Goal: Transaction & Acquisition: Purchase product/service

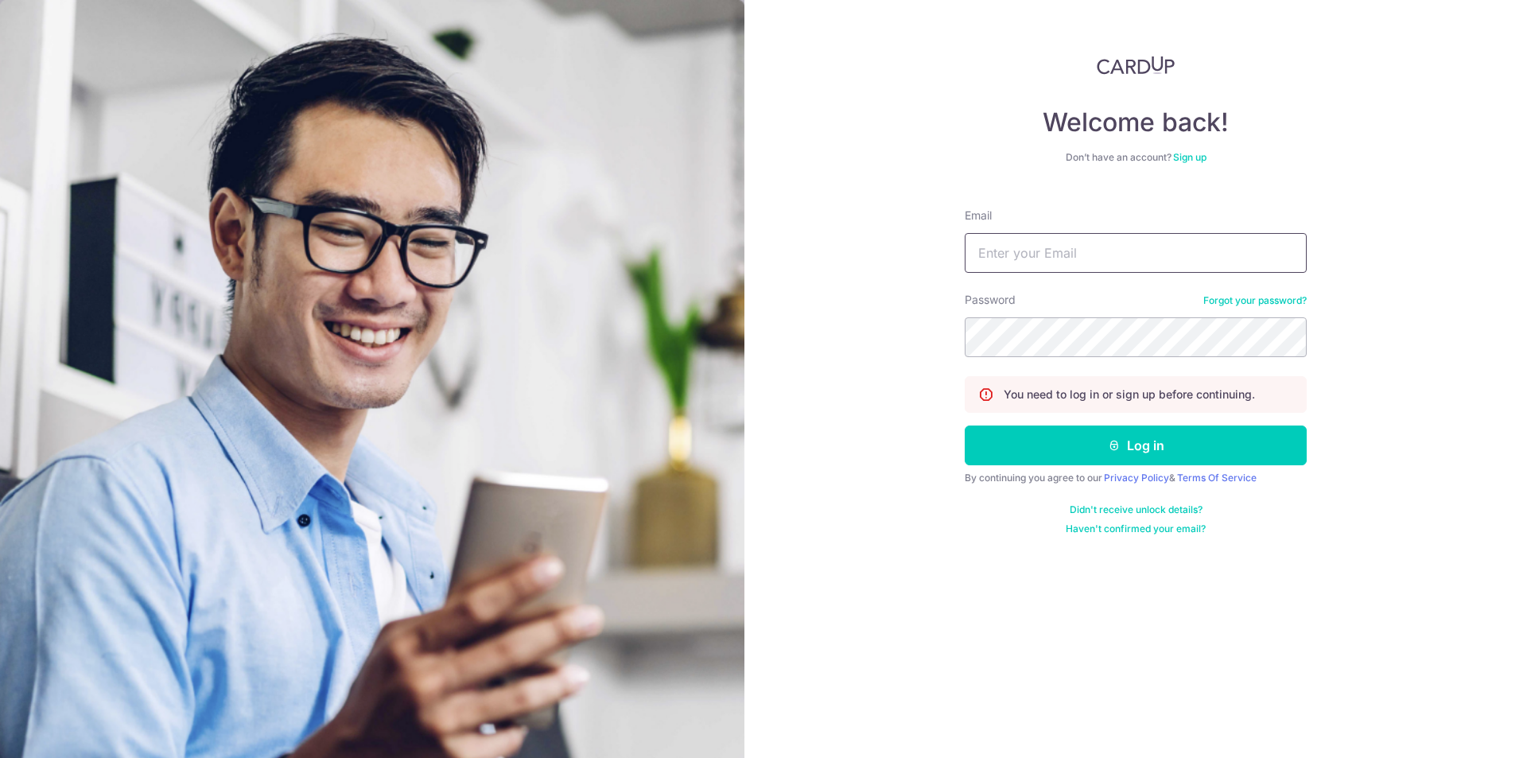
click at [1118, 255] on input "Email" at bounding box center [1136, 253] width 342 height 40
click at [1118, 255] on input "ktay.fin" at bounding box center [1136, 253] width 342 height 40
type input "[EMAIL_ADDRESS][DOMAIN_NAME]"
click at [965, 426] on button "Log in" at bounding box center [1136, 446] width 342 height 40
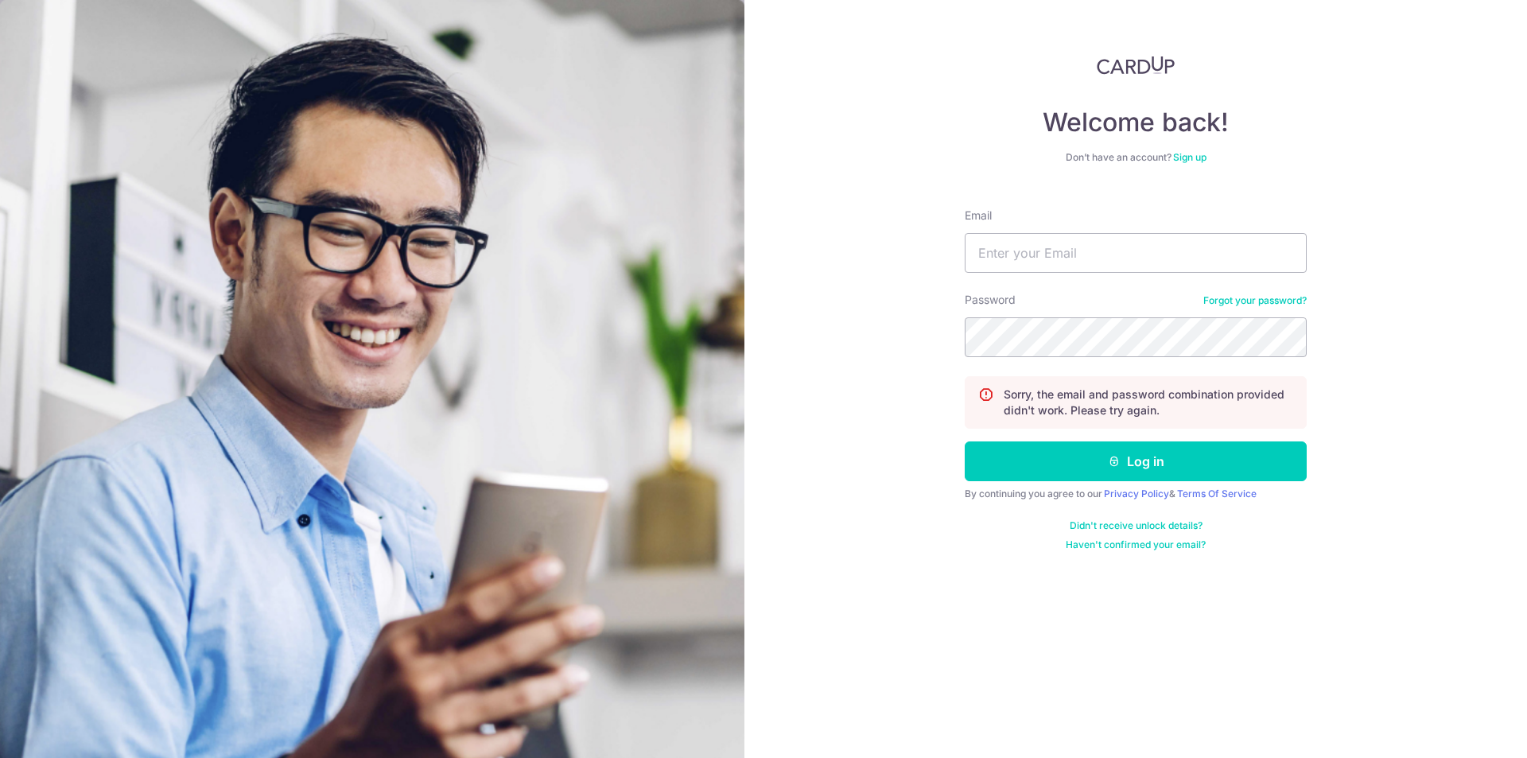
click at [1117, 255] on input "Email" at bounding box center [1136, 253] width 342 height 40
type input "[EMAIL_ADDRESS][DOMAIN_NAME]"
click at [965, 441] on button "Log in" at bounding box center [1136, 461] width 342 height 40
click at [1021, 262] on input "Email" at bounding box center [1136, 253] width 342 height 40
type input "ktay.fin@gmail.com"
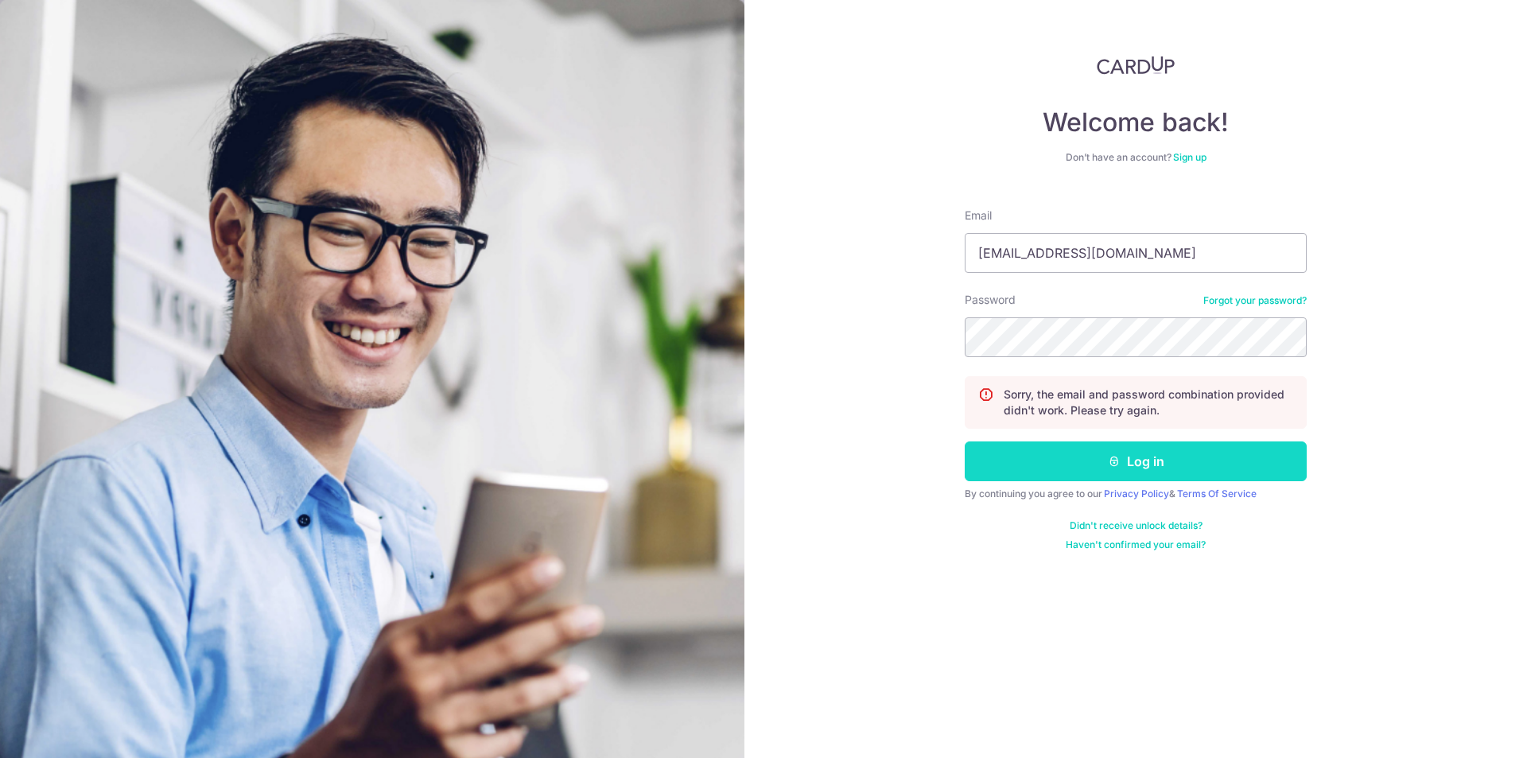
click at [1125, 459] on button "Log in" at bounding box center [1136, 461] width 342 height 40
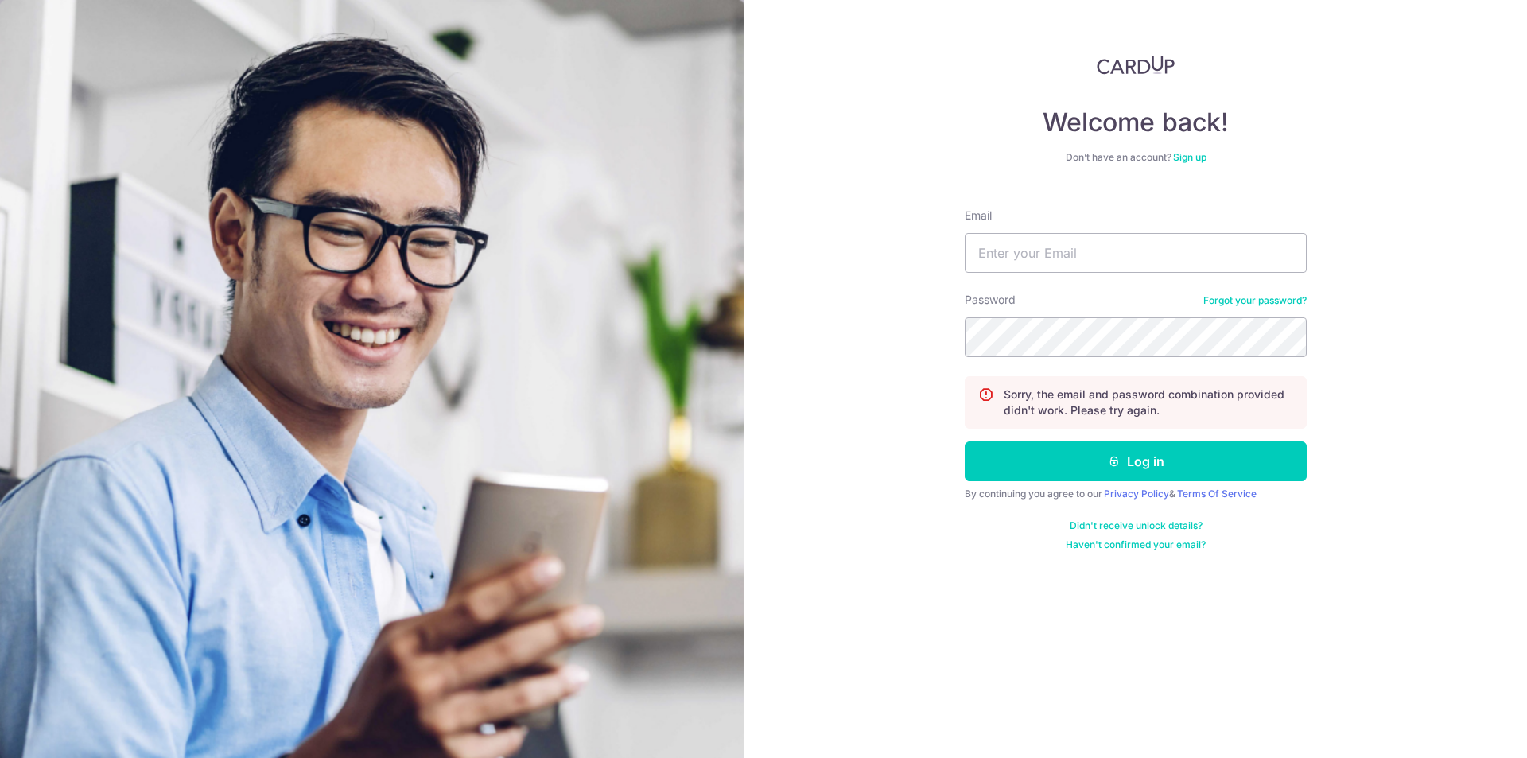
click at [1246, 292] on div "Password Forgot your password?" at bounding box center [1136, 324] width 342 height 65
click at [1021, 250] on input "Email" at bounding box center [1136, 253] width 342 height 40
type input "[EMAIL_ADDRESS][DOMAIN_NAME]"
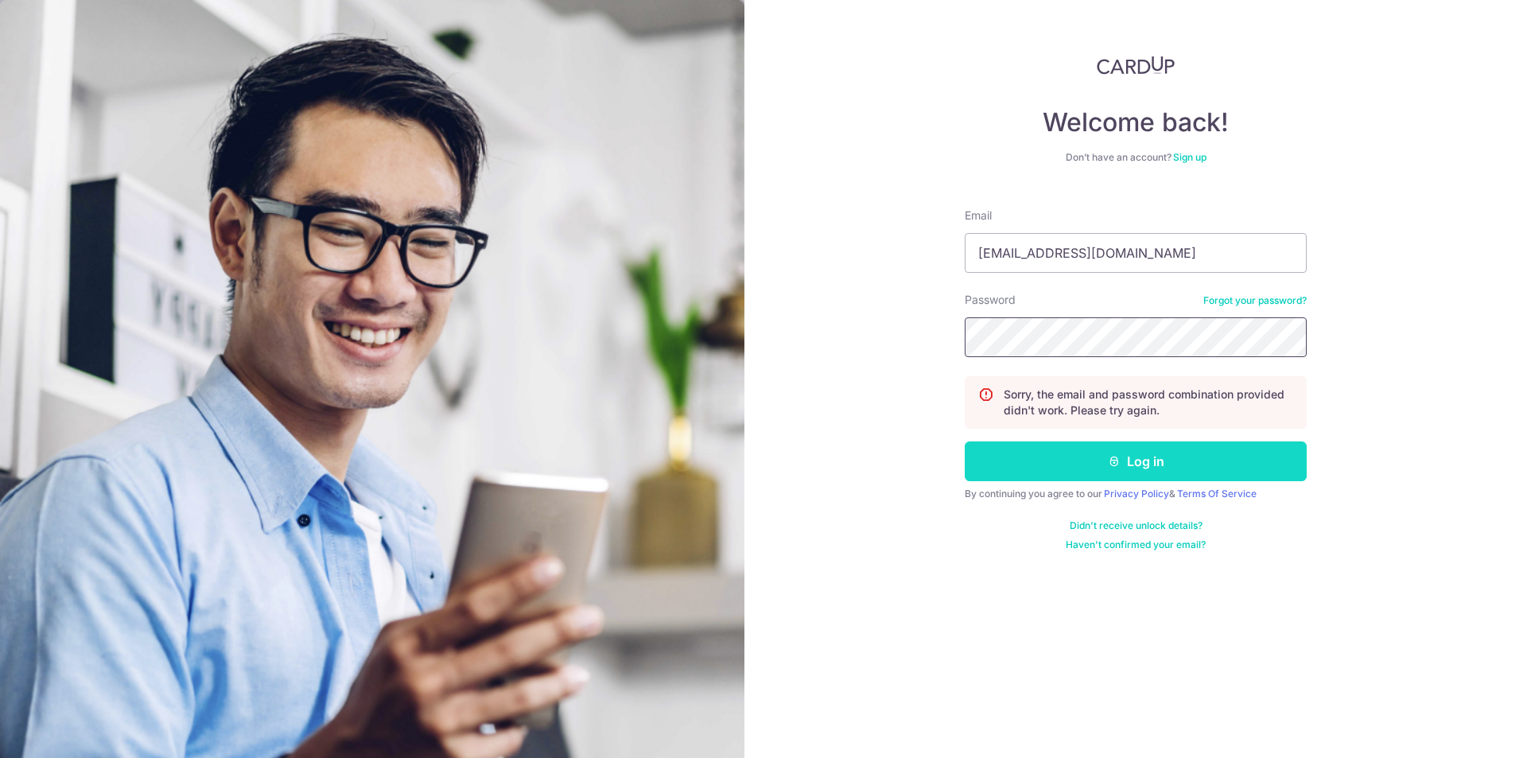
click at [965, 441] on button "Log in" at bounding box center [1136, 461] width 342 height 40
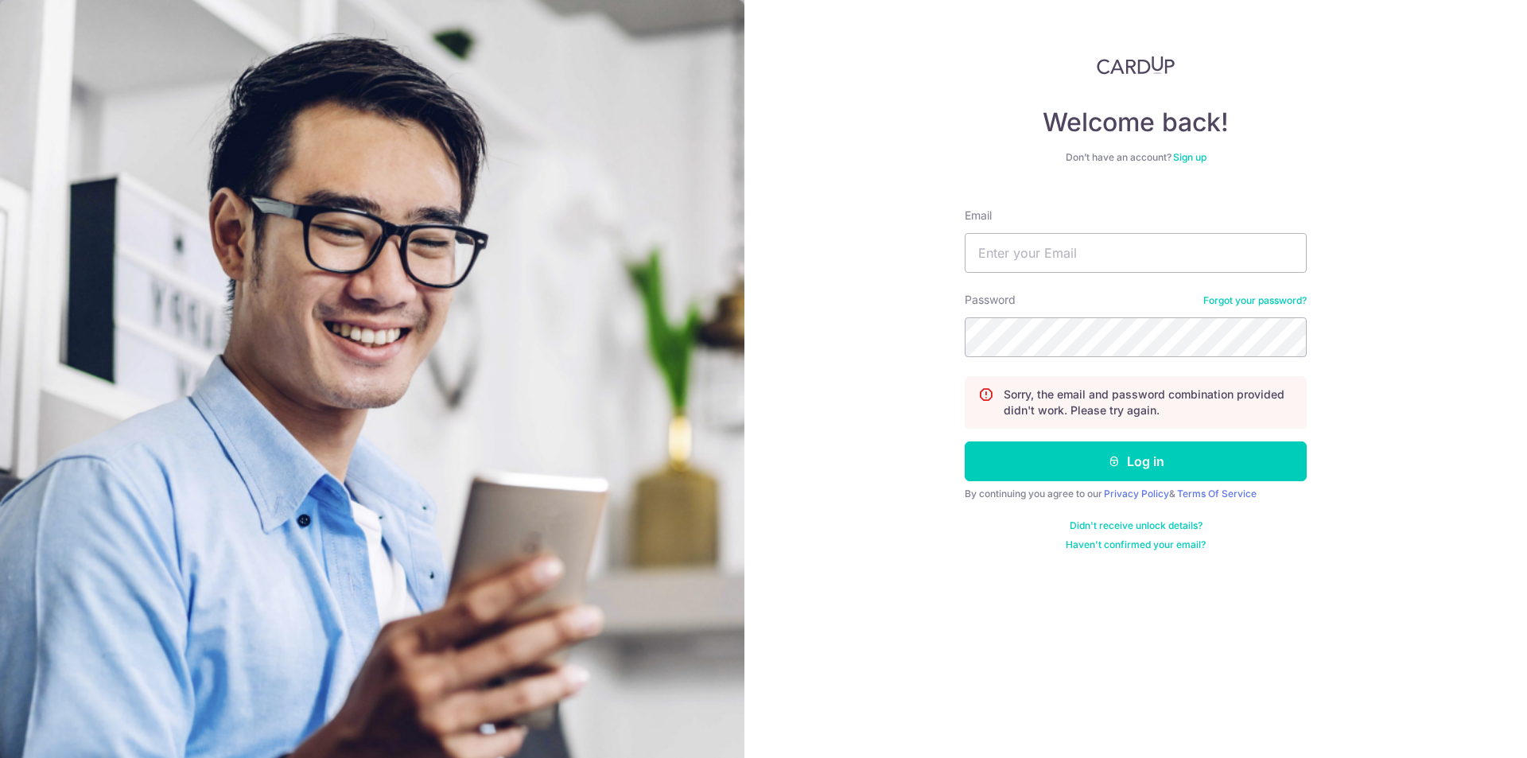
click at [1246, 299] on link "Forgot your password?" at bounding box center [1254, 300] width 103 height 13
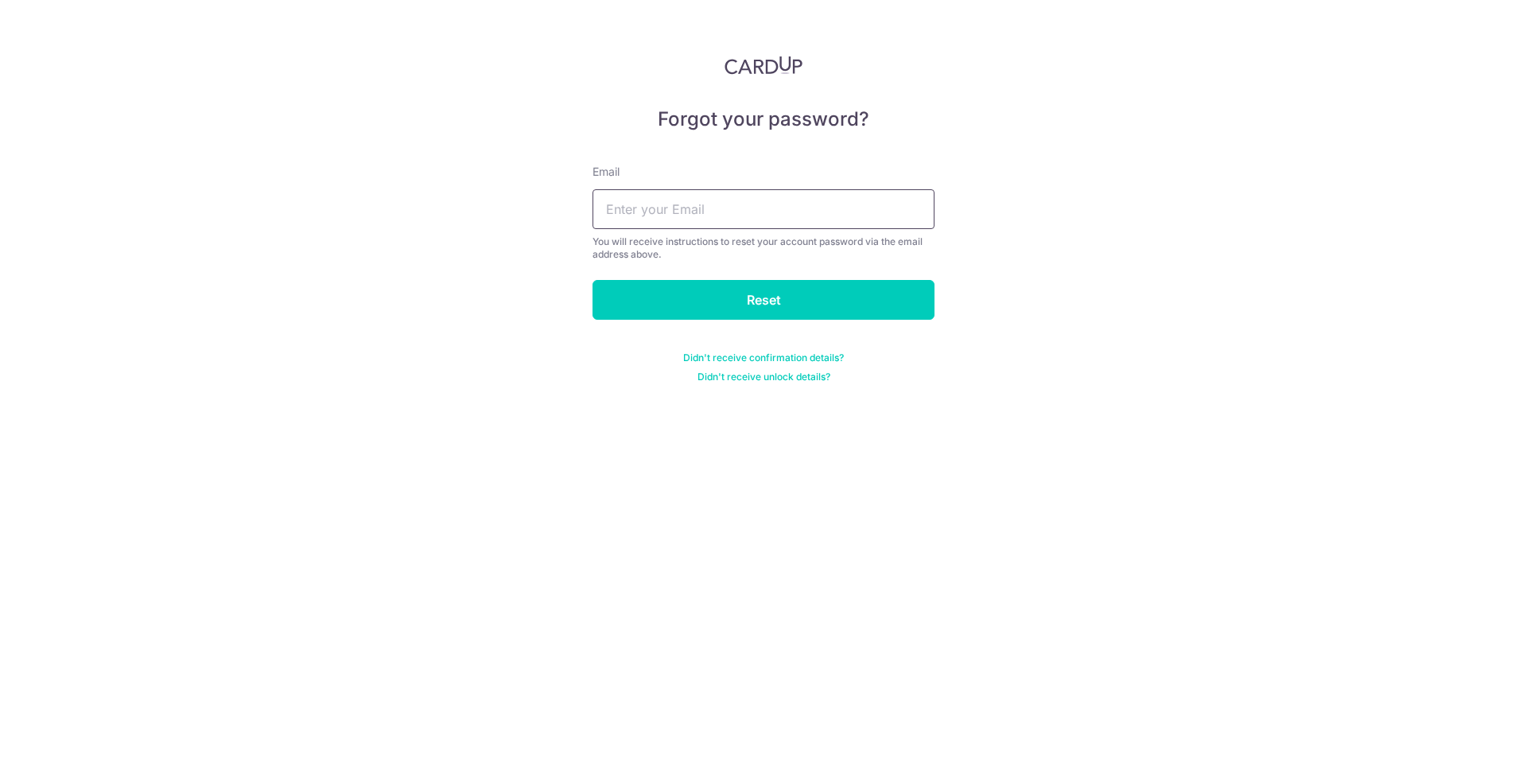
click at [764, 210] on input "text" at bounding box center [764, 209] width 342 height 40
type input "[EMAIL_ADDRESS][DOMAIN_NAME]"
click at [760, 308] on input "Reset" at bounding box center [764, 300] width 342 height 40
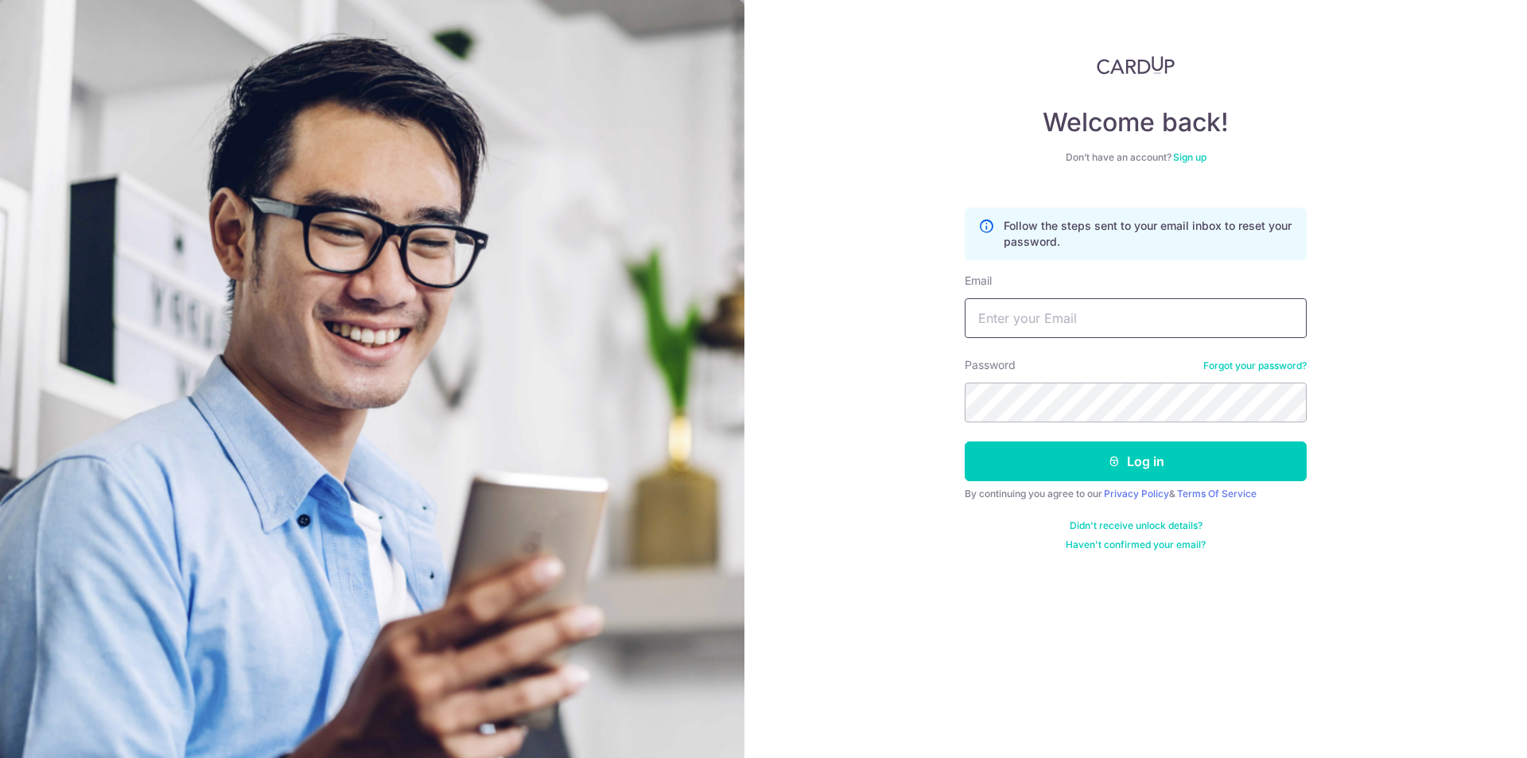
click at [1044, 315] on input "Email" at bounding box center [1136, 318] width 342 height 40
type input "ktay.fin@gmail.com"
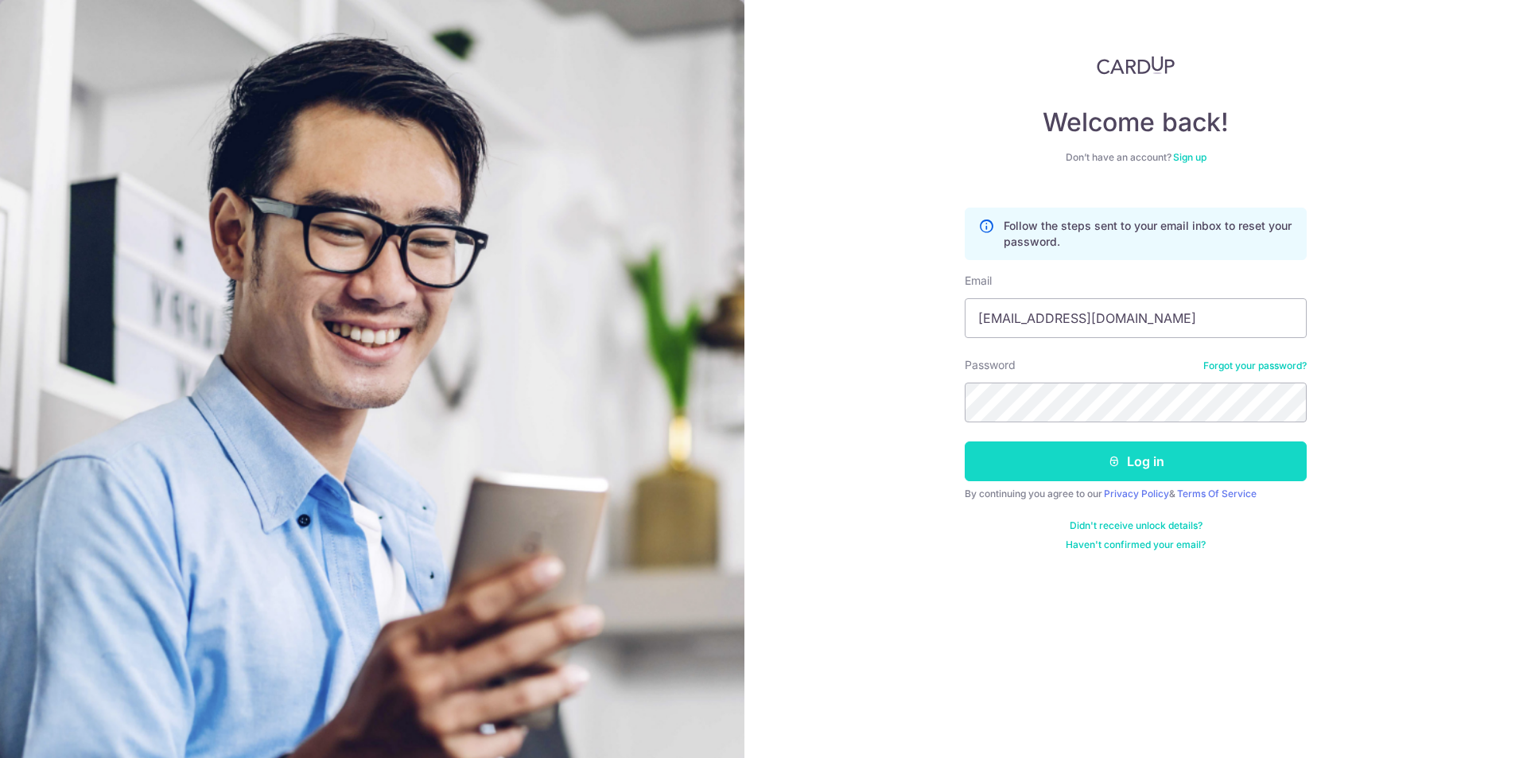
click at [1133, 468] on button "Log in" at bounding box center [1136, 461] width 342 height 40
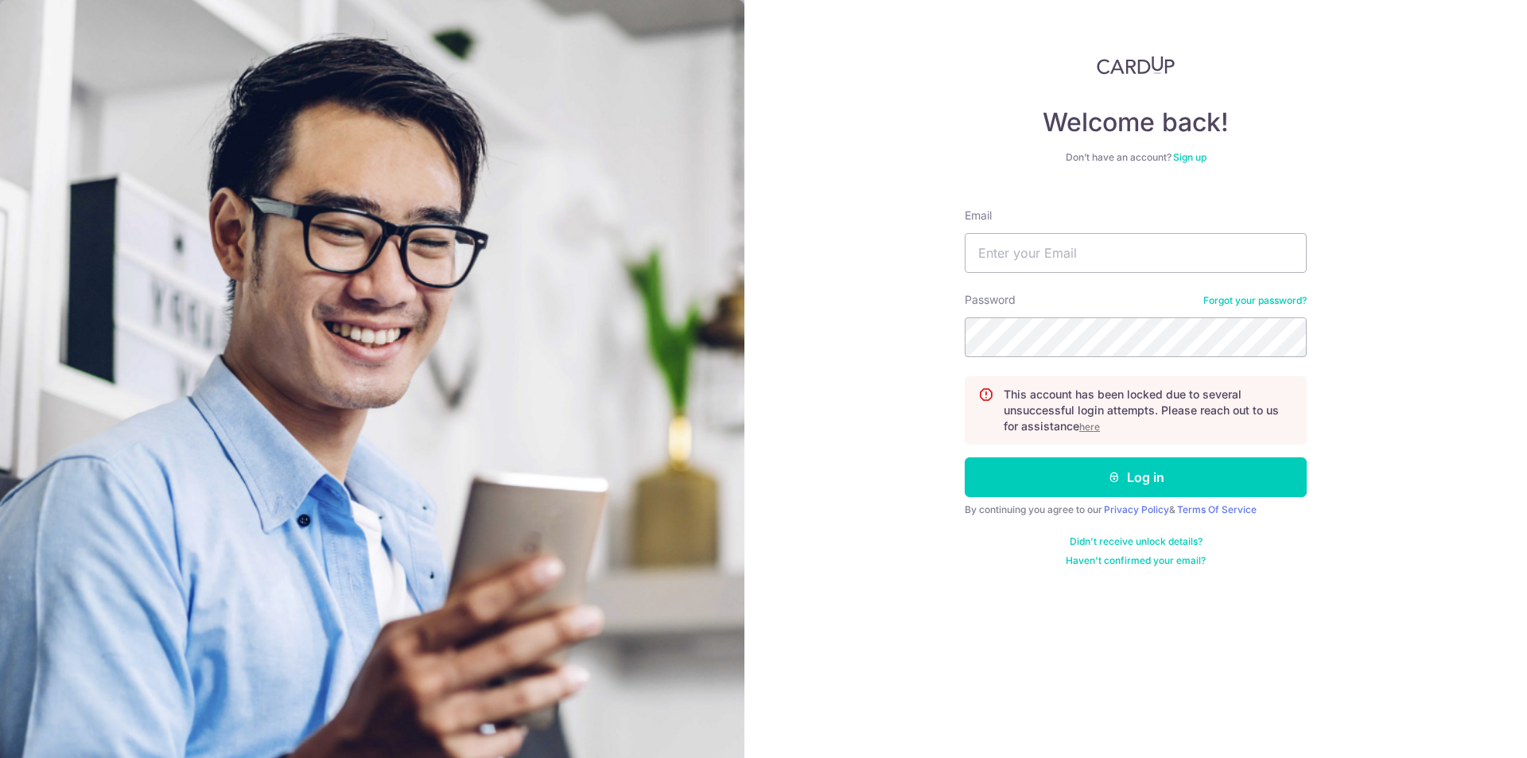
click at [1261, 301] on link "Forgot your password?" at bounding box center [1254, 300] width 103 height 13
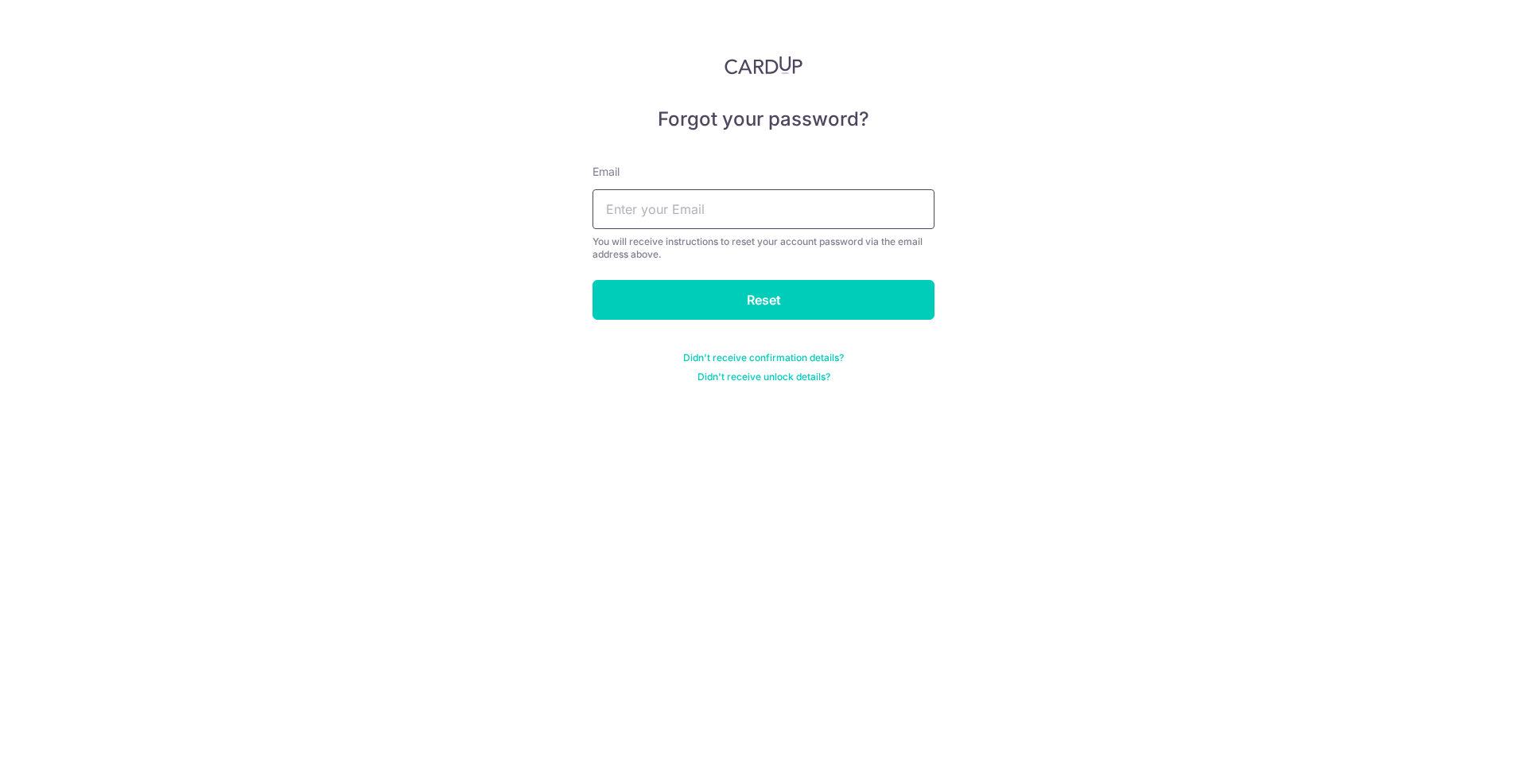
click at [650, 207] on input "text" at bounding box center [764, 209] width 342 height 40
type input "[EMAIL_ADDRESS][DOMAIN_NAME]"
click at [753, 305] on input "Reset" at bounding box center [764, 300] width 342 height 40
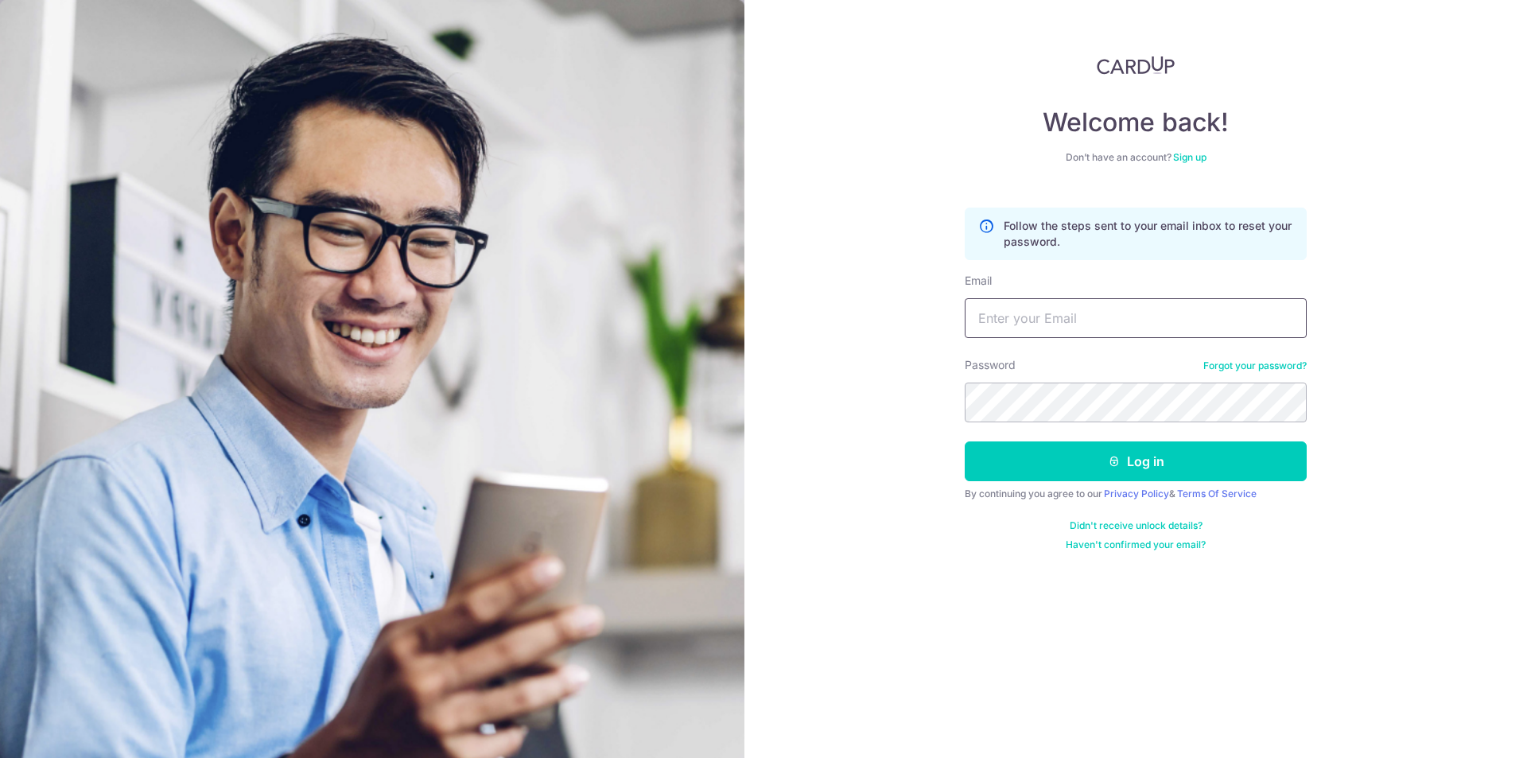
click at [1073, 319] on input "Email" at bounding box center [1136, 318] width 342 height 40
type input "ktay.fin@gmail.com"
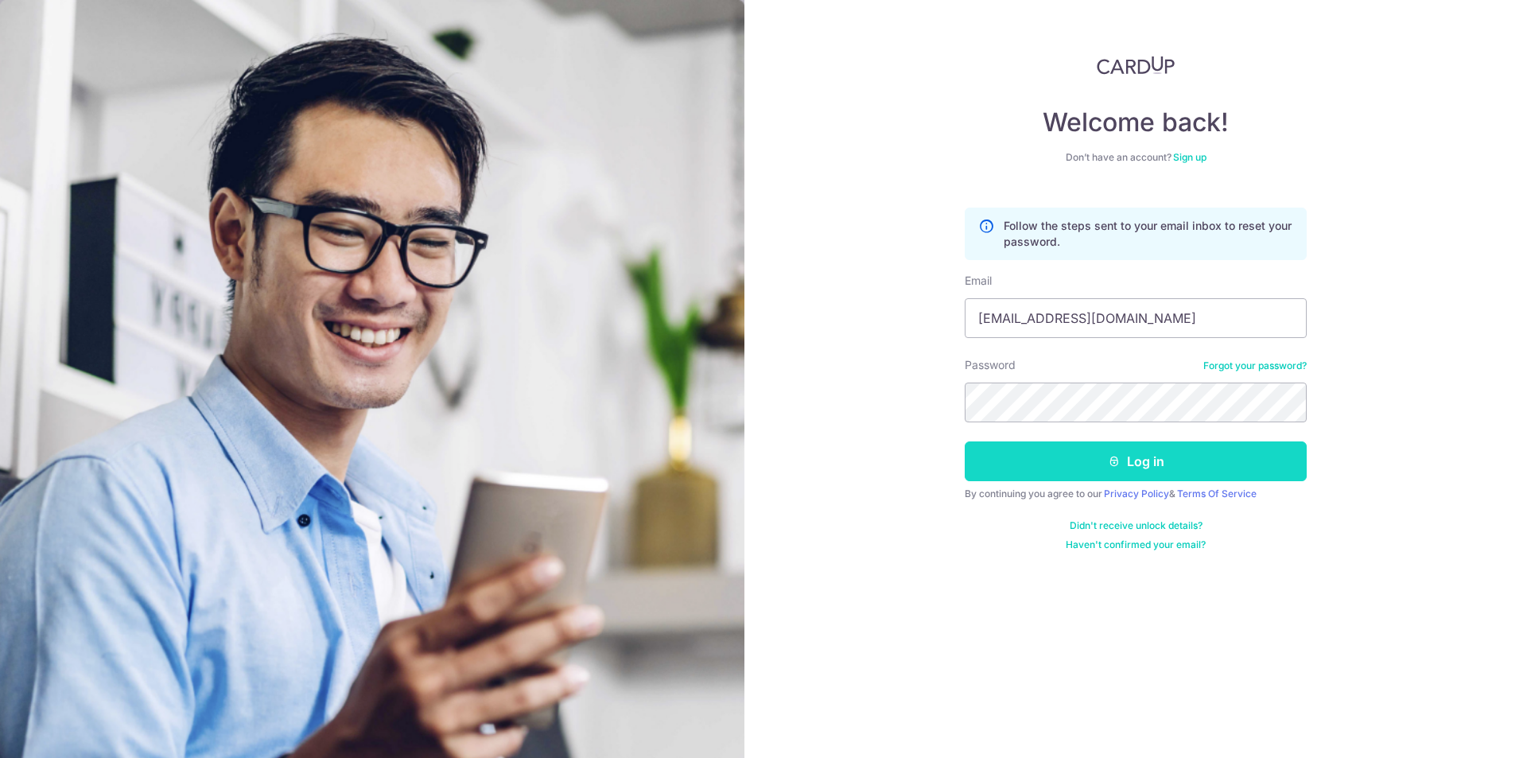
click at [1129, 463] on button "Log in" at bounding box center [1136, 461] width 342 height 40
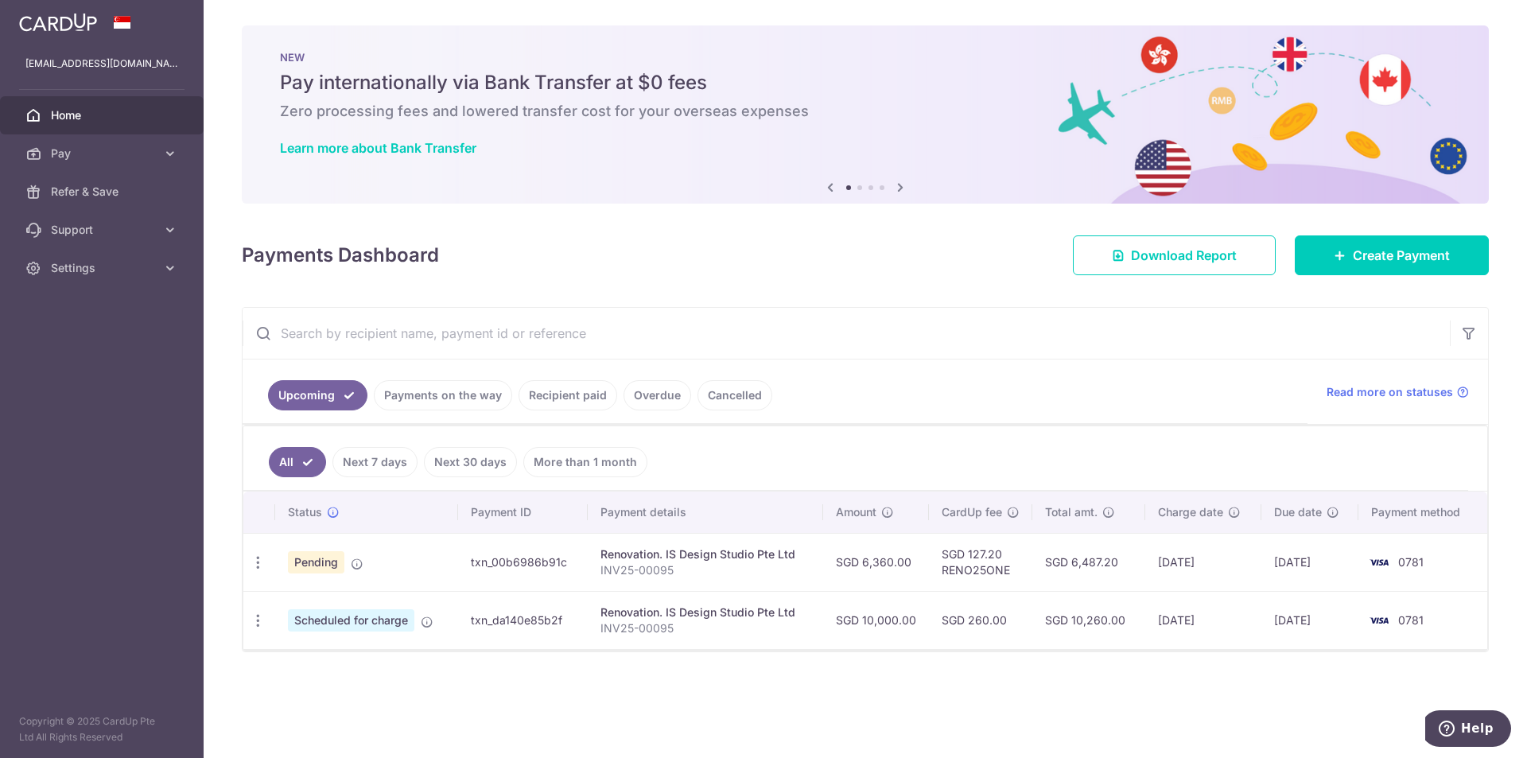
click at [1019, 468] on div at bounding box center [771, 383] width 1542 height 766
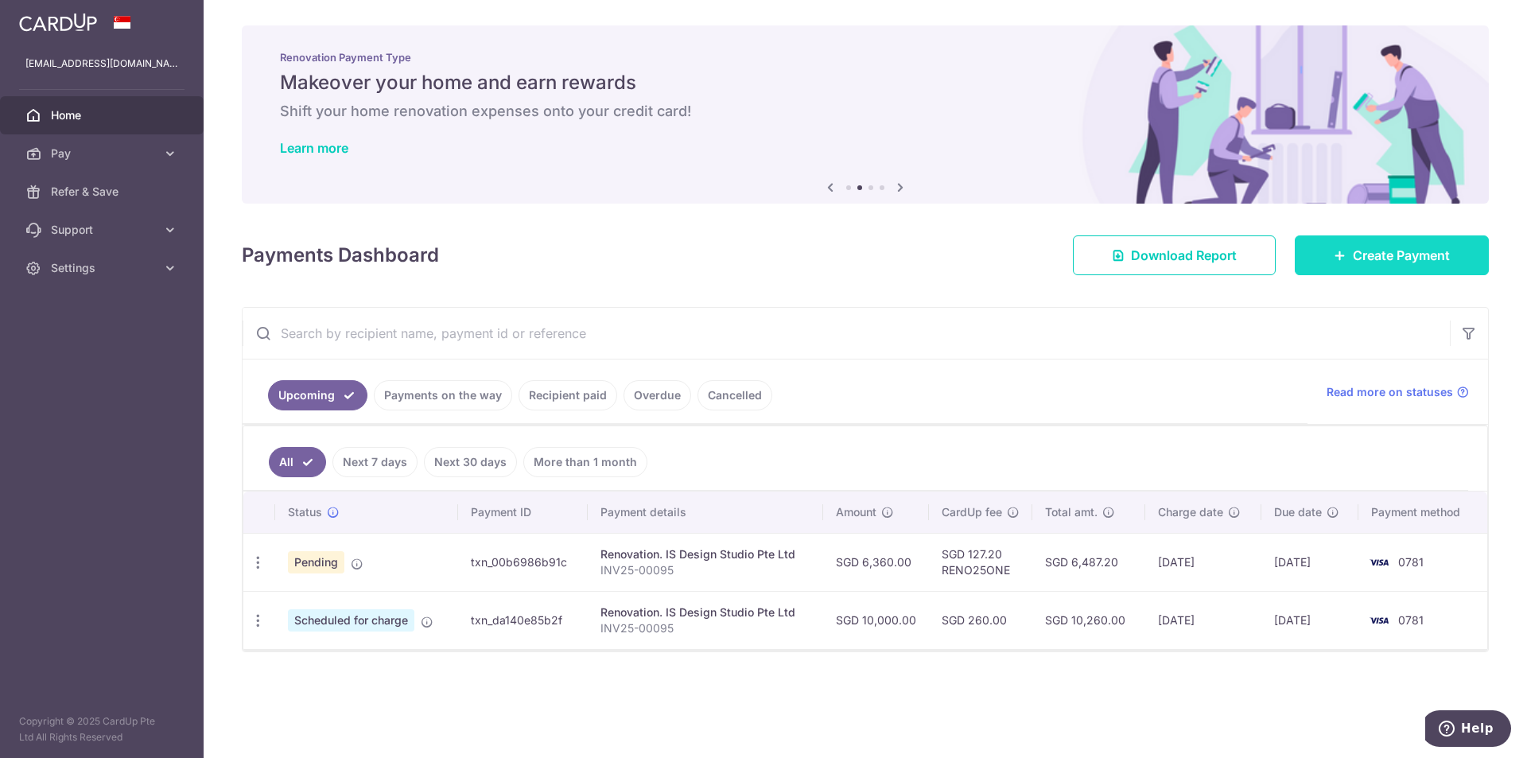
click at [1397, 252] on span "Create Payment" at bounding box center [1401, 255] width 97 height 19
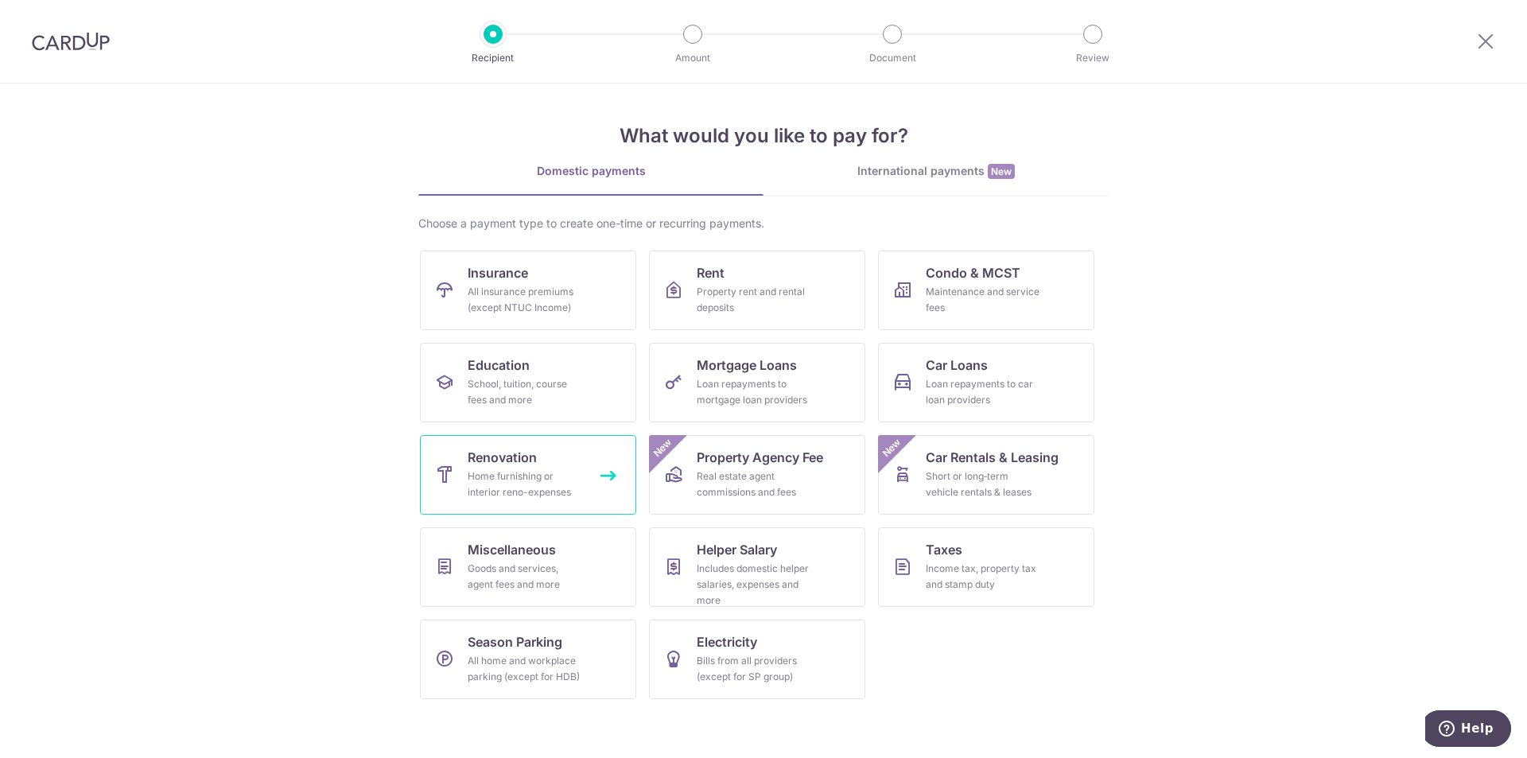
click at [511, 472] on div "Home furnishing or interior reno-expenses" at bounding box center [525, 484] width 115 height 32
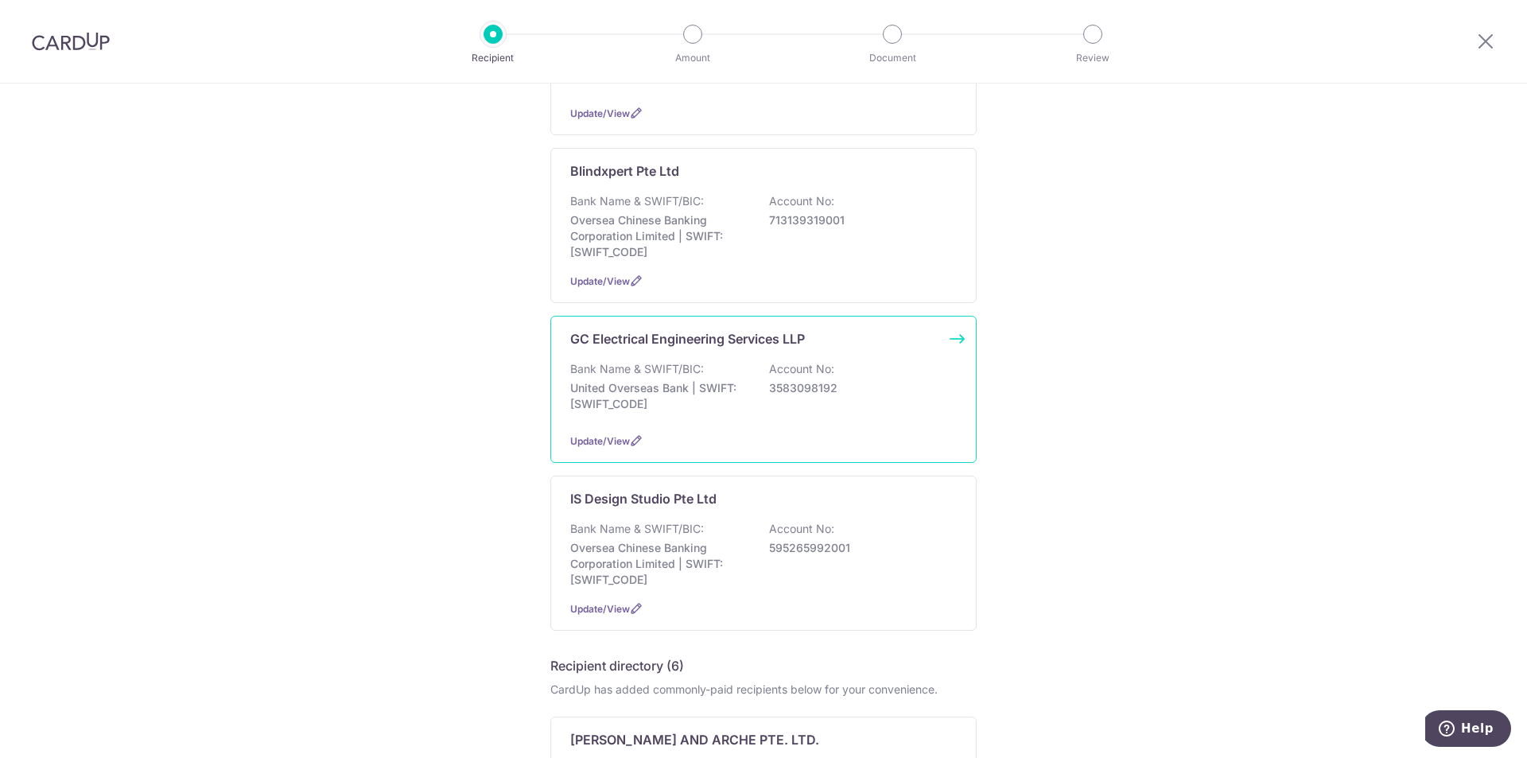
scroll to position [477, 0]
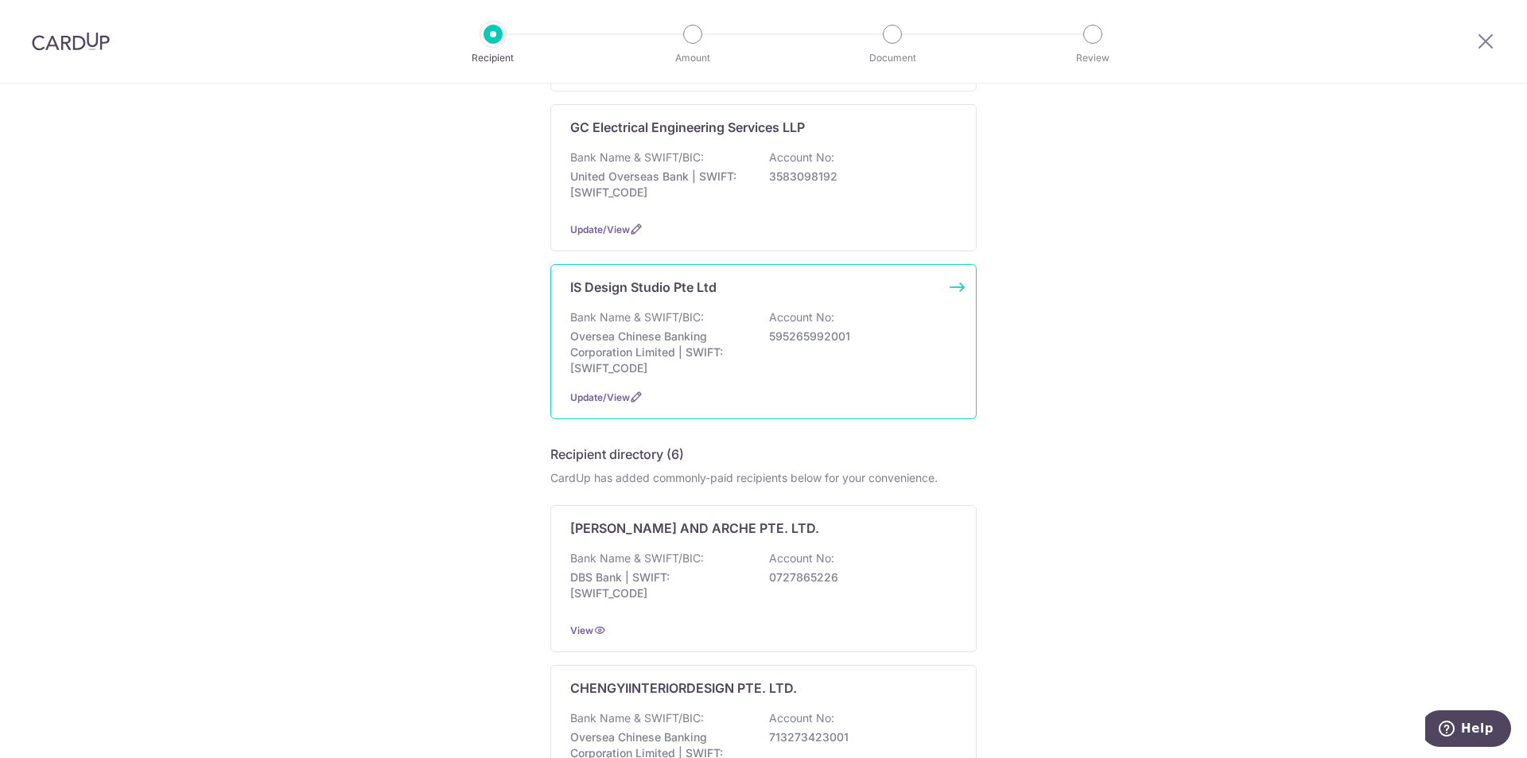
click at [682, 355] on p "Oversea Chinese Banking Corporation Limited | SWIFT: [SWIFT_CODE]" at bounding box center [659, 352] width 178 height 48
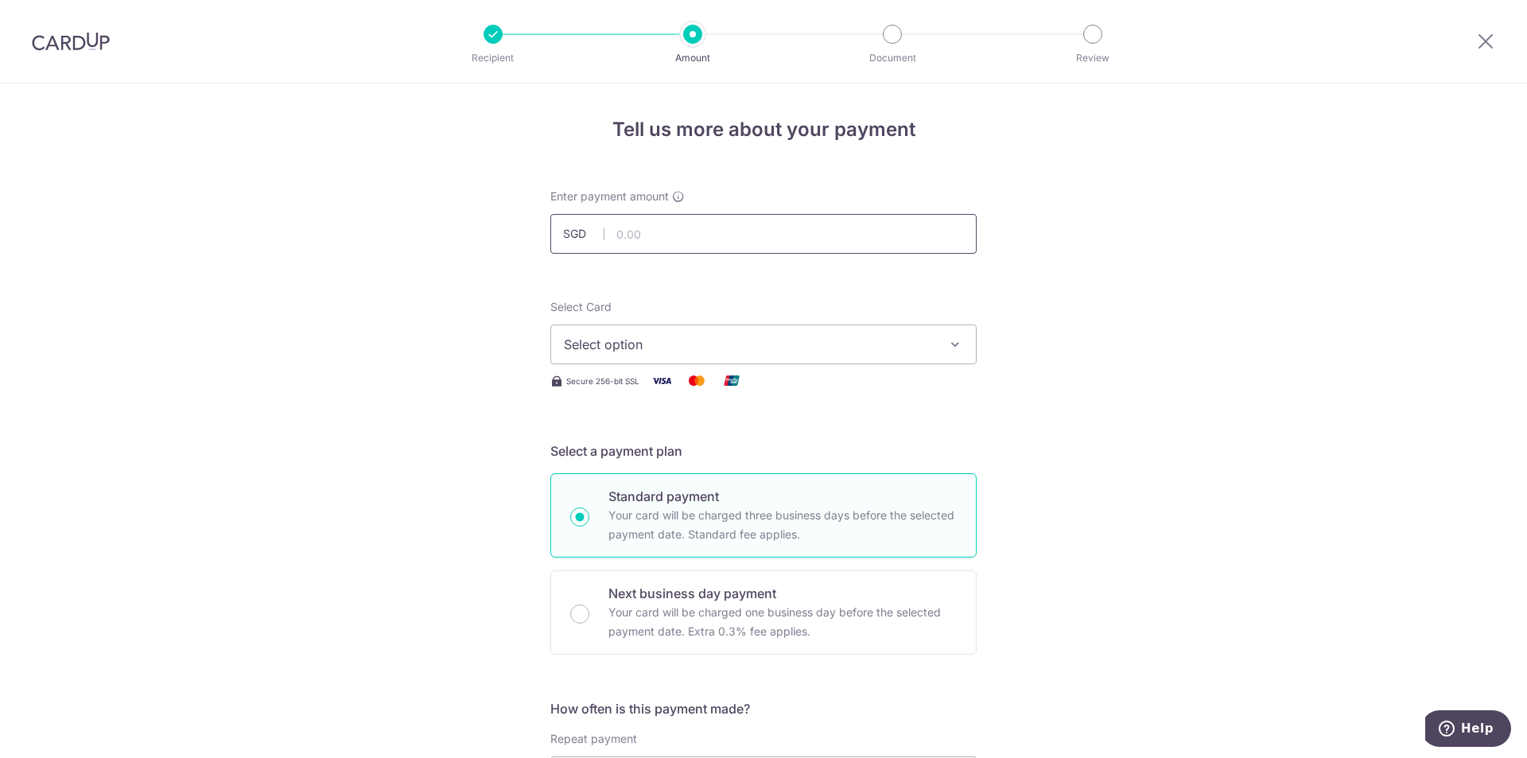
drag, startPoint x: 0, startPoint y: 0, endPoint x: 659, endPoint y: 239, distance: 700.7
click at [659, 239] on input "text" at bounding box center [763, 234] width 426 height 40
type input "4,000.00"
click at [687, 361] on button "Select option" at bounding box center [763, 345] width 426 height 40
click at [658, 456] on span "**** 0781" at bounding box center [763, 458] width 399 height 19
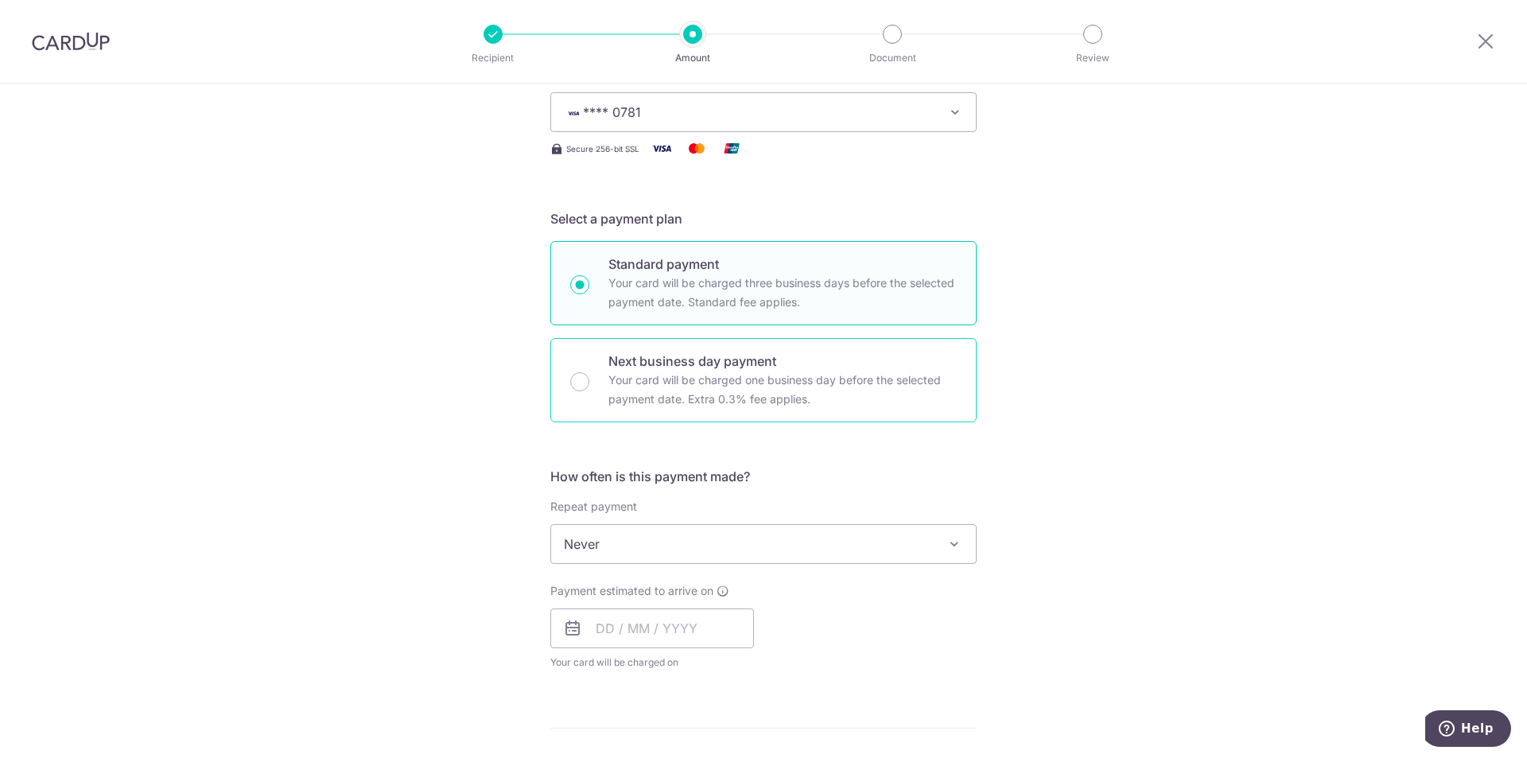
scroll to position [318, 0]
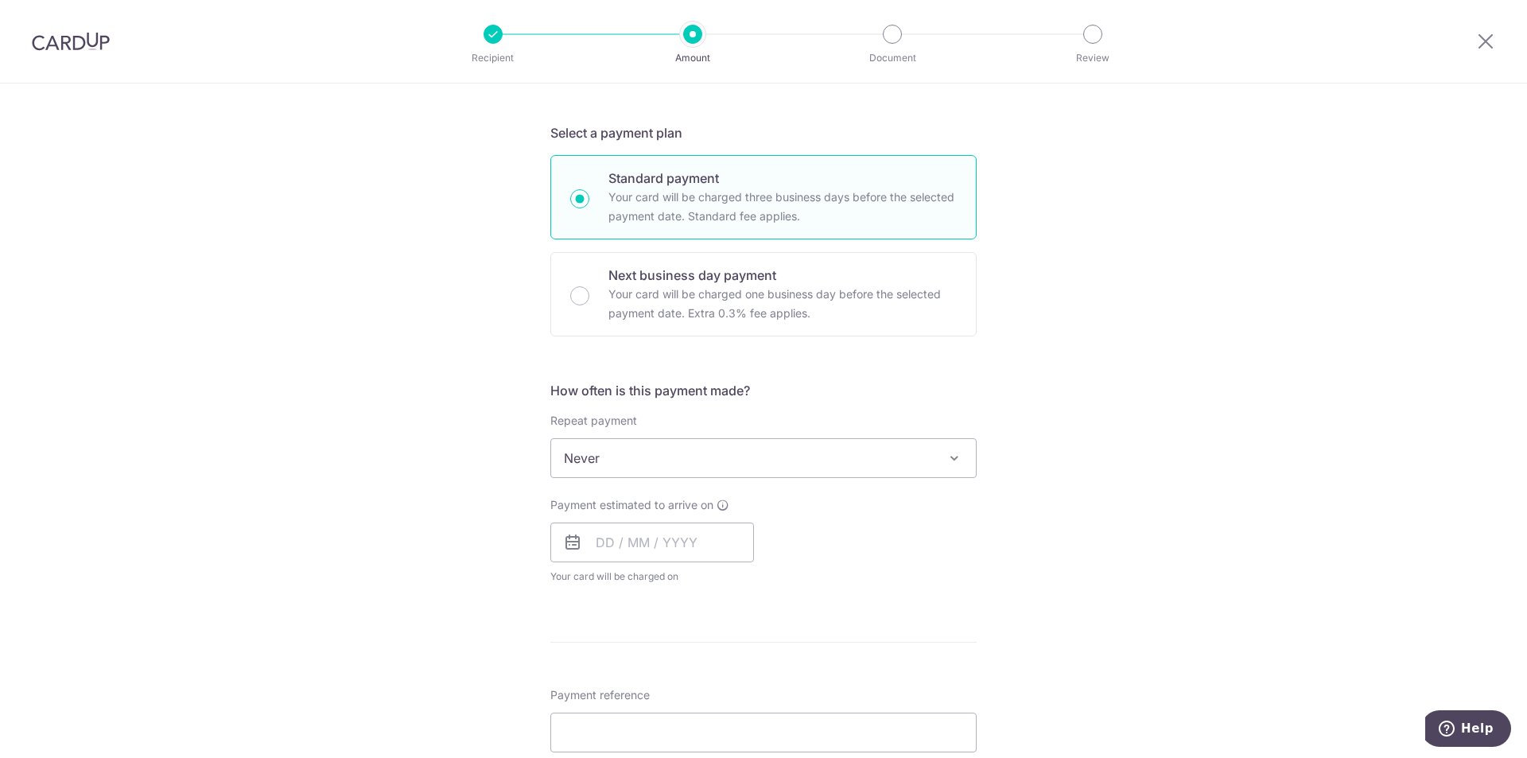
click at [726, 464] on span "Never" at bounding box center [763, 458] width 425 height 38
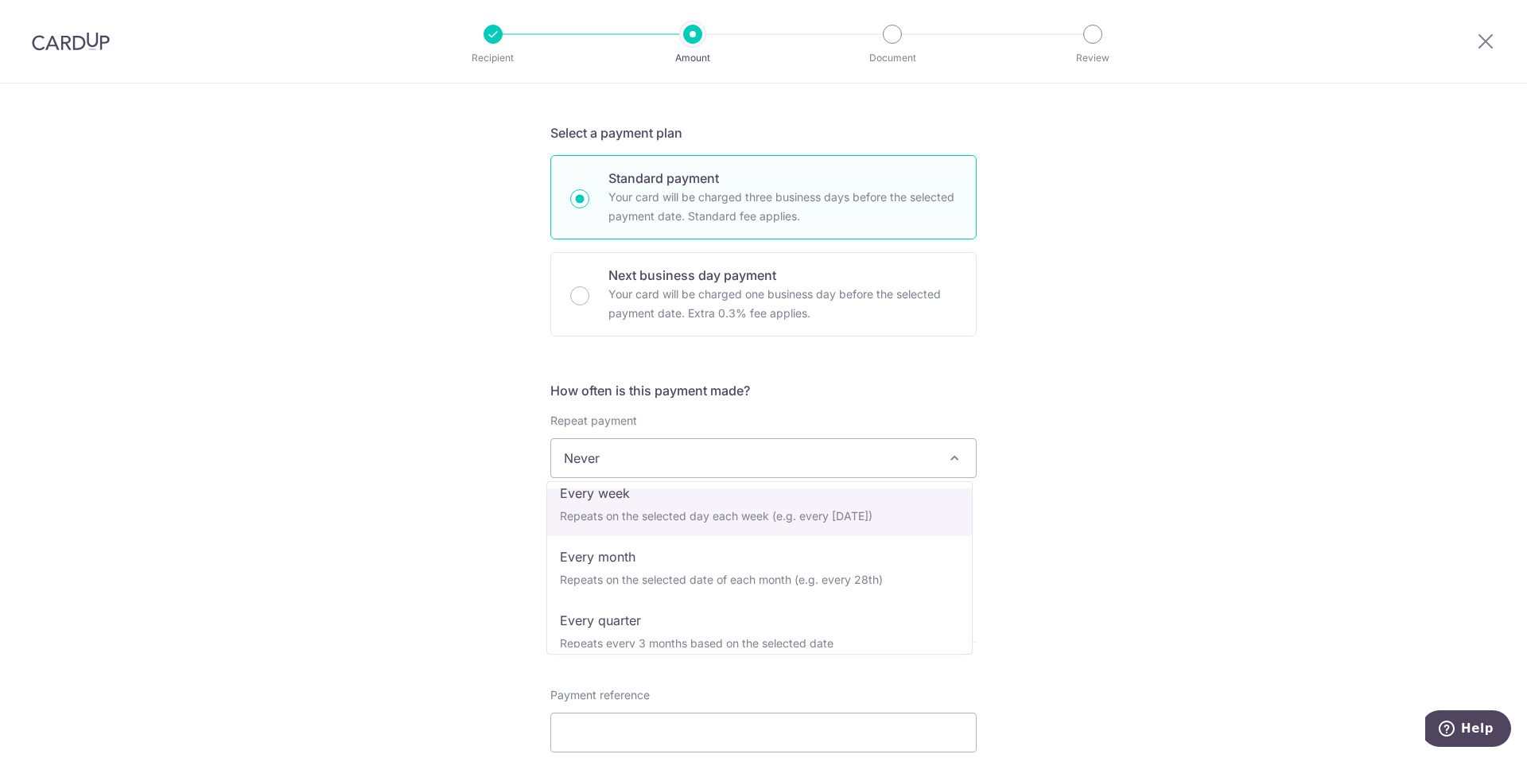
select select "2"
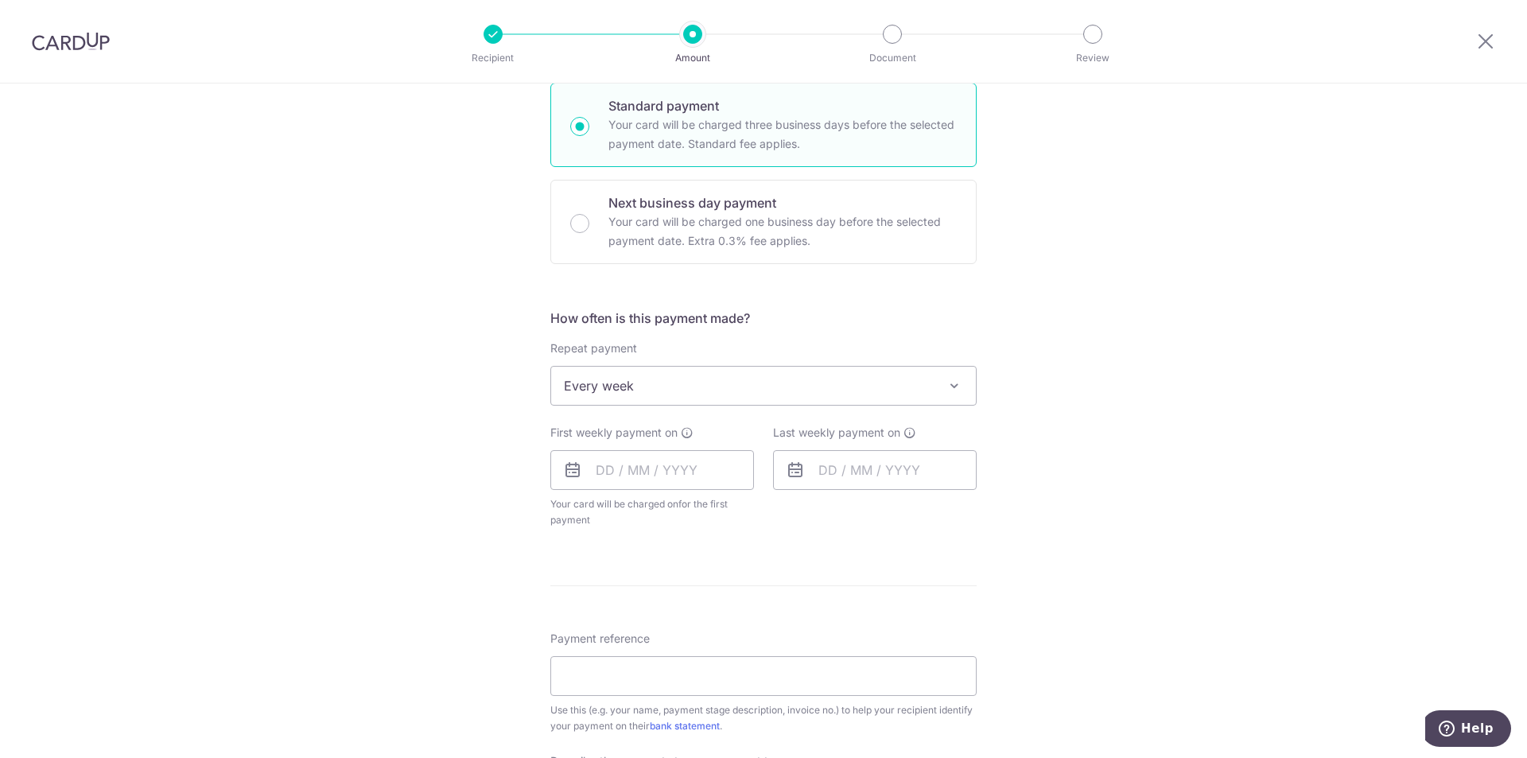
scroll to position [716, 0]
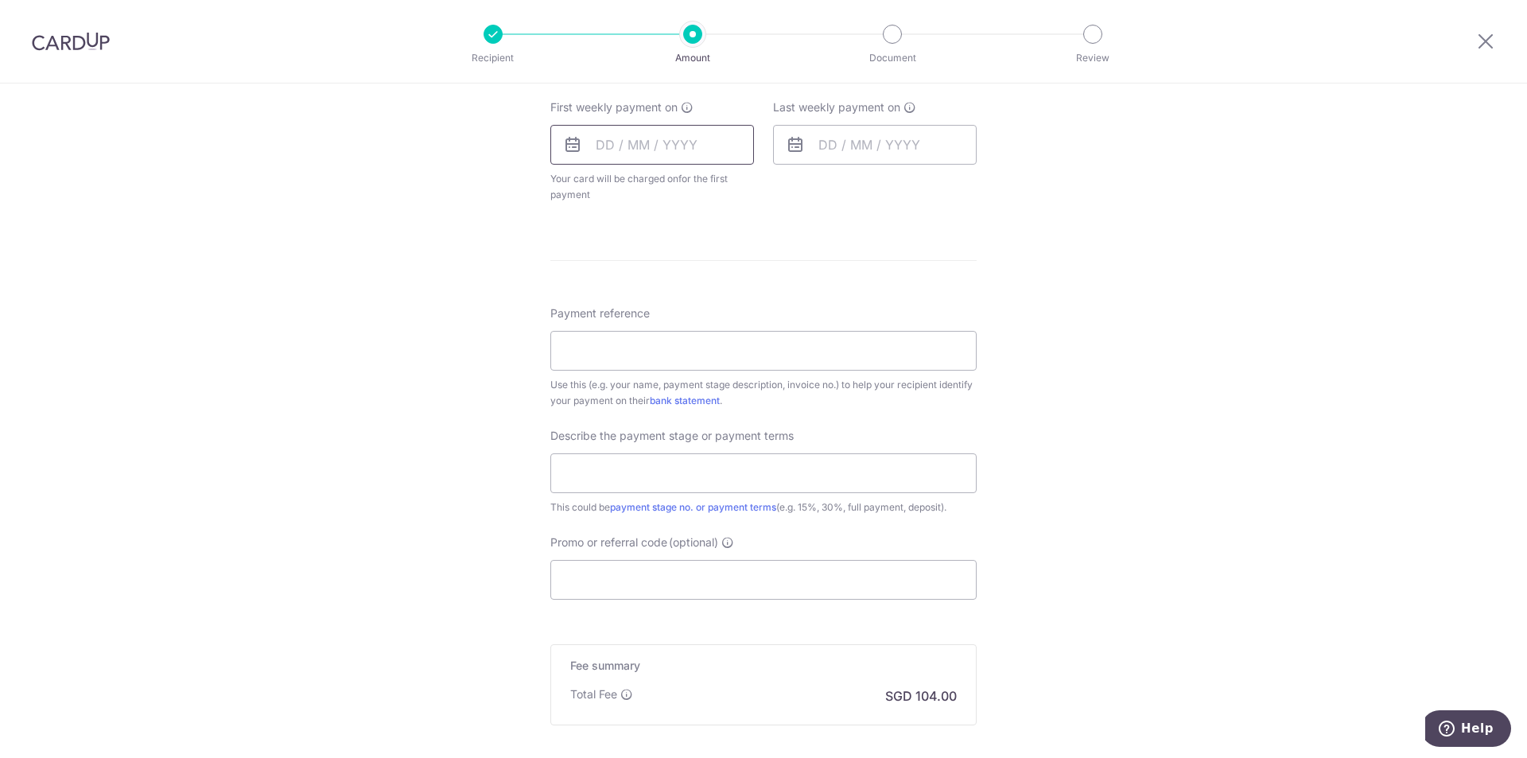
click at [646, 153] on input "text" at bounding box center [652, 145] width 204 height 40
click at [709, 325] on link "16" at bounding box center [710, 321] width 25 height 25
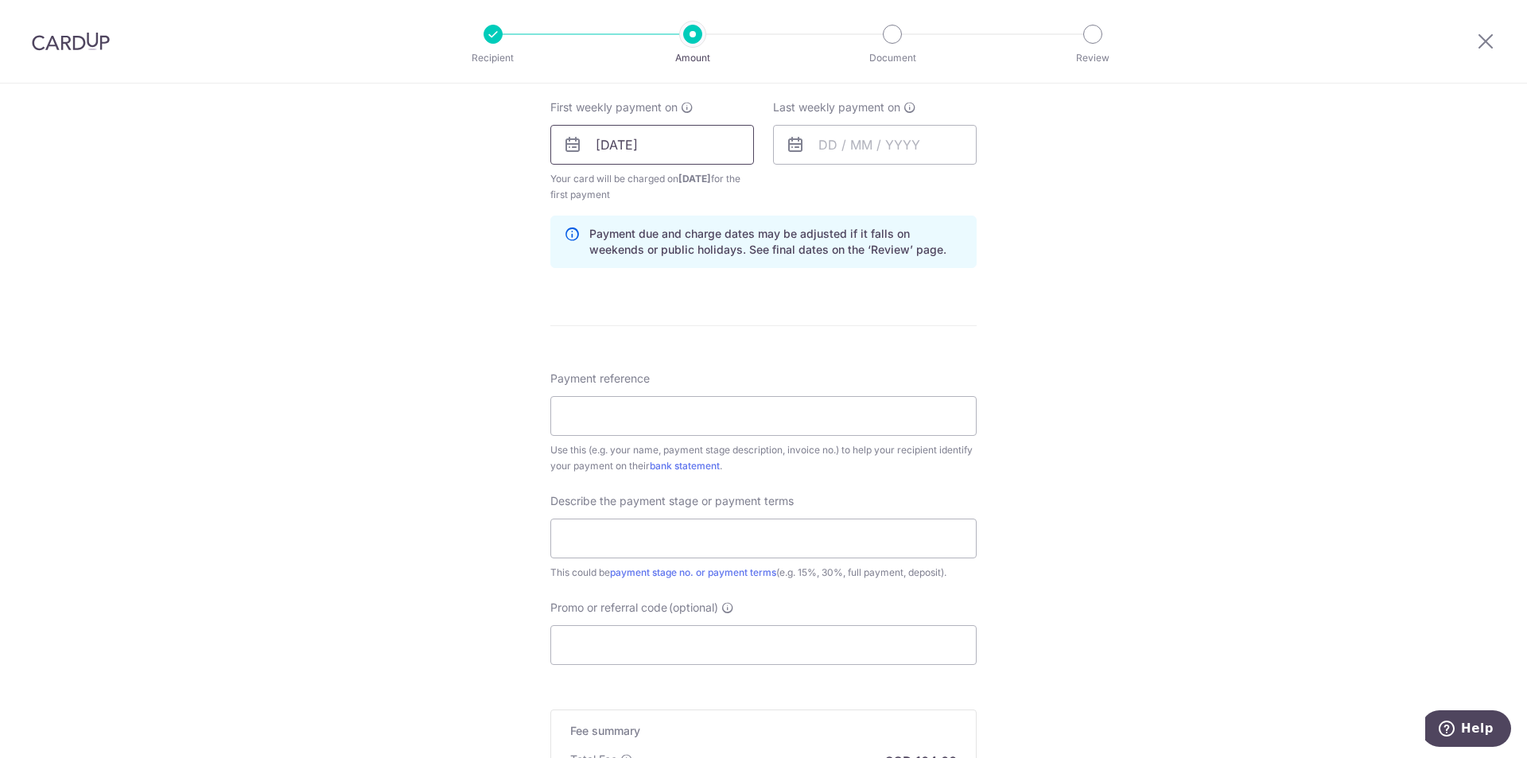
click at [687, 141] on input "16/10/2025" at bounding box center [652, 145] width 204 height 40
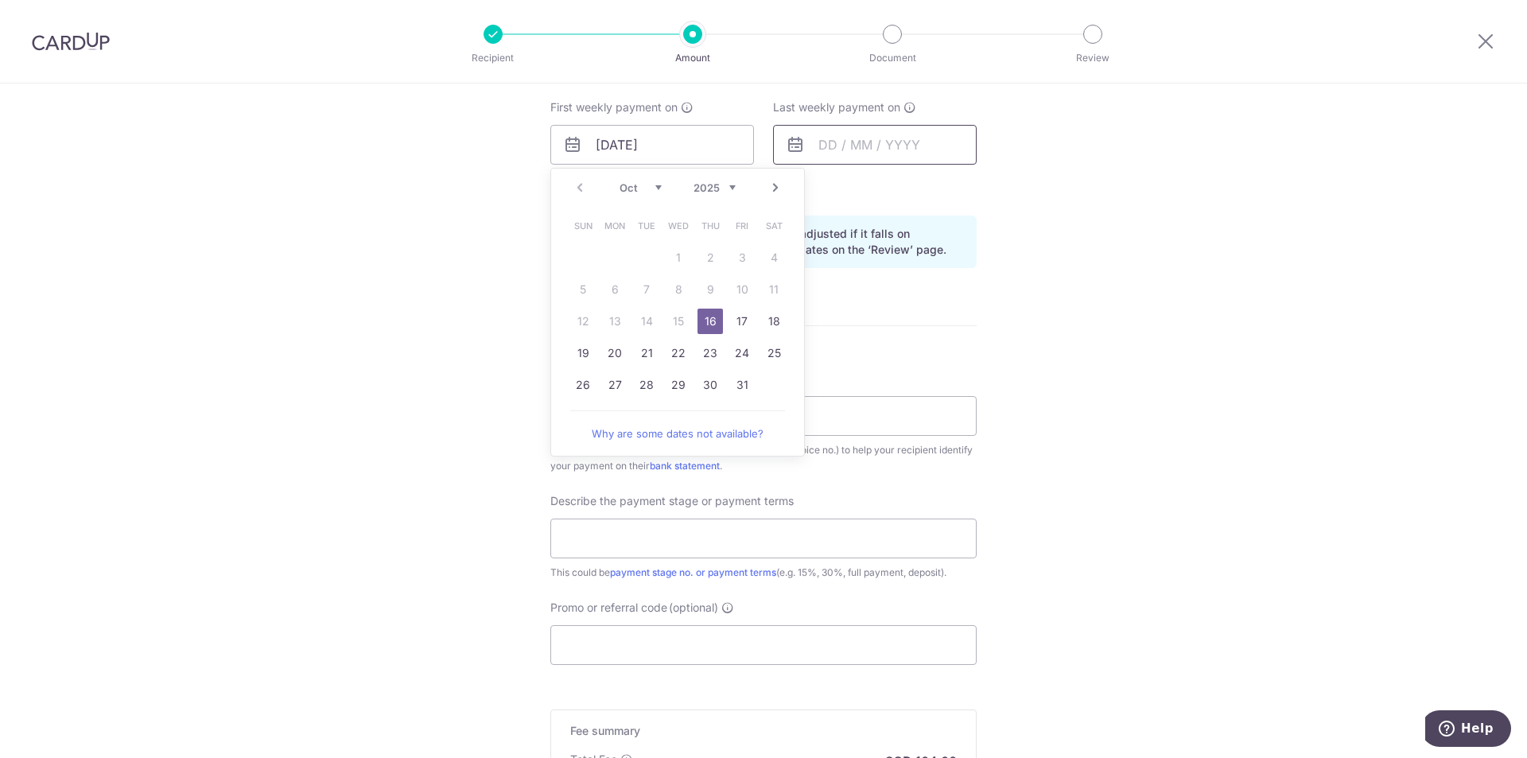
click at [880, 145] on input "text" at bounding box center [875, 145] width 204 height 40
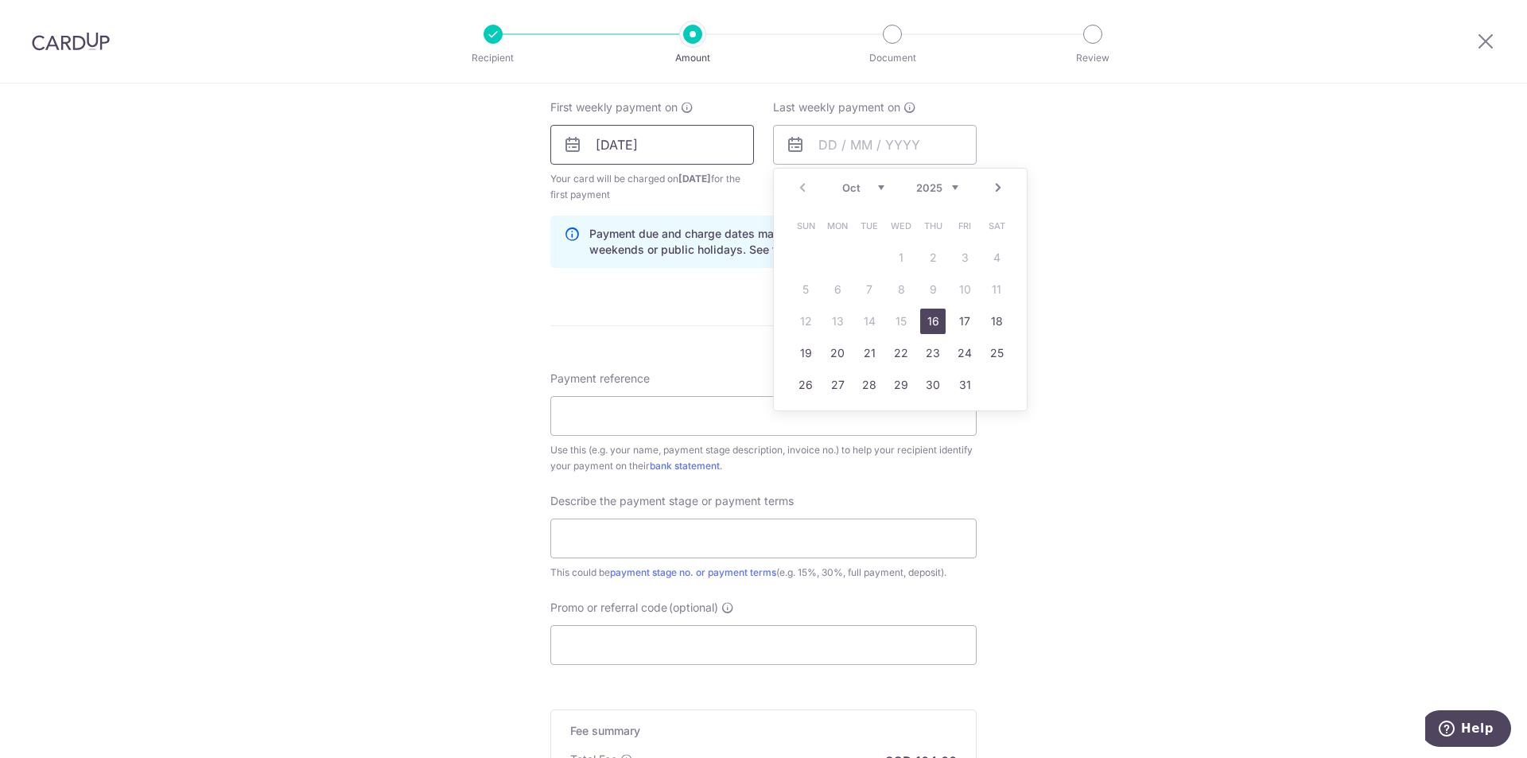
click at [687, 136] on input "16/10/2025" at bounding box center [652, 145] width 204 height 40
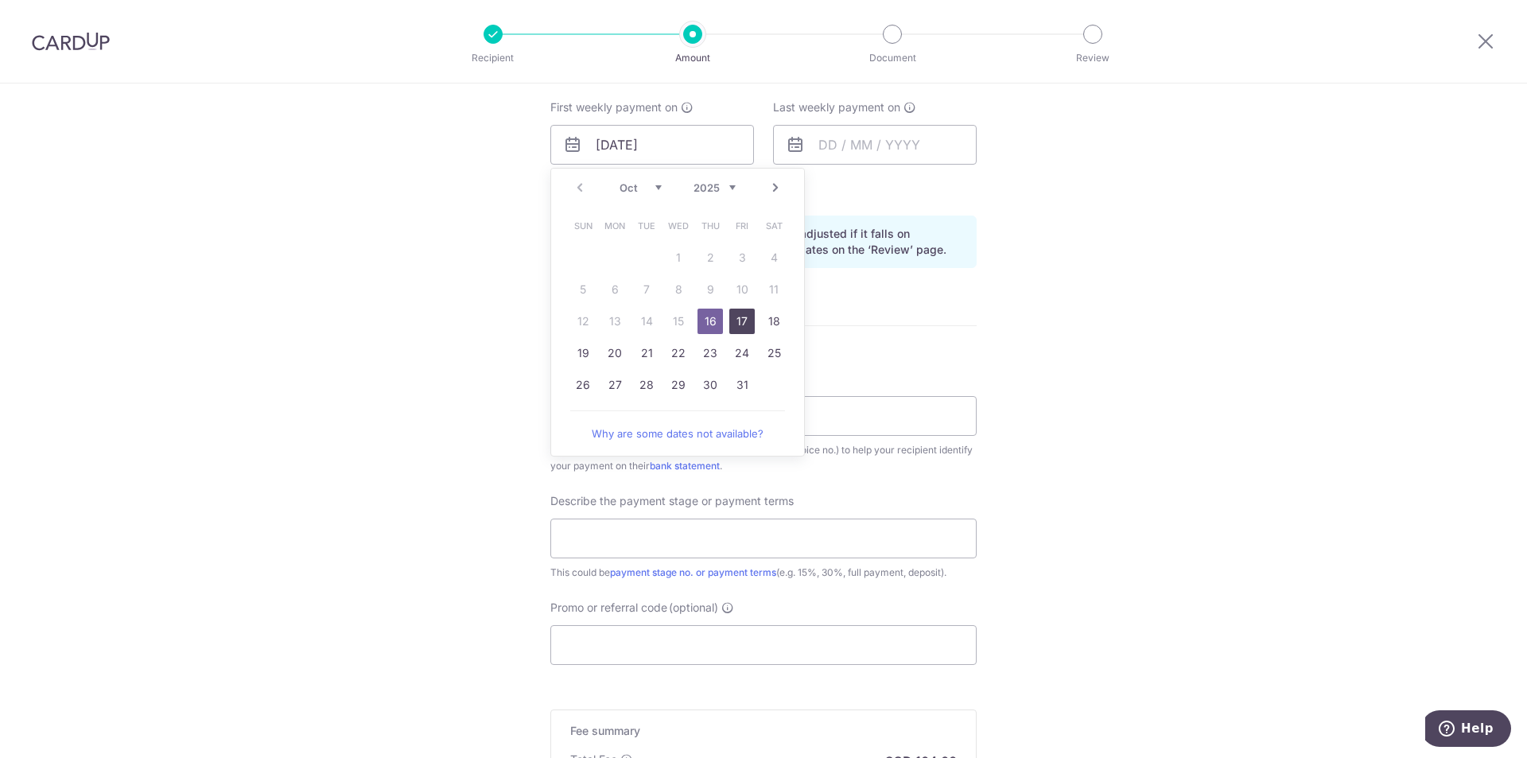
click at [737, 315] on link "17" at bounding box center [741, 321] width 25 height 25
type input "[DATE]"
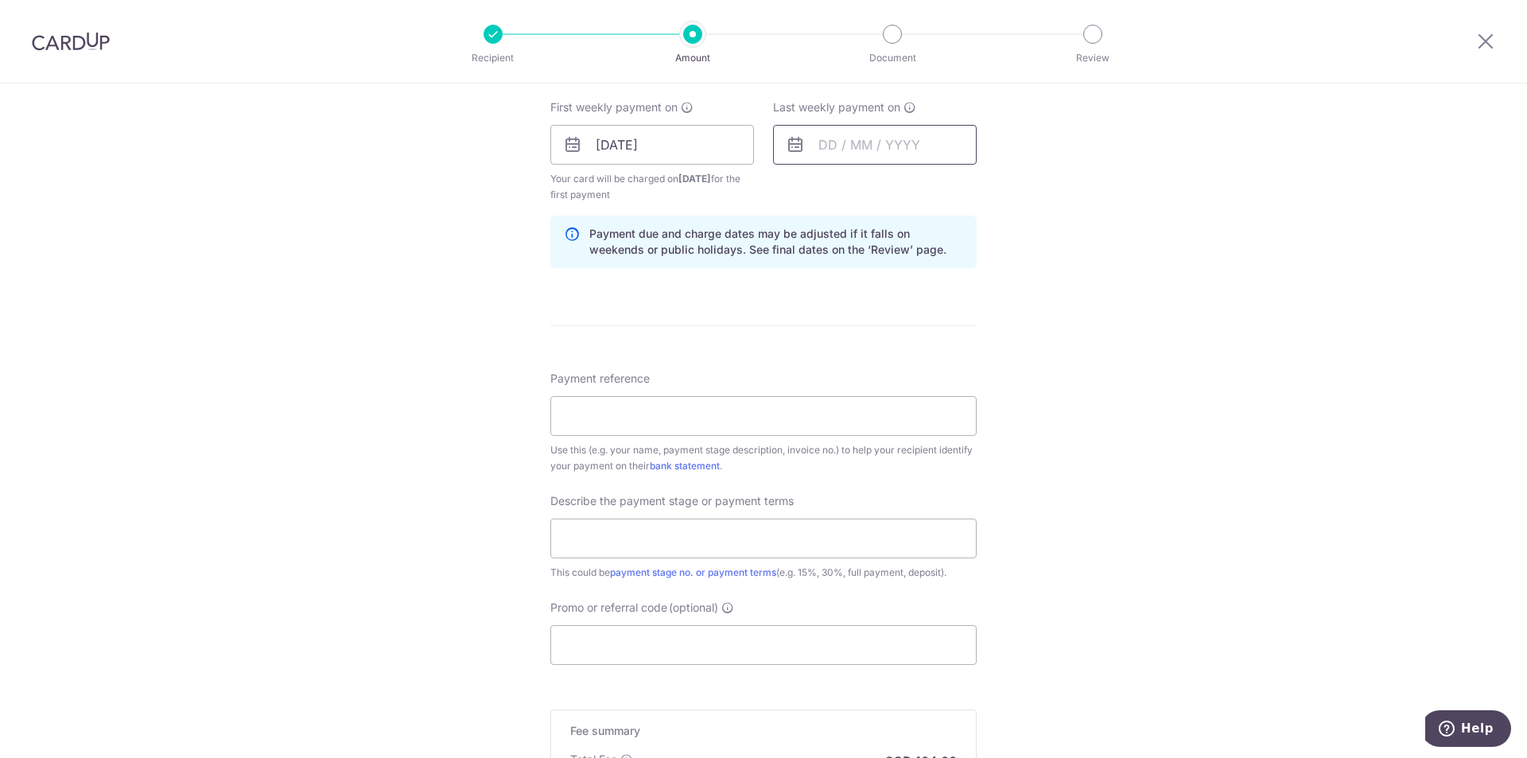
click at [837, 150] on input "text" at bounding box center [875, 145] width 204 height 40
click at [953, 378] on link "31" at bounding box center [964, 384] width 25 height 25
type input "[DATE]"
click at [1121, 311] on div "Tell us more about your payment Enter payment amount SGD 4,000.00 4000.00 Selec…" at bounding box center [763, 181] width 1527 height 1627
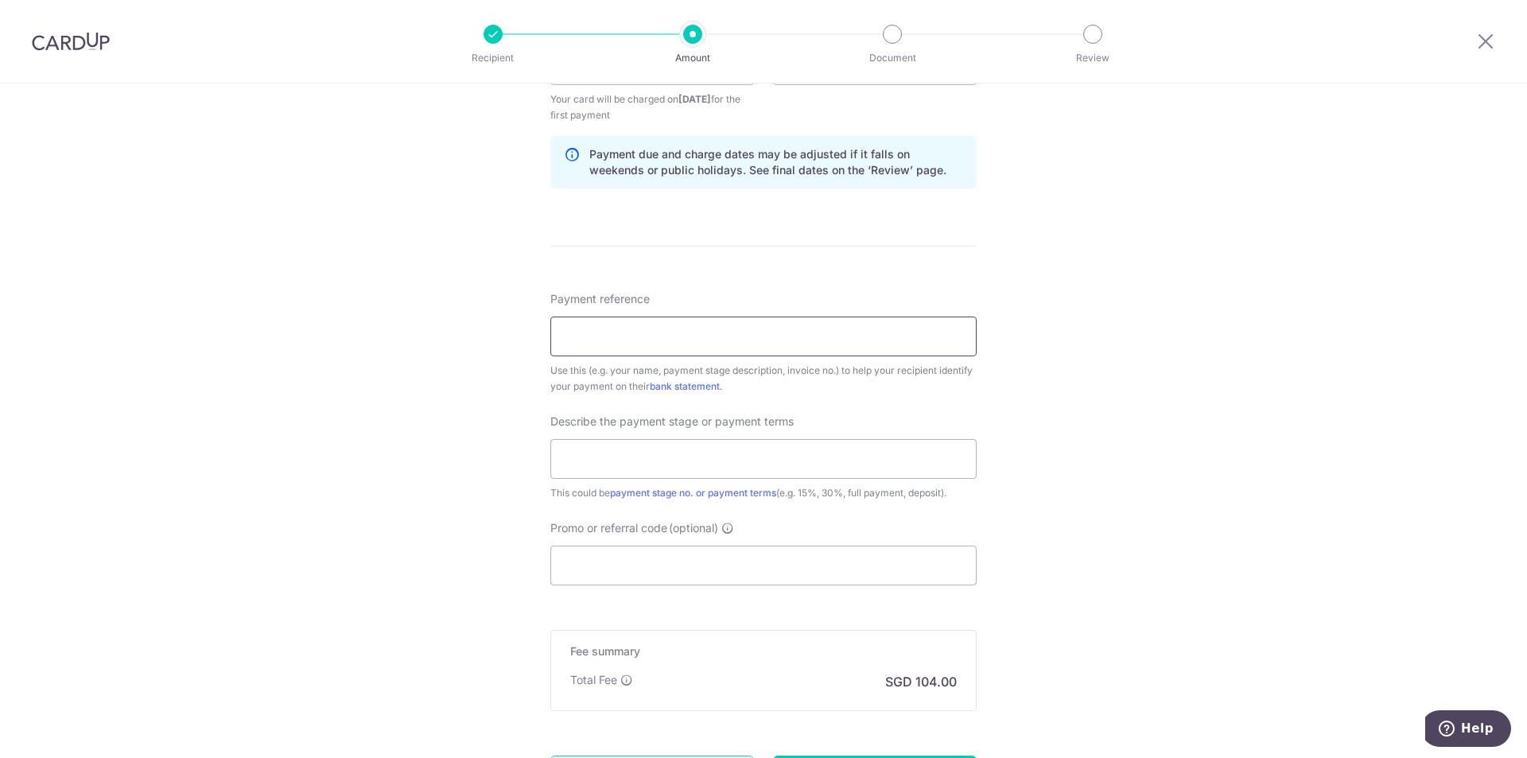
click at [660, 344] on input "Payment reference" at bounding box center [763, 337] width 426 height 40
type input "VA1-QTA230490"
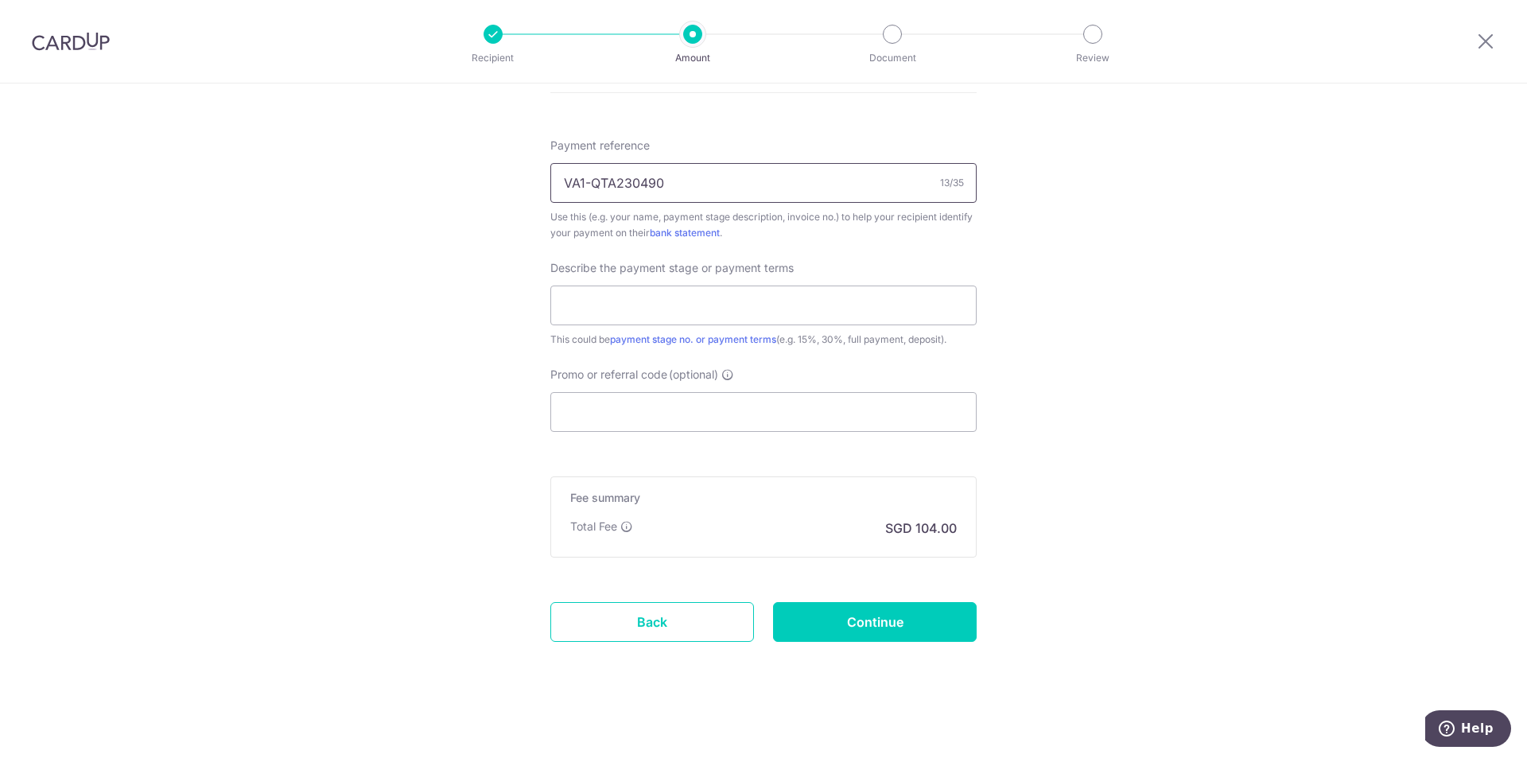
scroll to position [952, 0]
click at [690, 299] on input "text" at bounding box center [763, 302] width 426 height 40
type input "Adjustment"
click at [601, 416] on input "Promo or referral code (optional)" at bounding box center [763, 409] width 426 height 40
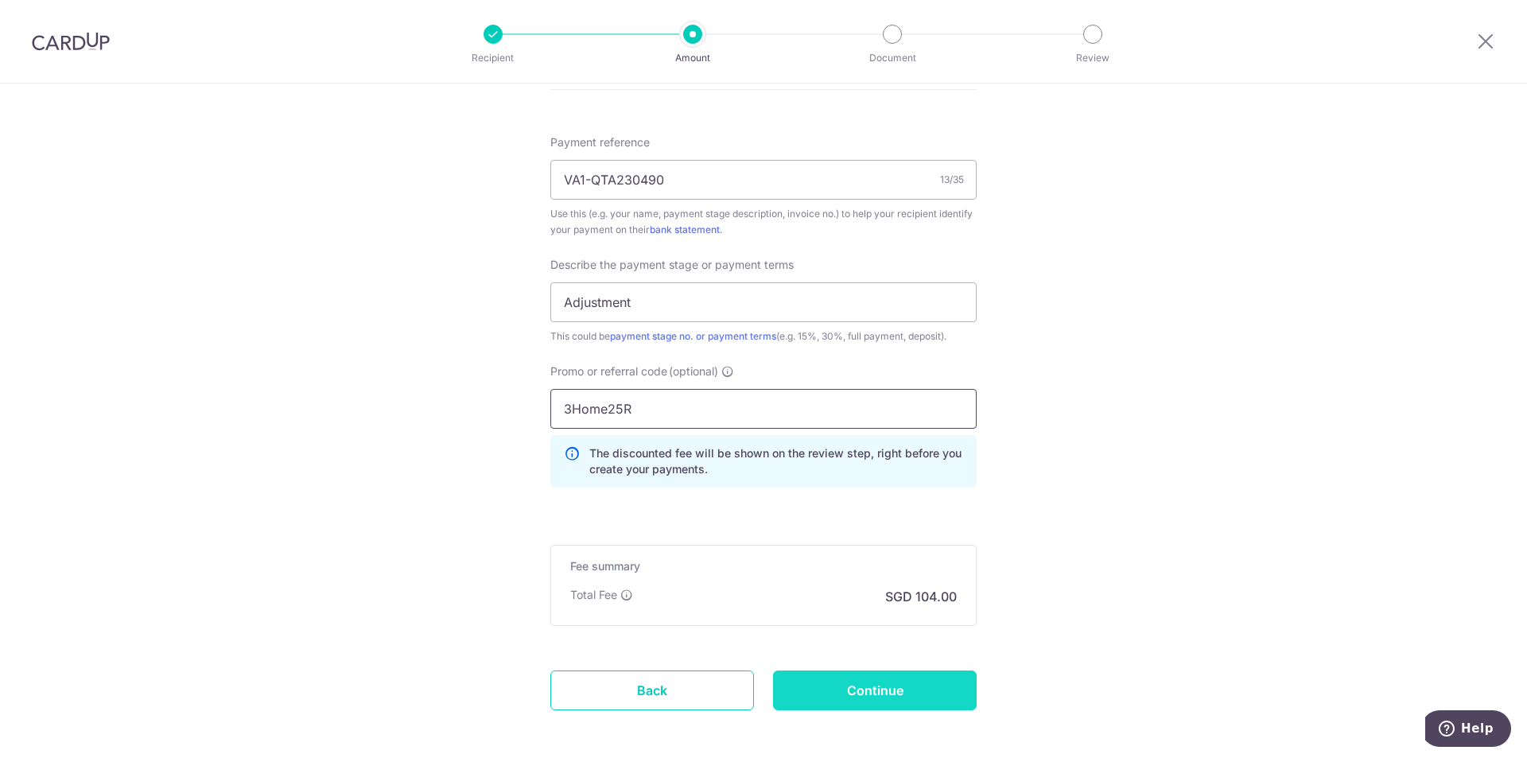
type input "3Home25R"
click at [884, 691] on input "Continue" at bounding box center [875, 690] width 204 height 40
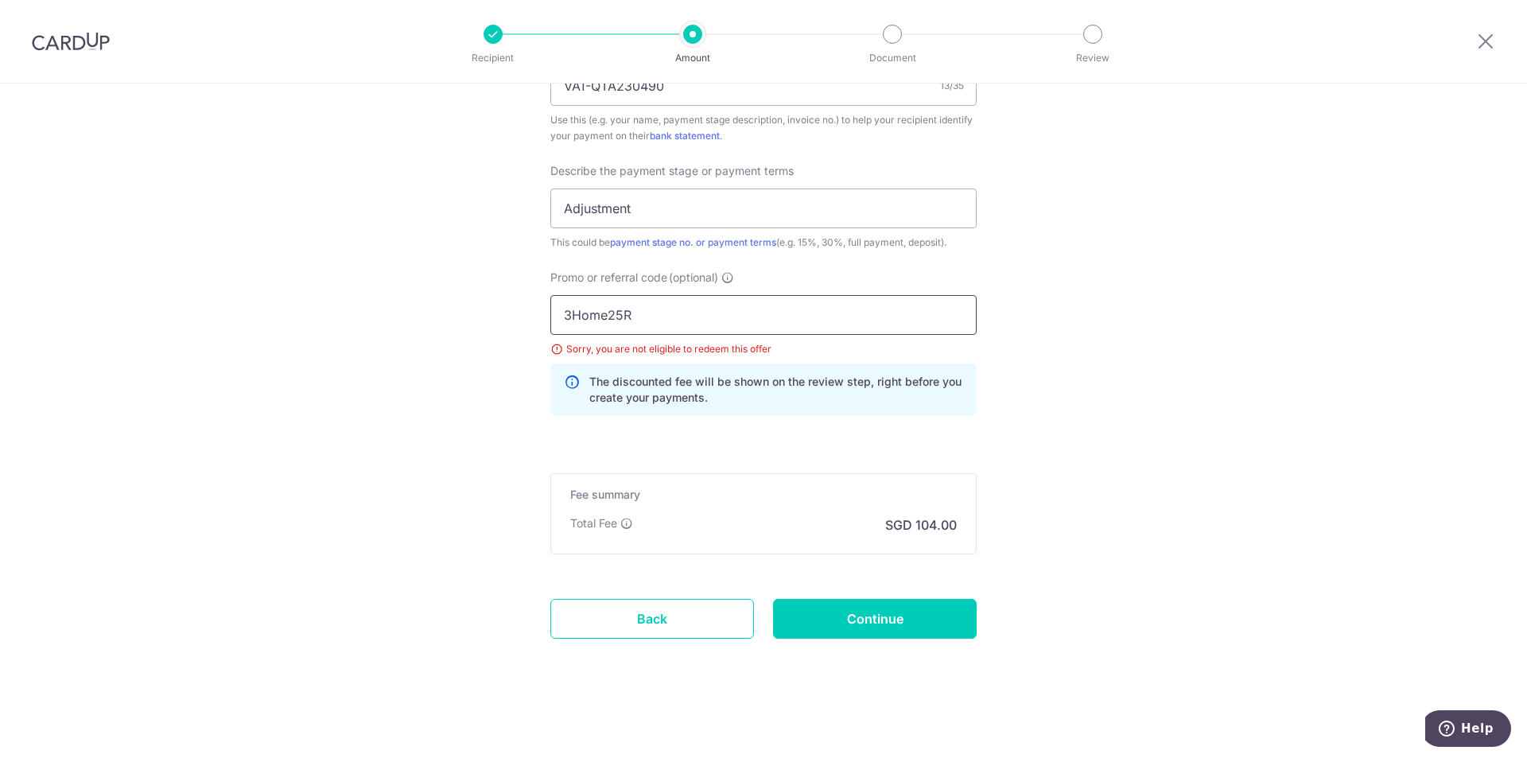
drag, startPoint x: 647, startPoint y: 313, endPoint x: 450, endPoint y: 300, distance: 197.7
type input "REC178"
click at [873, 626] on input "Continue" at bounding box center [875, 619] width 204 height 40
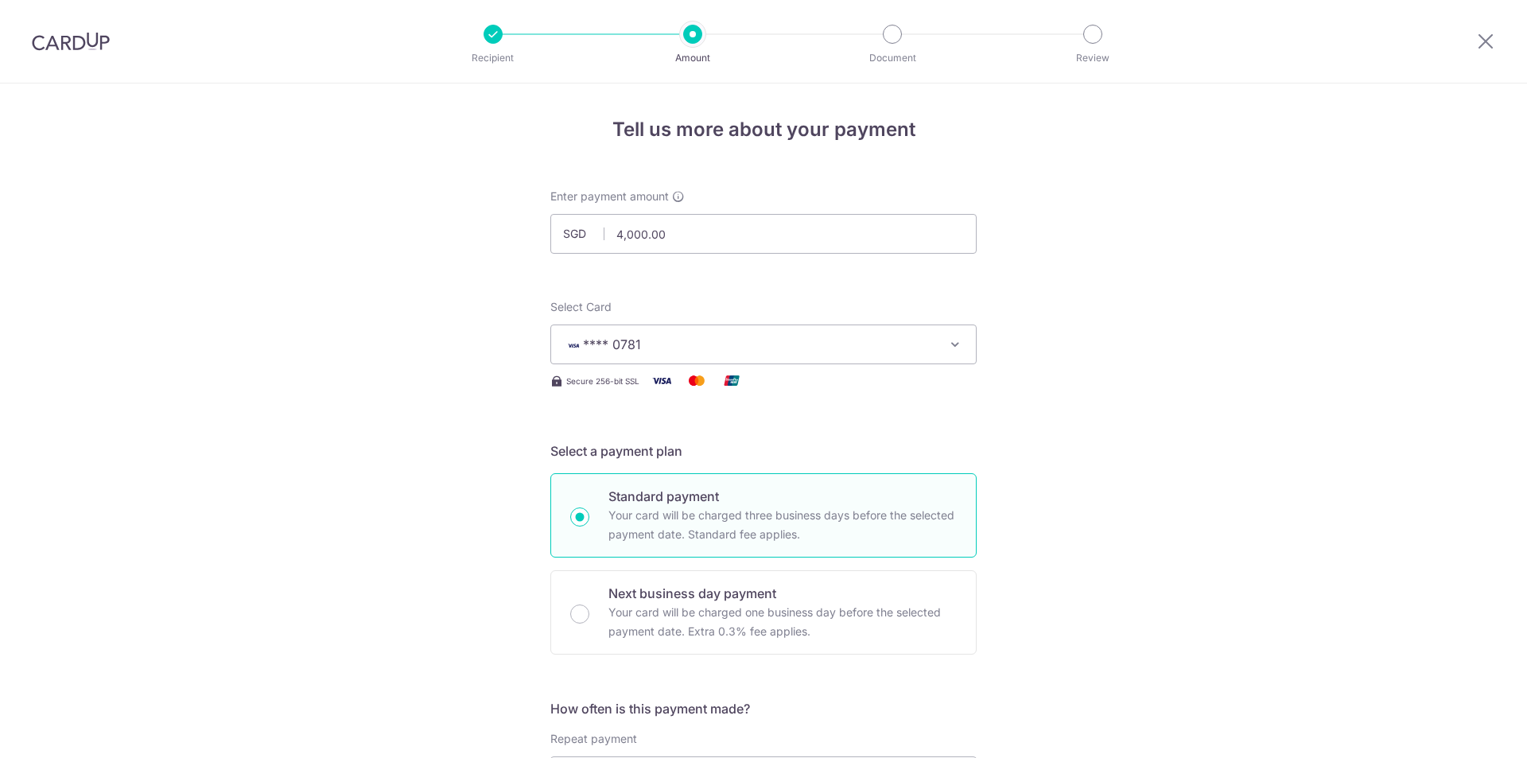
scroll to position [965, 0]
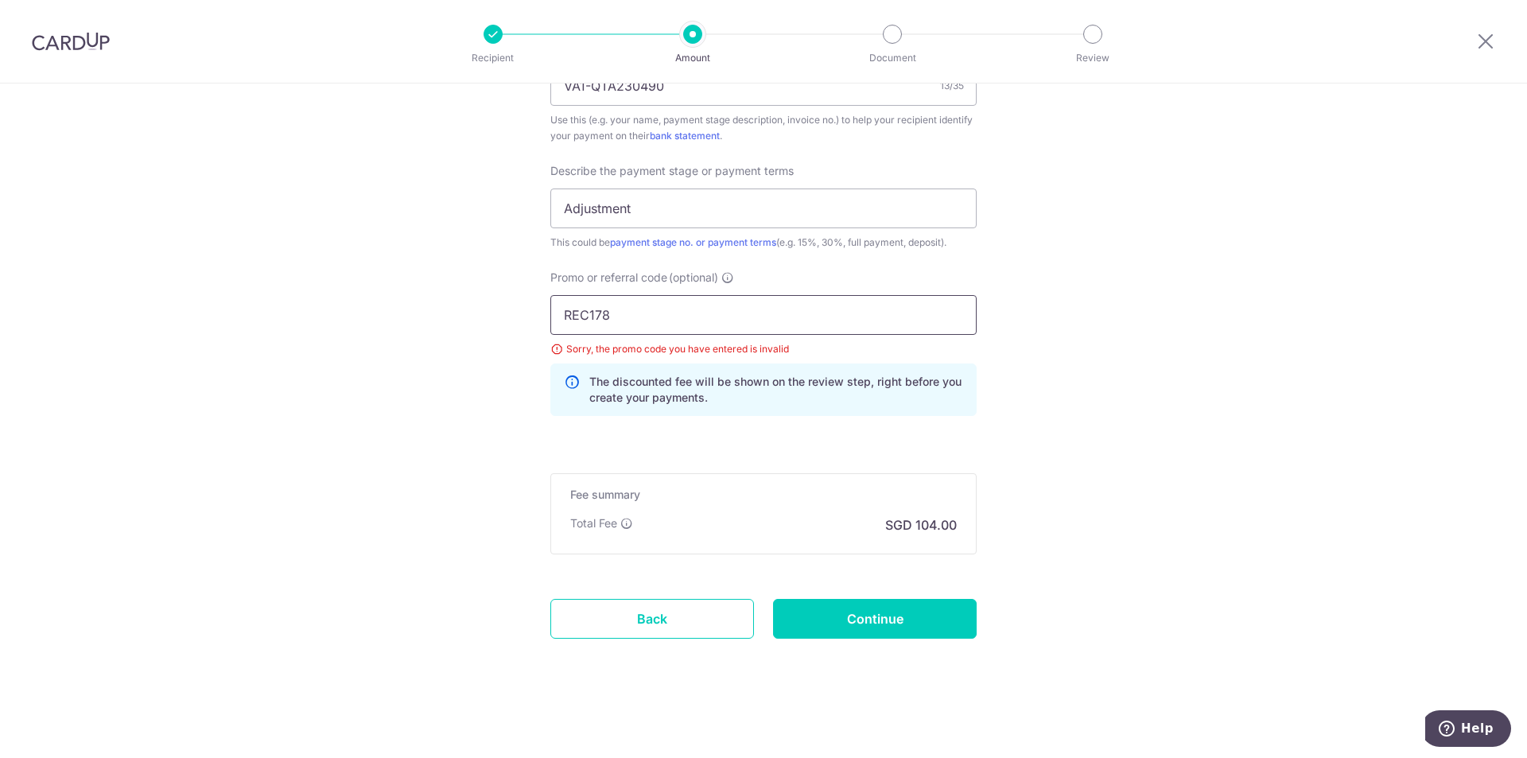
click at [593, 313] on input "REC178" at bounding box center [763, 315] width 426 height 40
drag, startPoint x: 587, startPoint y: 314, endPoint x: 612, endPoint y: 314, distance: 25.5
click at [612, 314] on input "REC178" at bounding box center [763, 315] width 426 height 40
type input "REC185"
click at [858, 613] on input "Continue" at bounding box center [875, 619] width 204 height 40
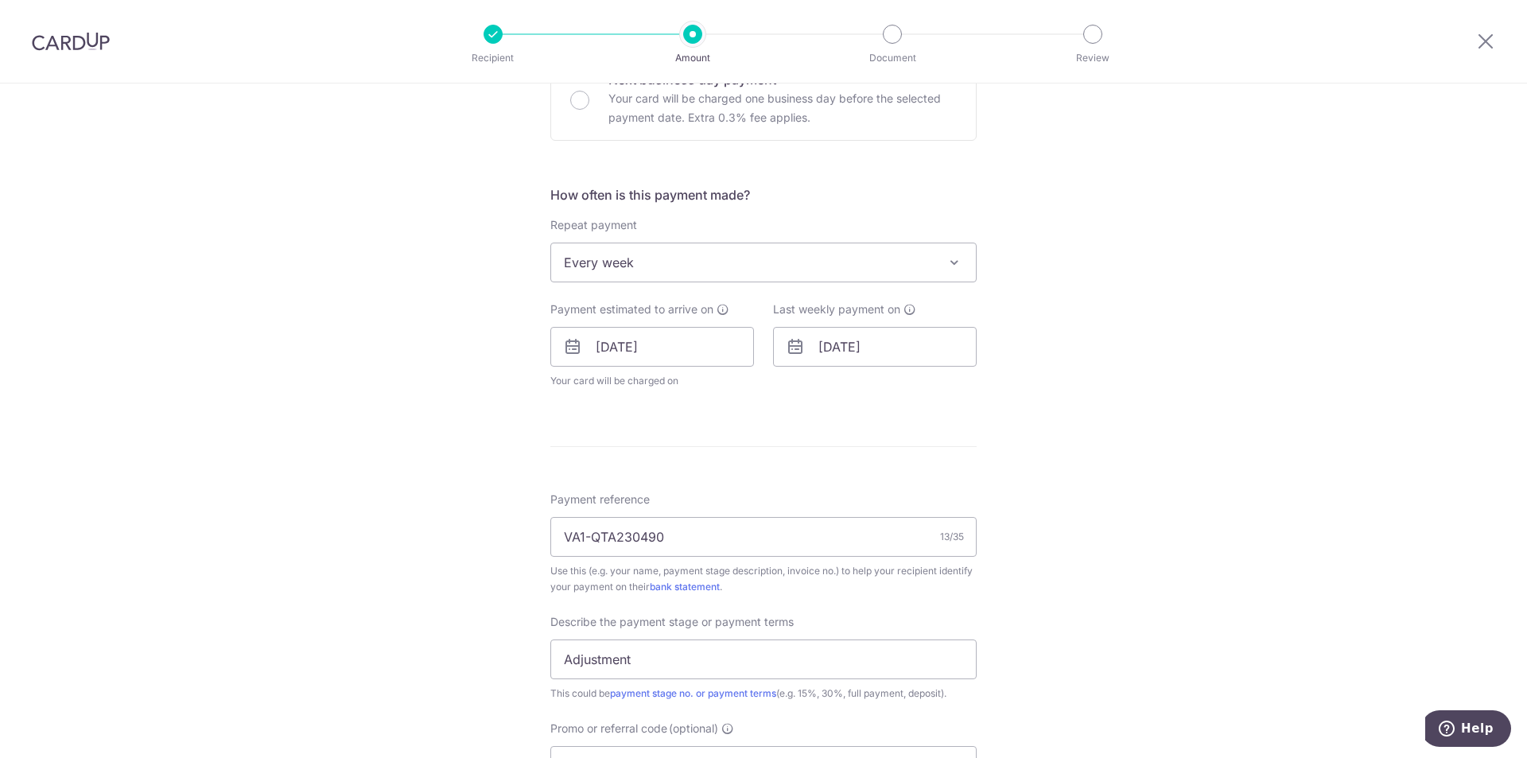
scroll to position [408, 0]
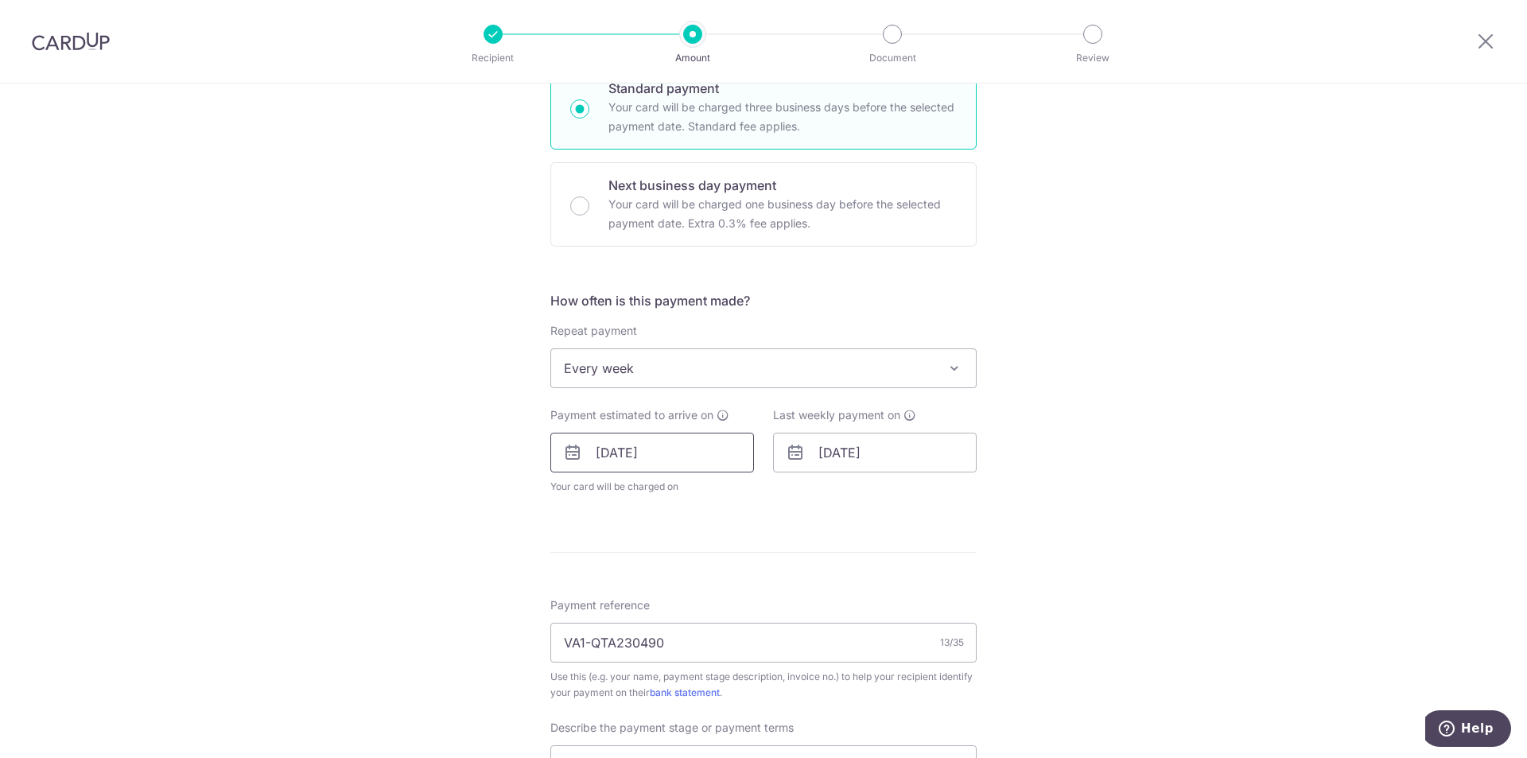
click at [678, 459] on input "[DATE]" at bounding box center [652, 453] width 204 height 40
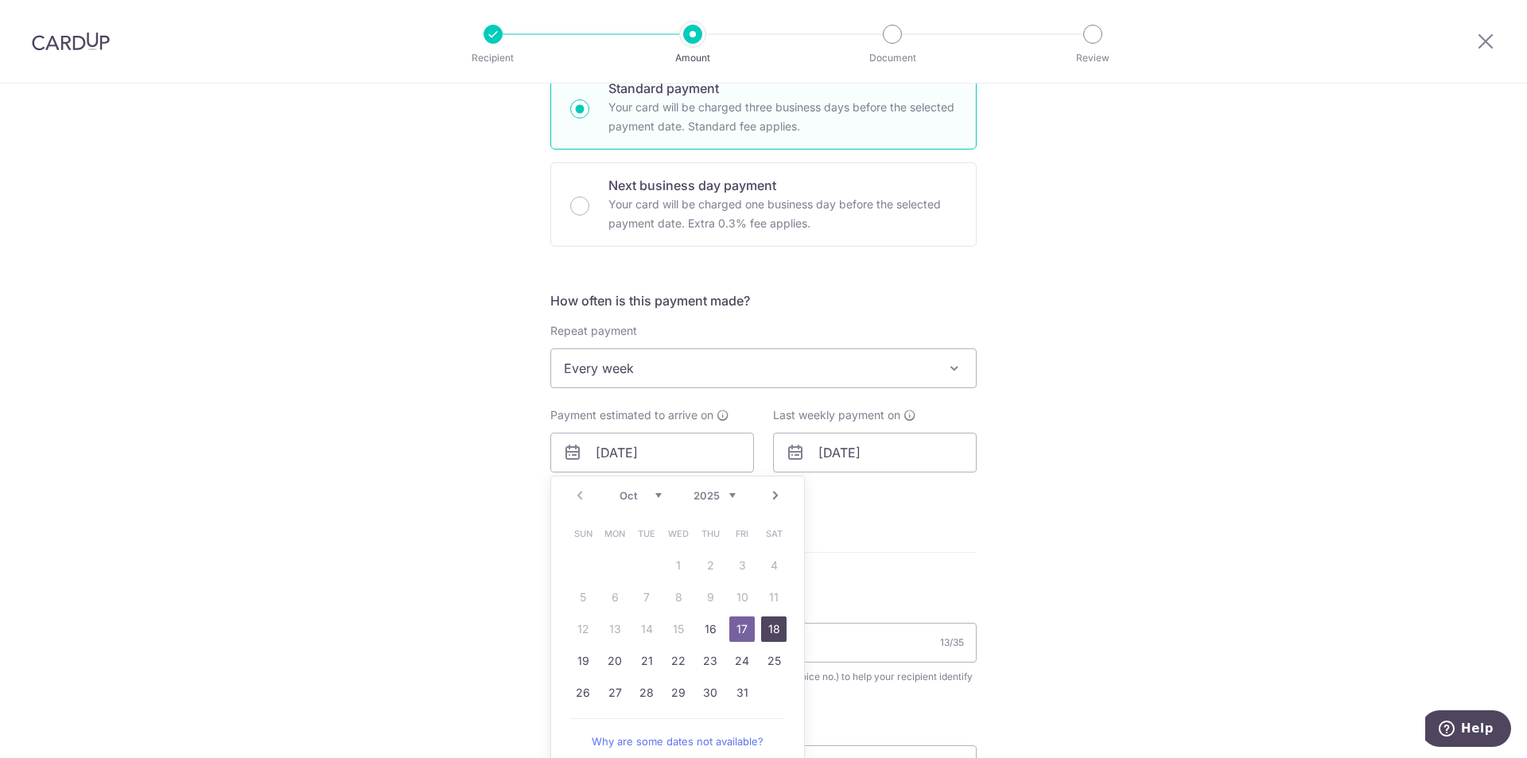
click at [770, 628] on link "18" at bounding box center [773, 628] width 25 height 25
type input "18/10/2025"
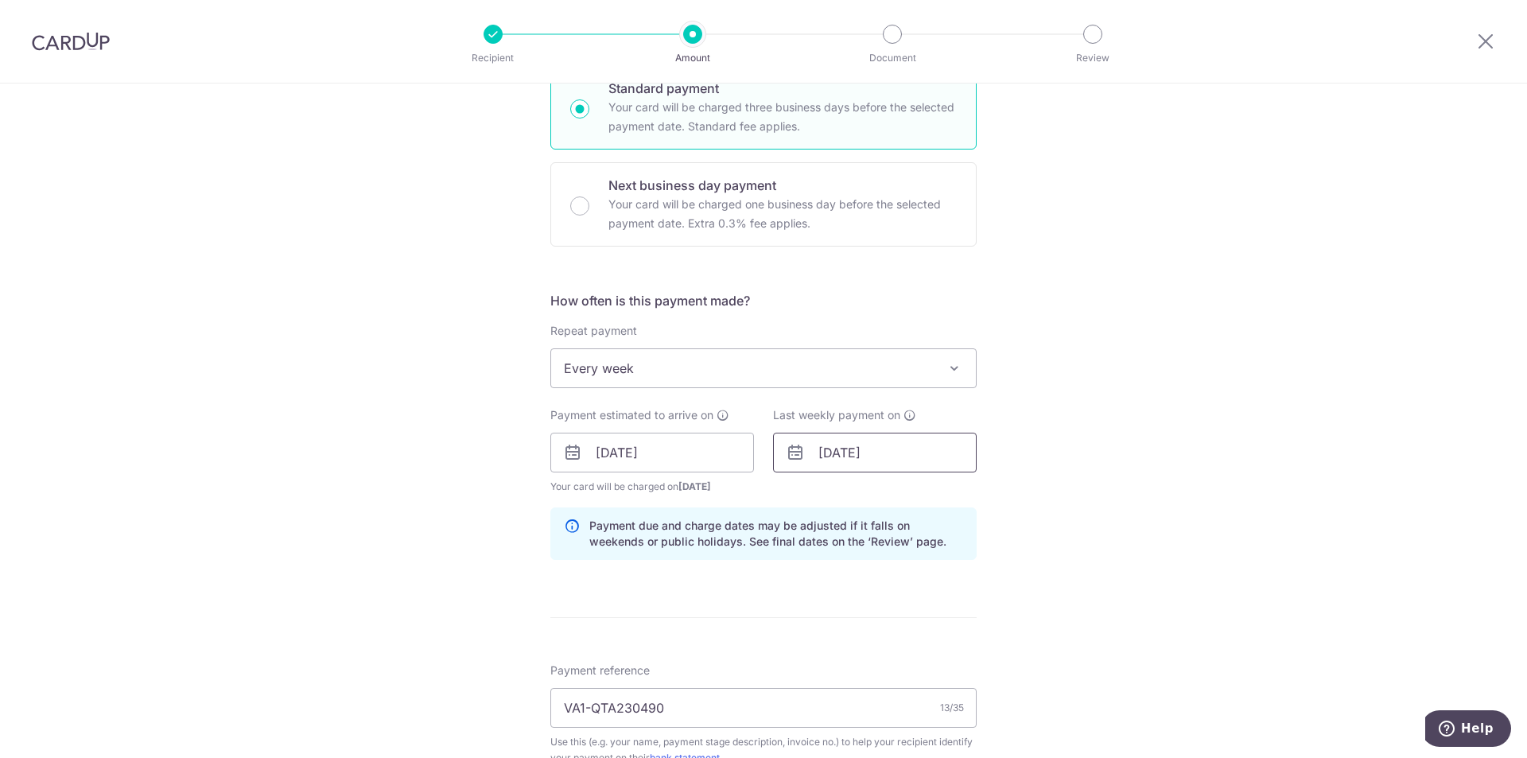
click at [824, 466] on input "[DATE]" at bounding box center [875, 453] width 204 height 40
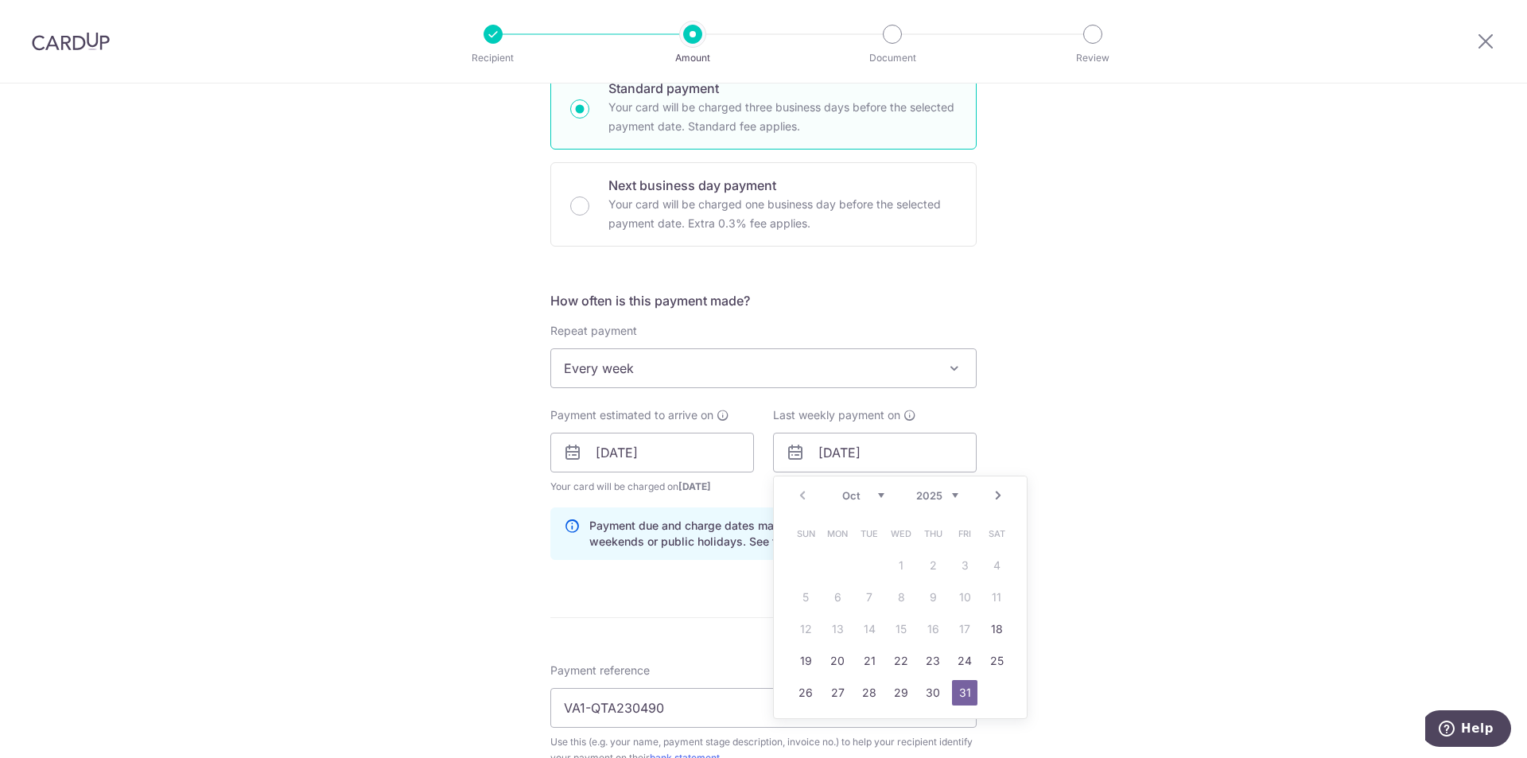
click at [997, 496] on link "Next" at bounding box center [998, 495] width 19 height 19
click at [991, 564] on link "1" at bounding box center [996, 565] width 25 height 25
type input "[DATE]"
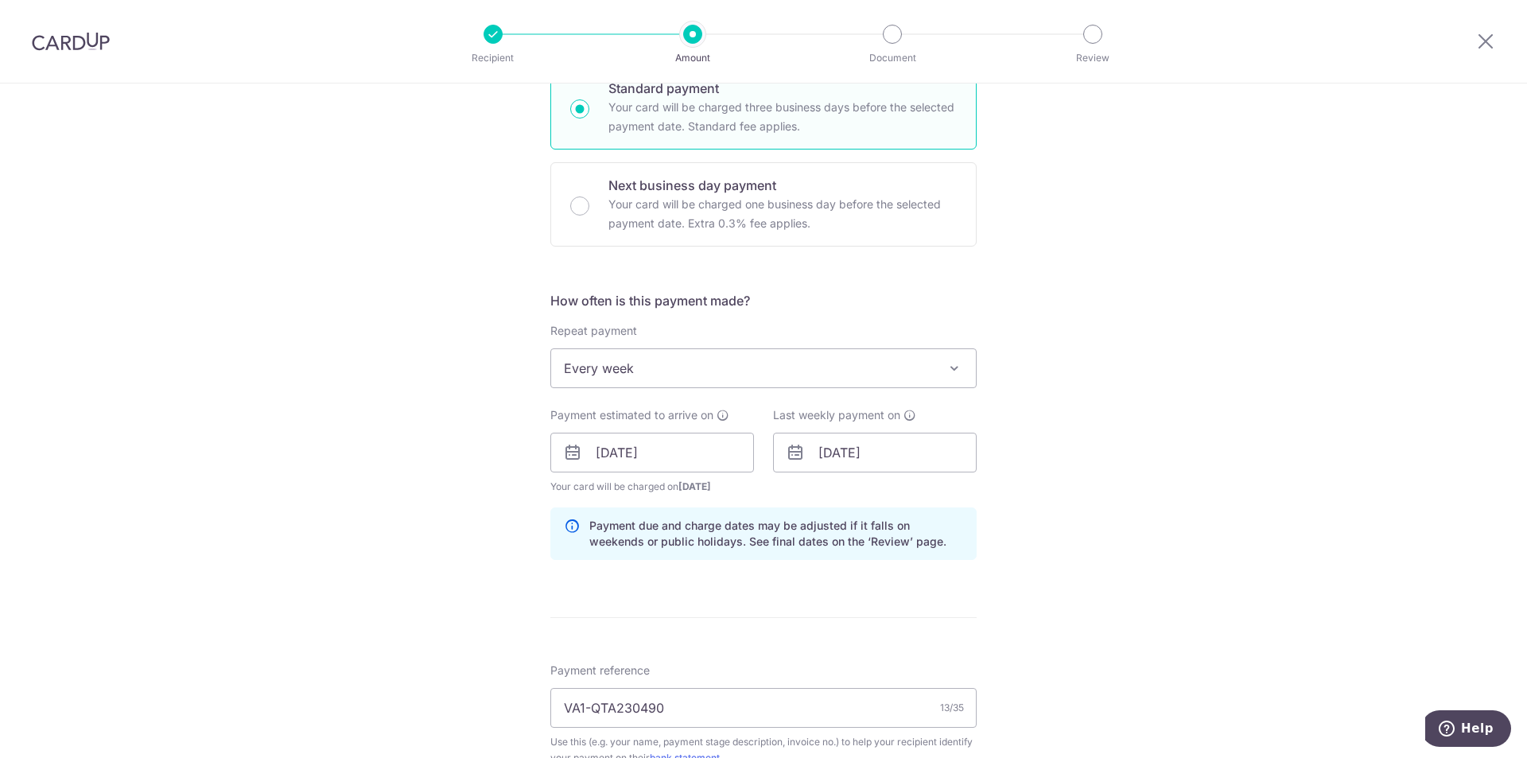
click at [1028, 553] on div "Tell us more about your payment Enter payment amount SGD 4,000.00 4000.00 Selec…" at bounding box center [763, 527] width 1527 height 1704
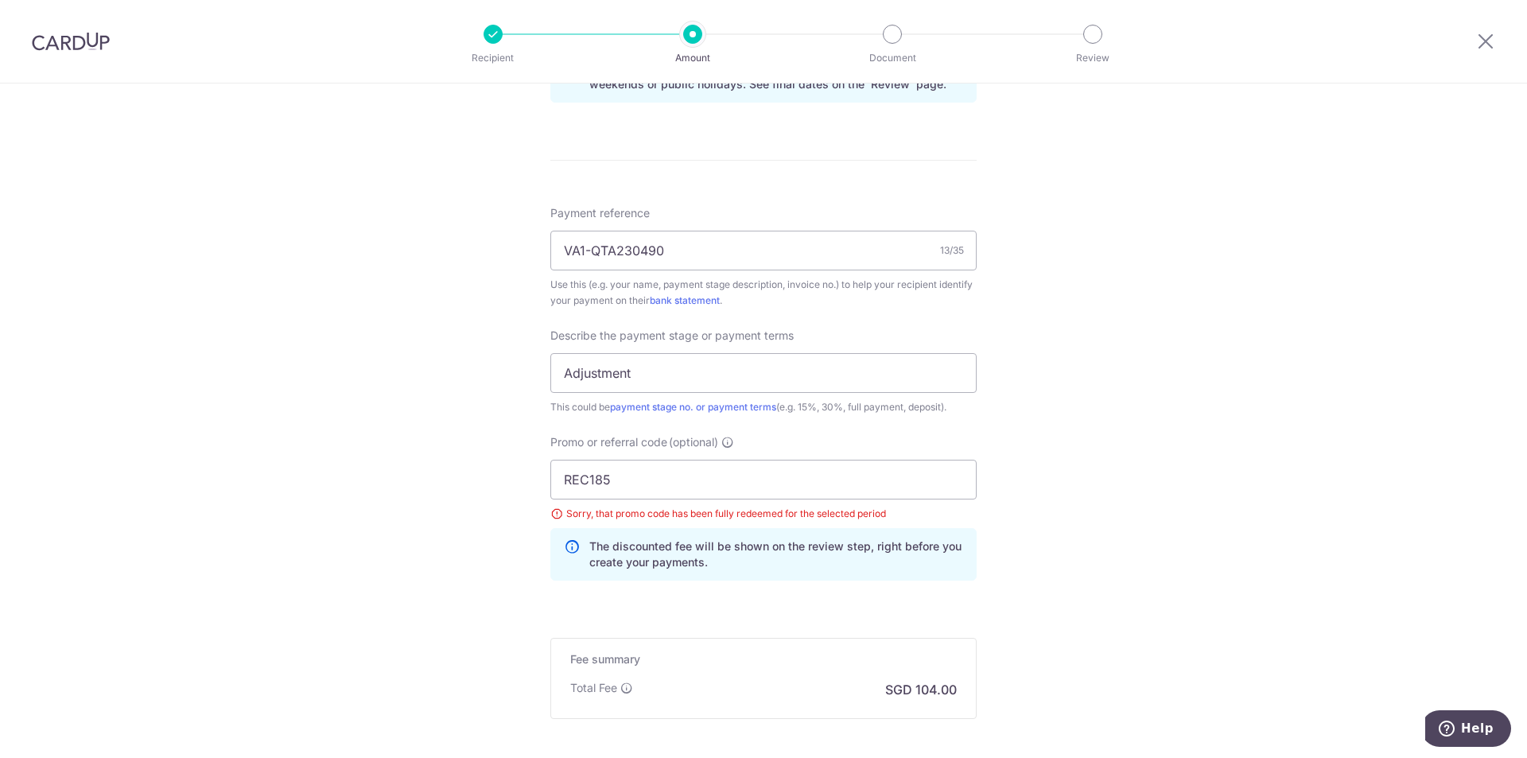
scroll to position [965, 0]
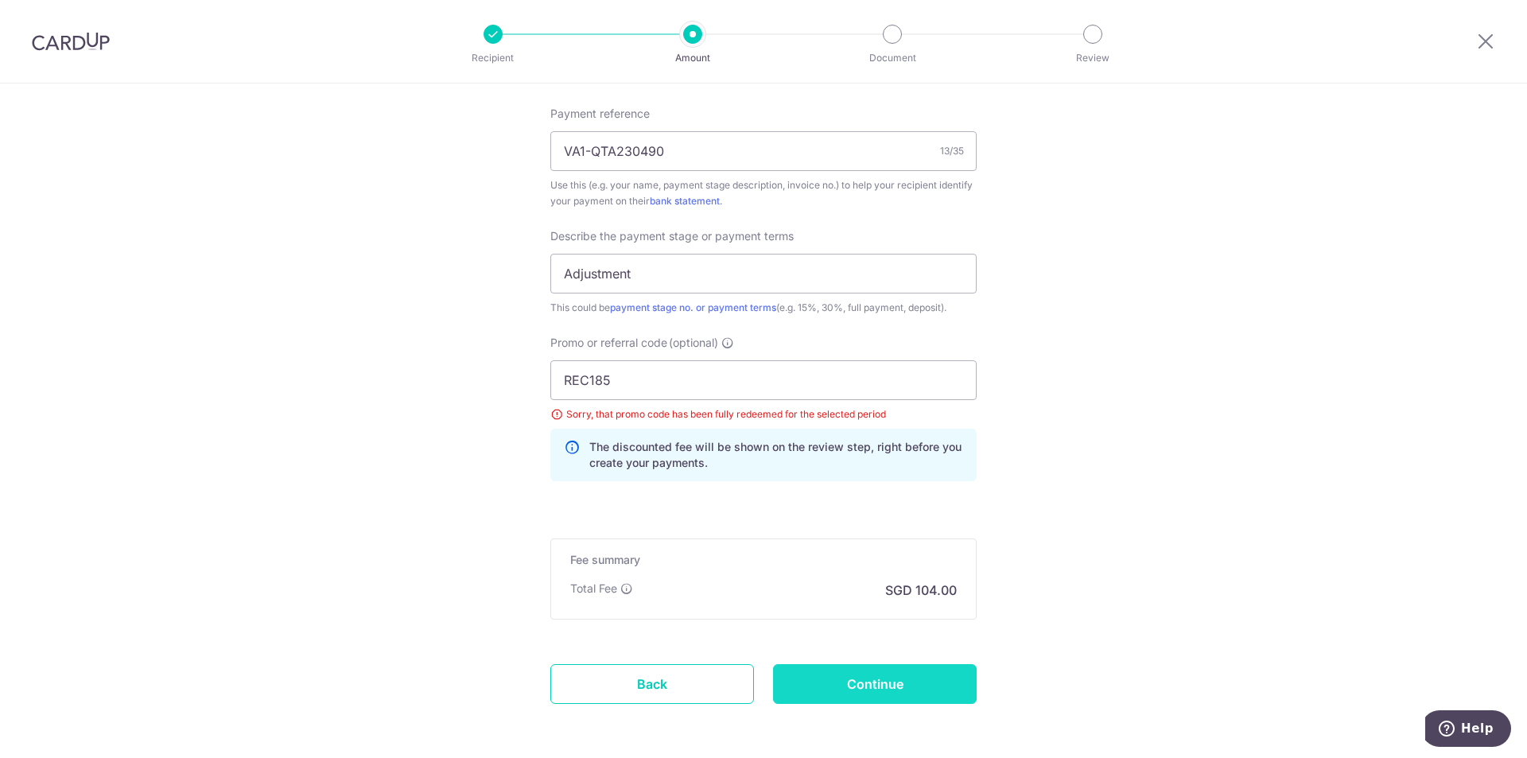
click at [854, 683] on input "Continue" at bounding box center [875, 684] width 204 height 40
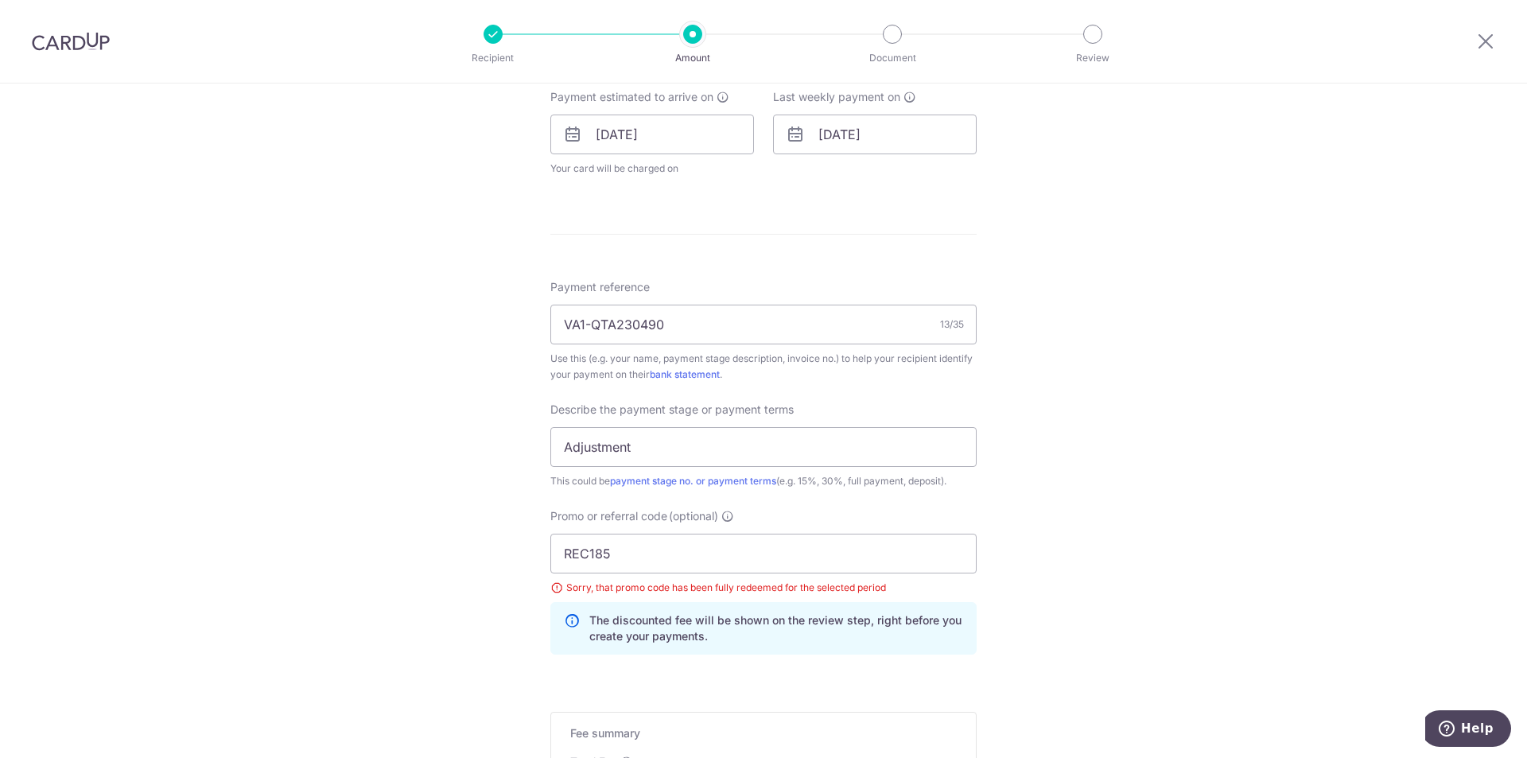
scroll to position [408, 0]
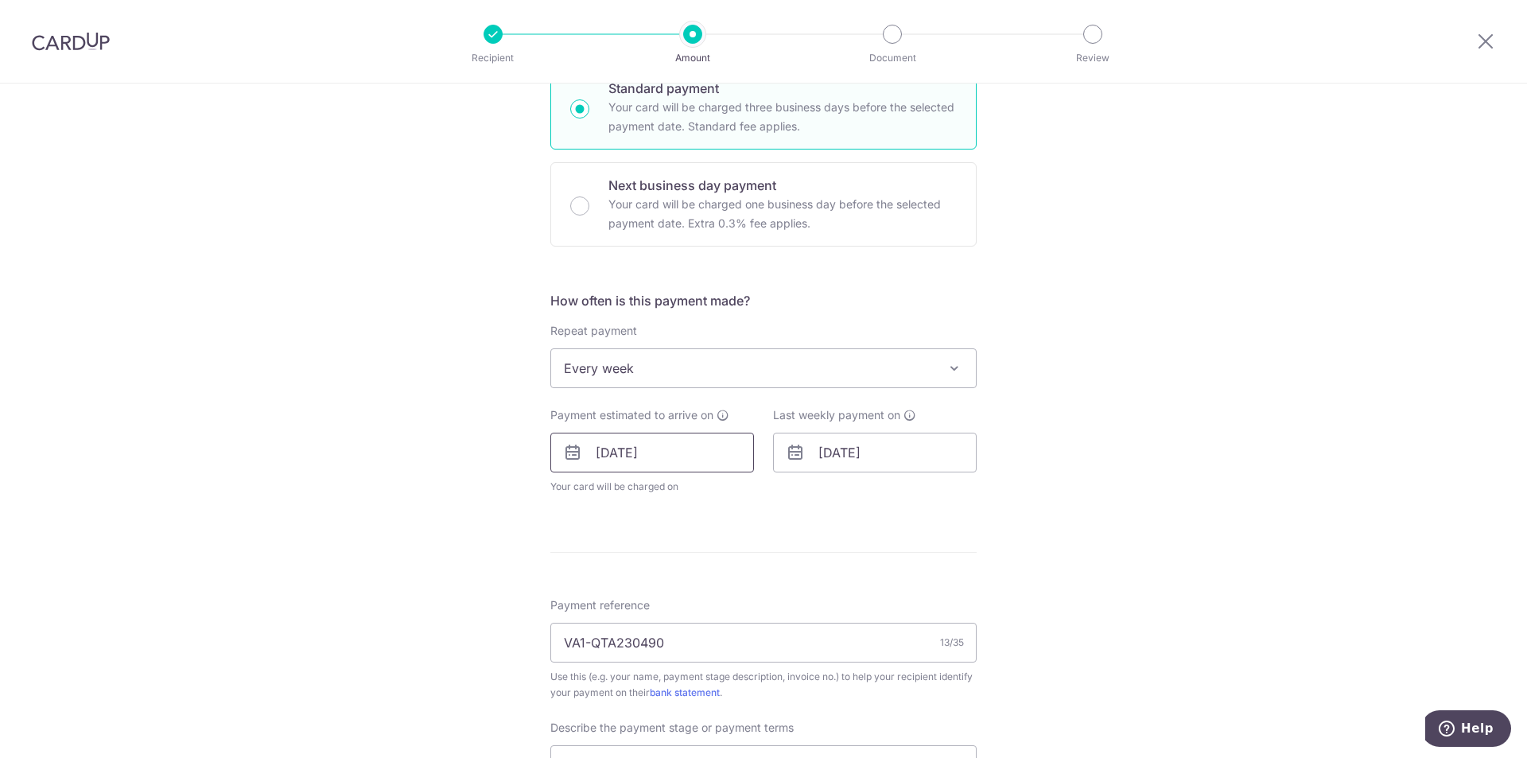
click at [646, 460] on input "[DATE]" at bounding box center [652, 453] width 204 height 40
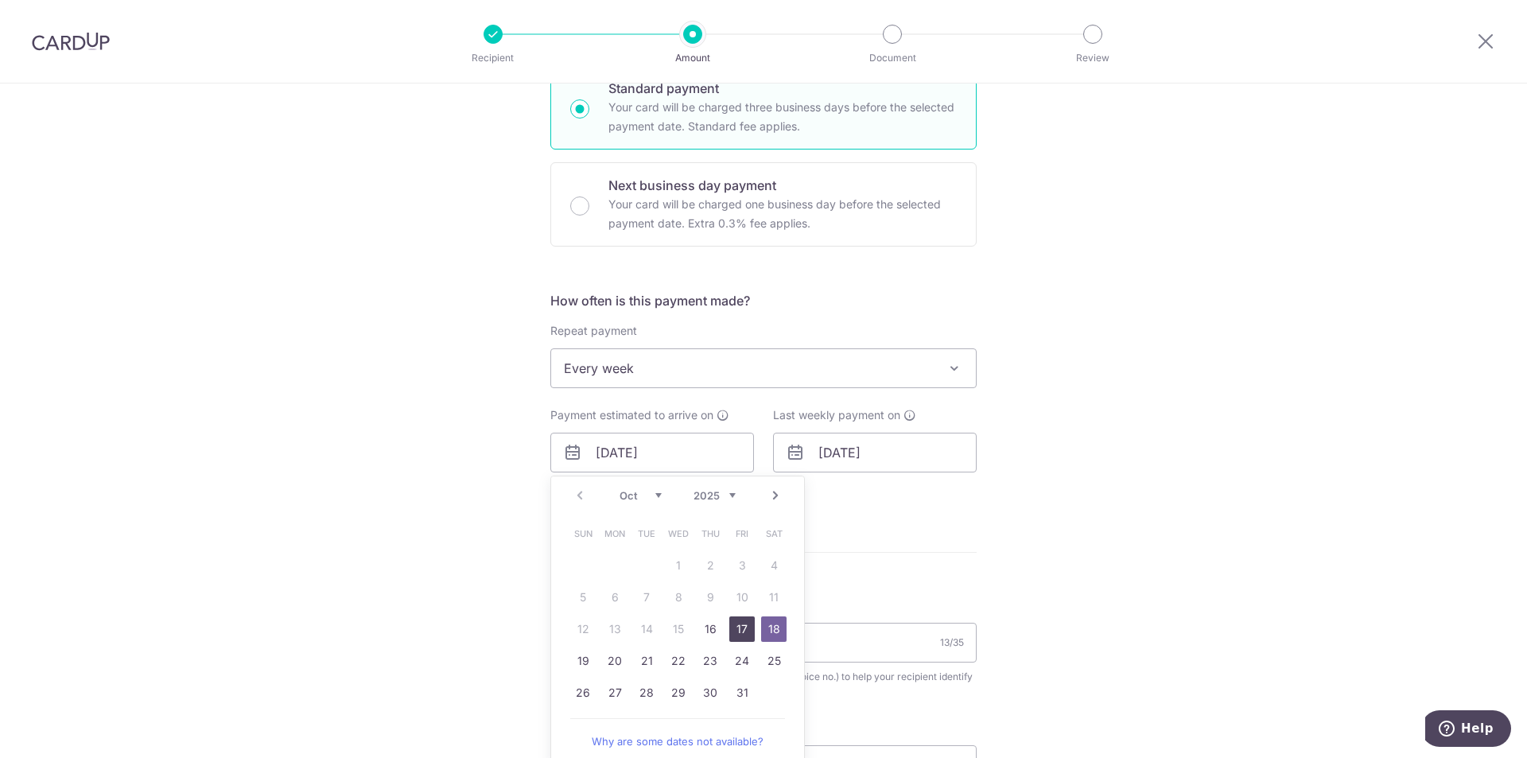
click at [737, 617] on link "17" at bounding box center [741, 628] width 25 height 25
type input "17/10/2025"
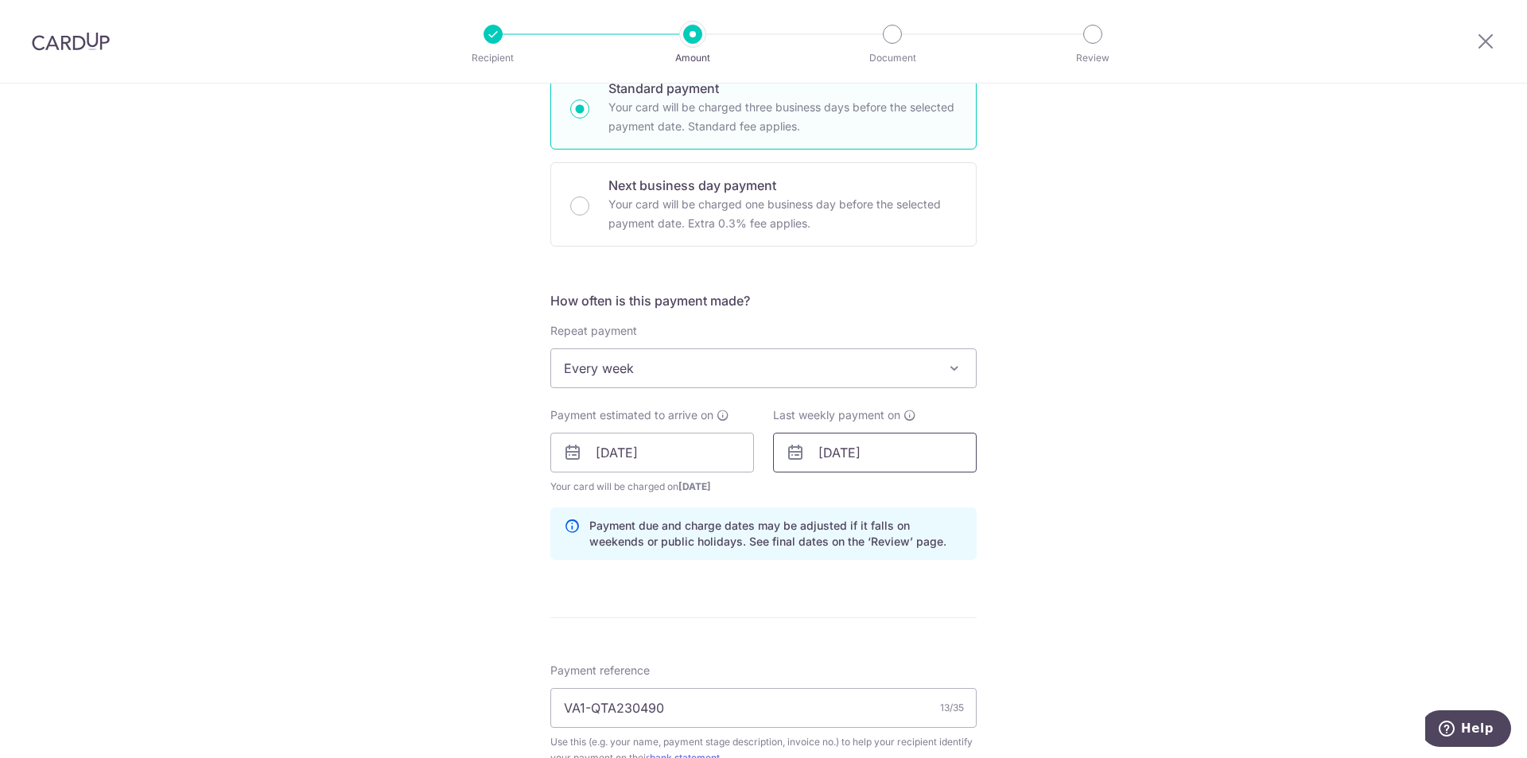
click at [857, 457] on input "[DATE]" at bounding box center [875, 453] width 204 height 40
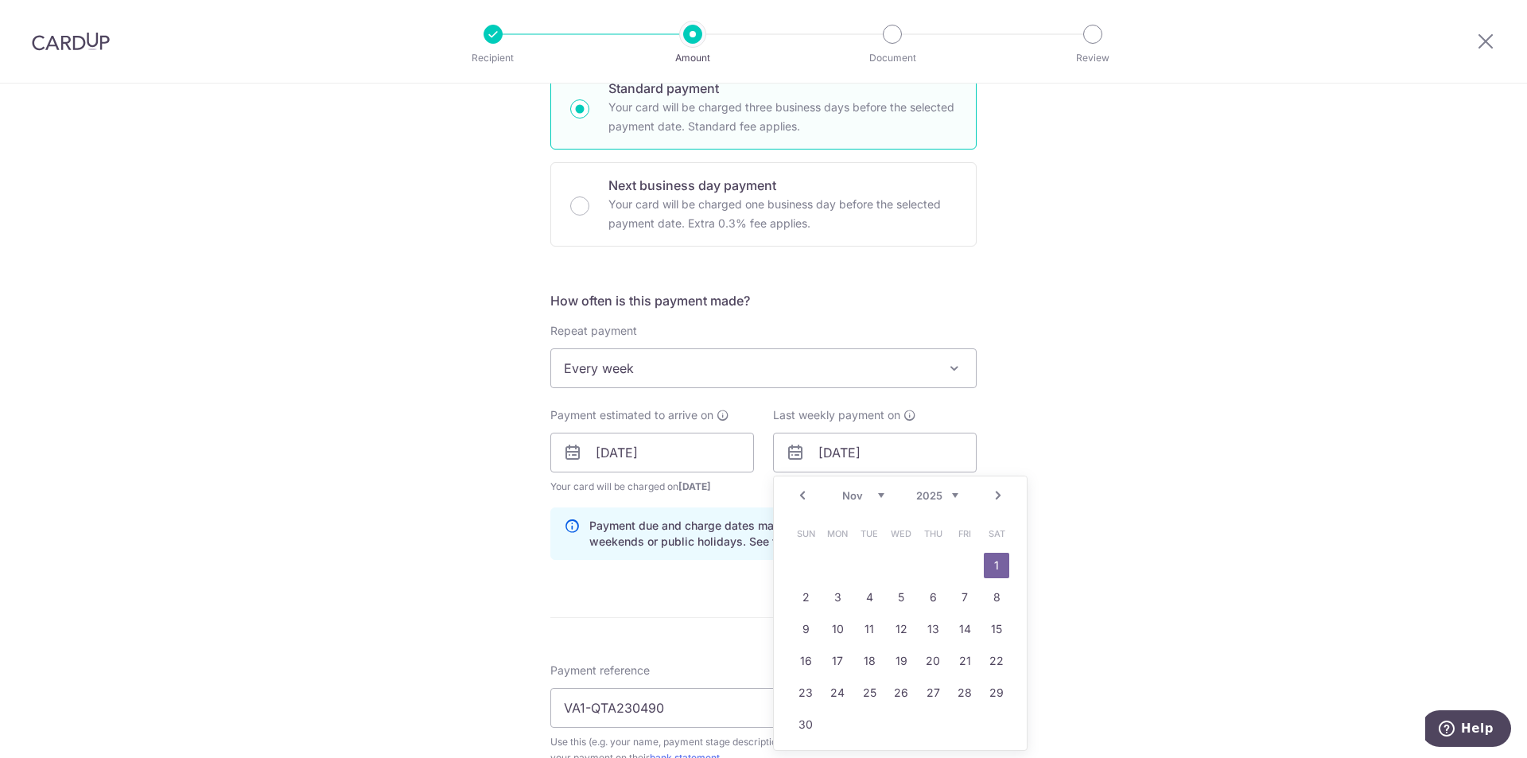
click at [798, 497] on link "Prev" at bounding box center [802, 495] width 19 height 19
click at [955, 696] on link "31" at bounding box center [964, 692] width 25 height 25
type input "31/10/2025"
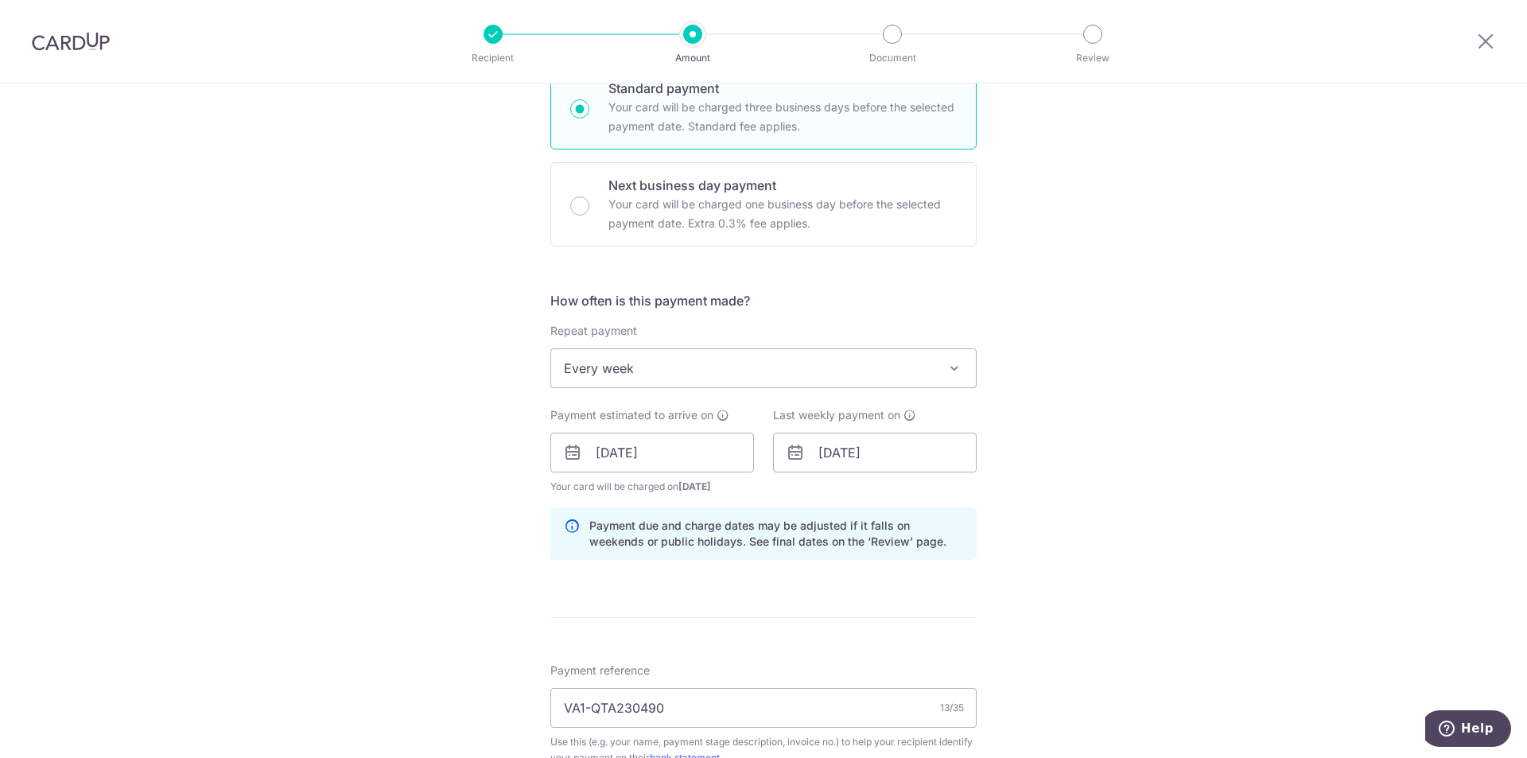
click at [1074, 473] on div "Tell us more about your payment Enter payment amount SGD 4,000.00 4000.00 Selec…" at bounding box center [763, 527] width 1527 height 1704
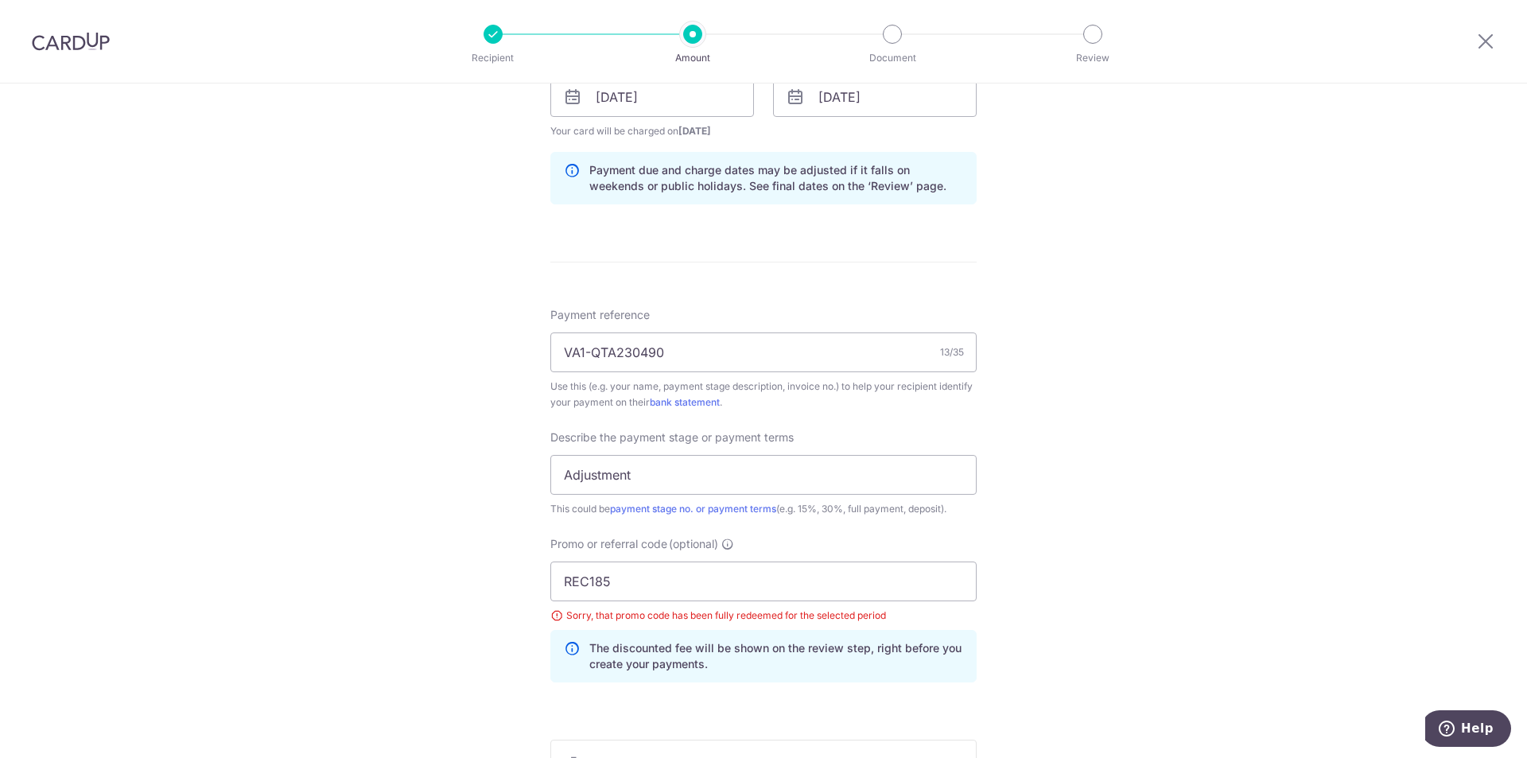
scroll to position [795, 0]
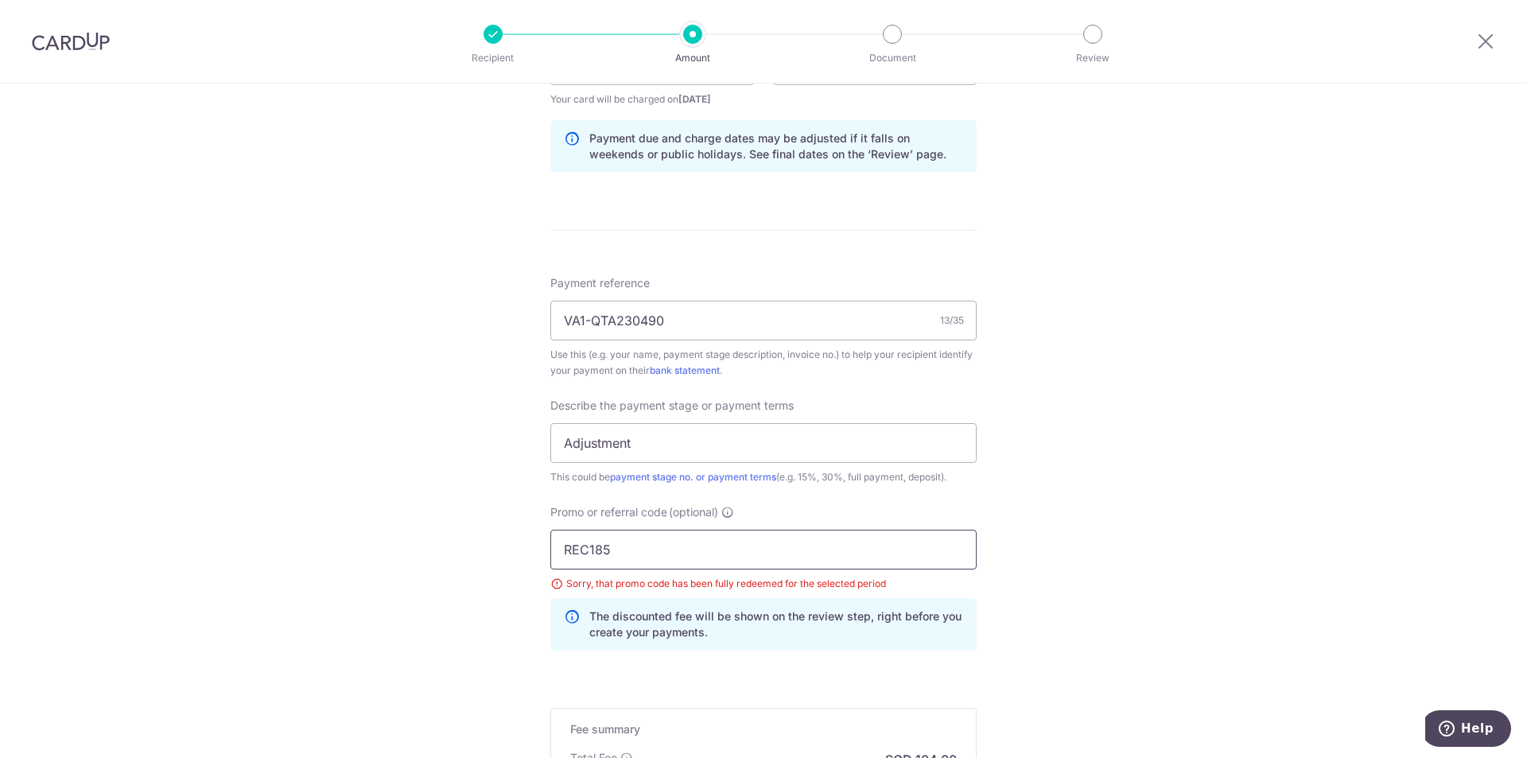
click at [655, 538] on input "REC185" at bounding box center [763, 550] width 426 height 40
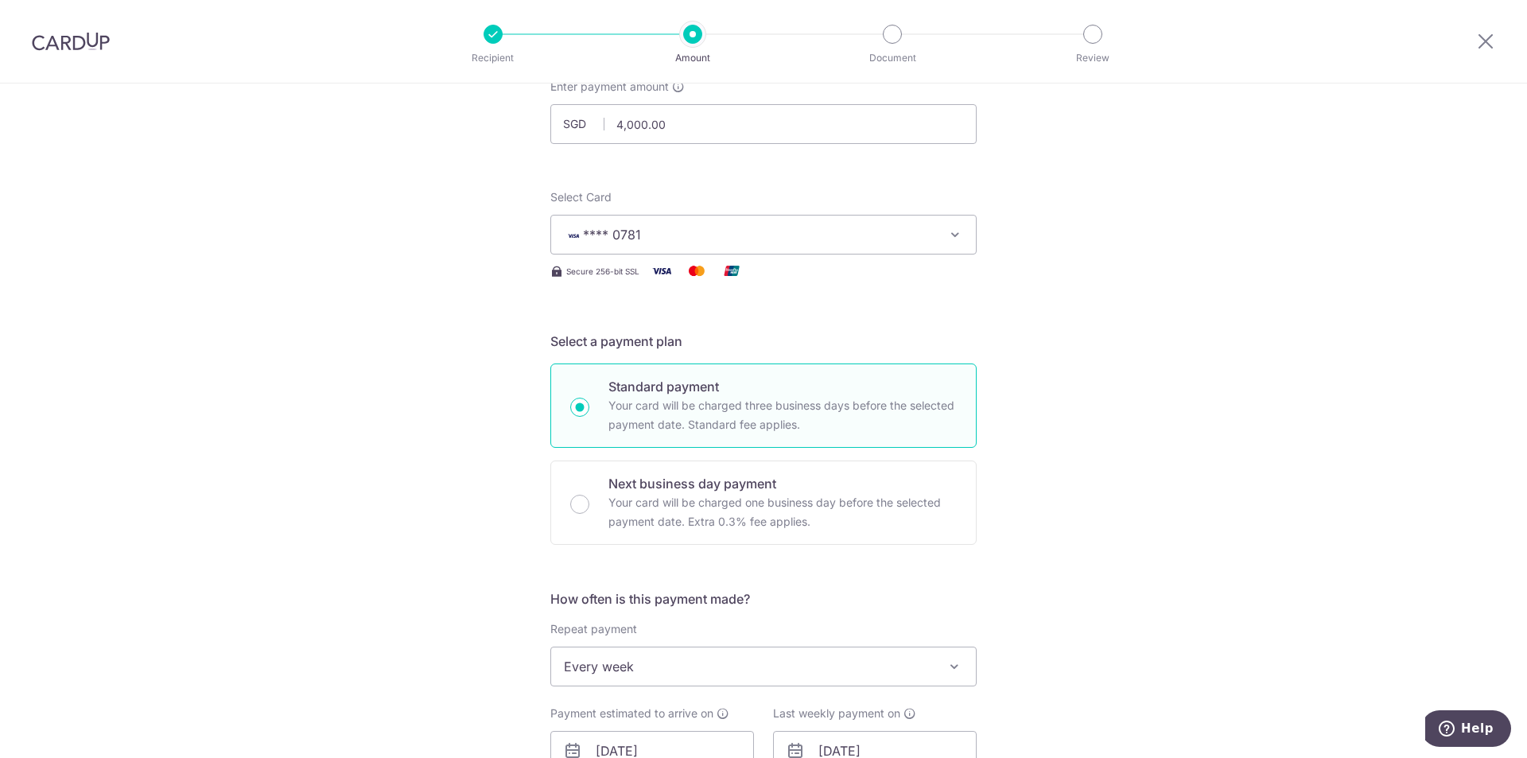
scroll to position [0, 0]
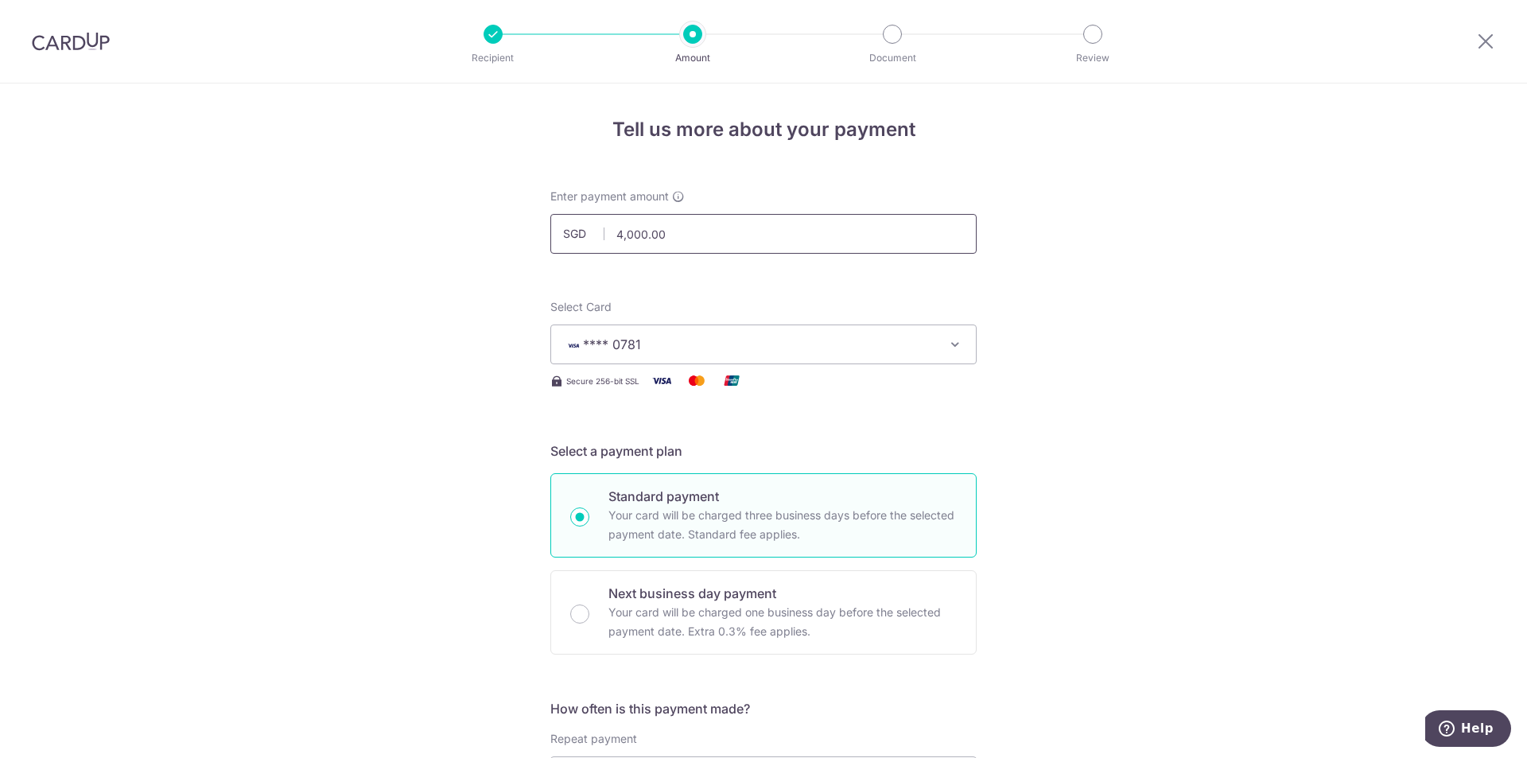
click at [632, 238] on input "4,000.00" at bounding box center [763, 234] width 426 height 40
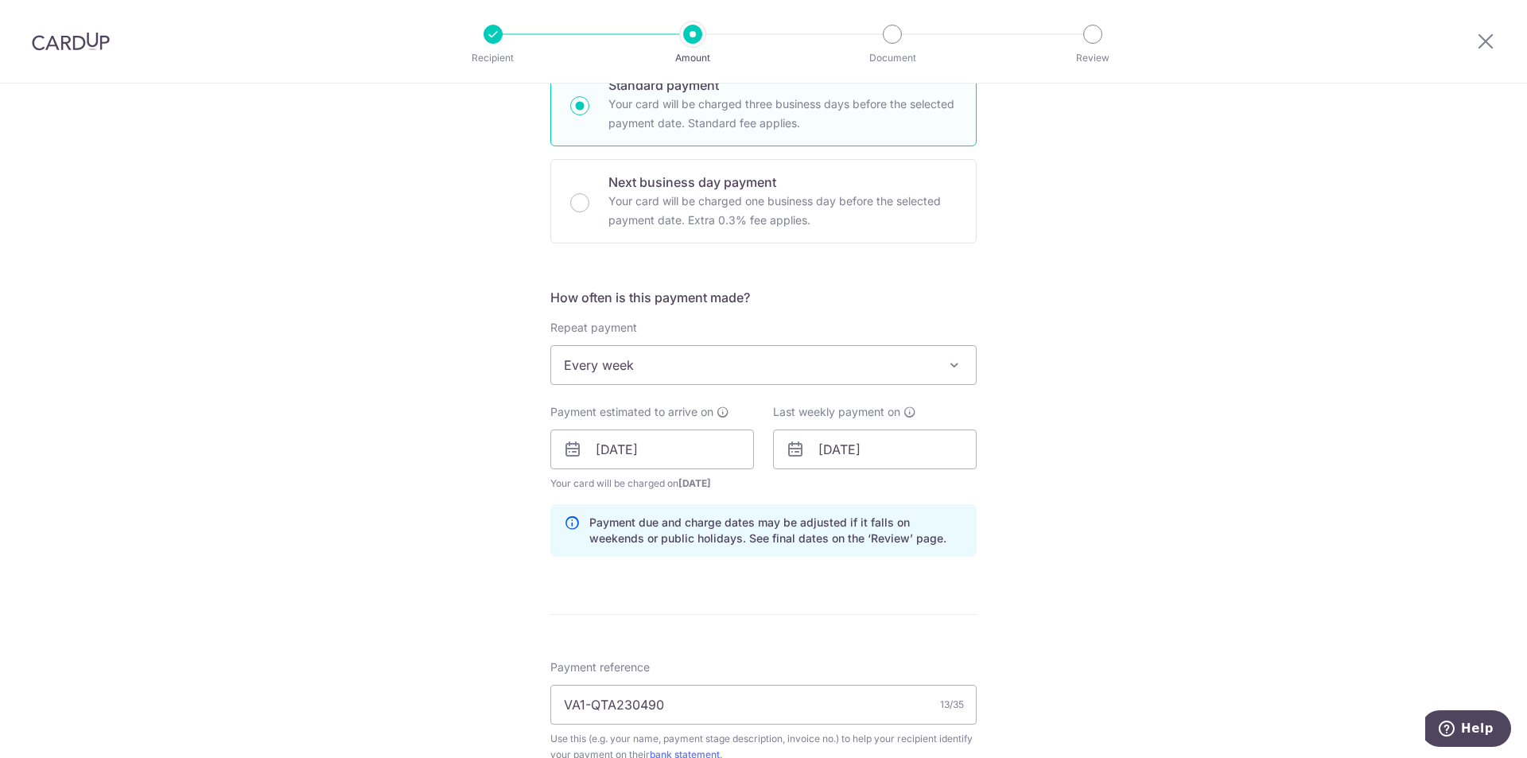
scroll to position [557, 0]
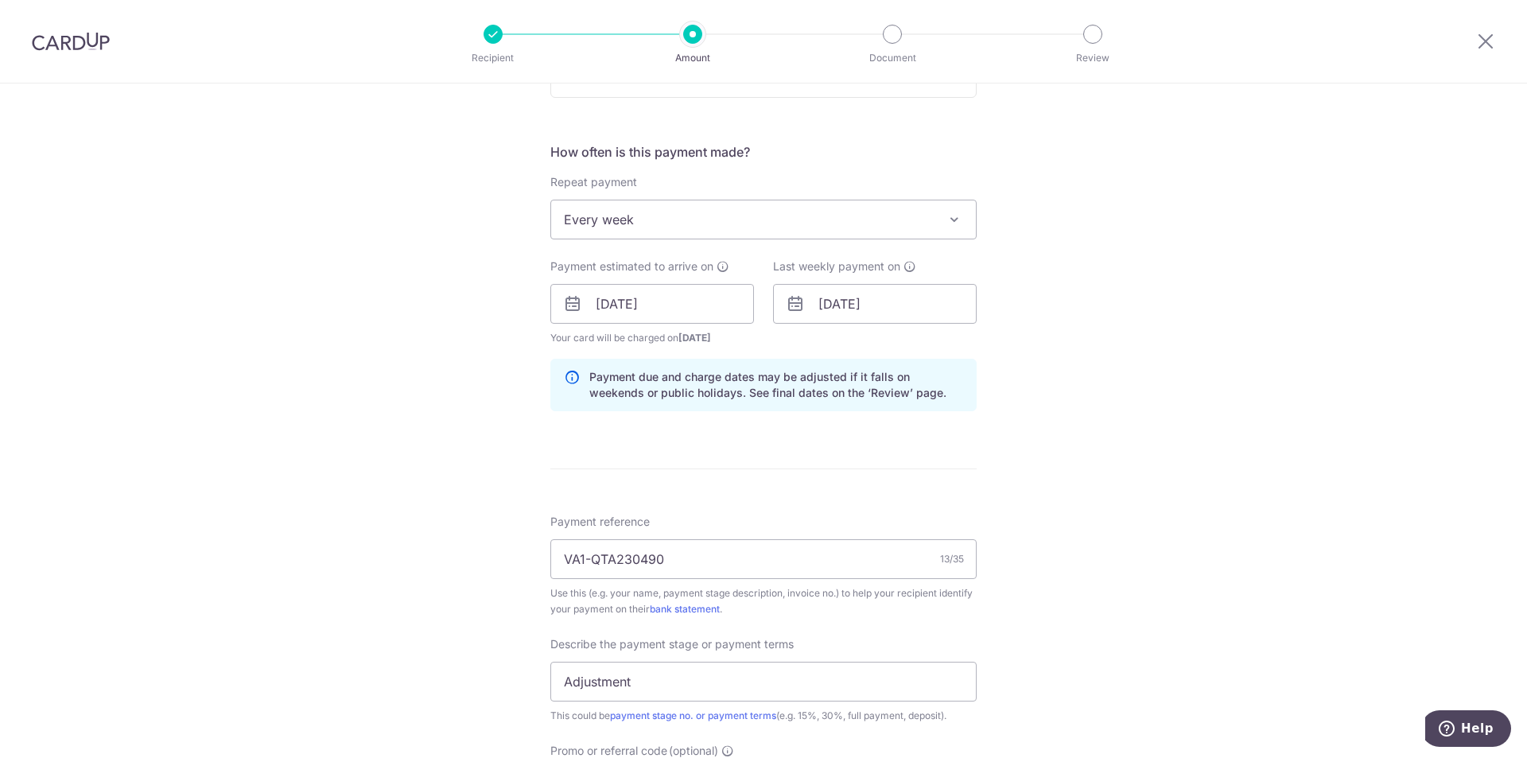
type input "4,000.00"
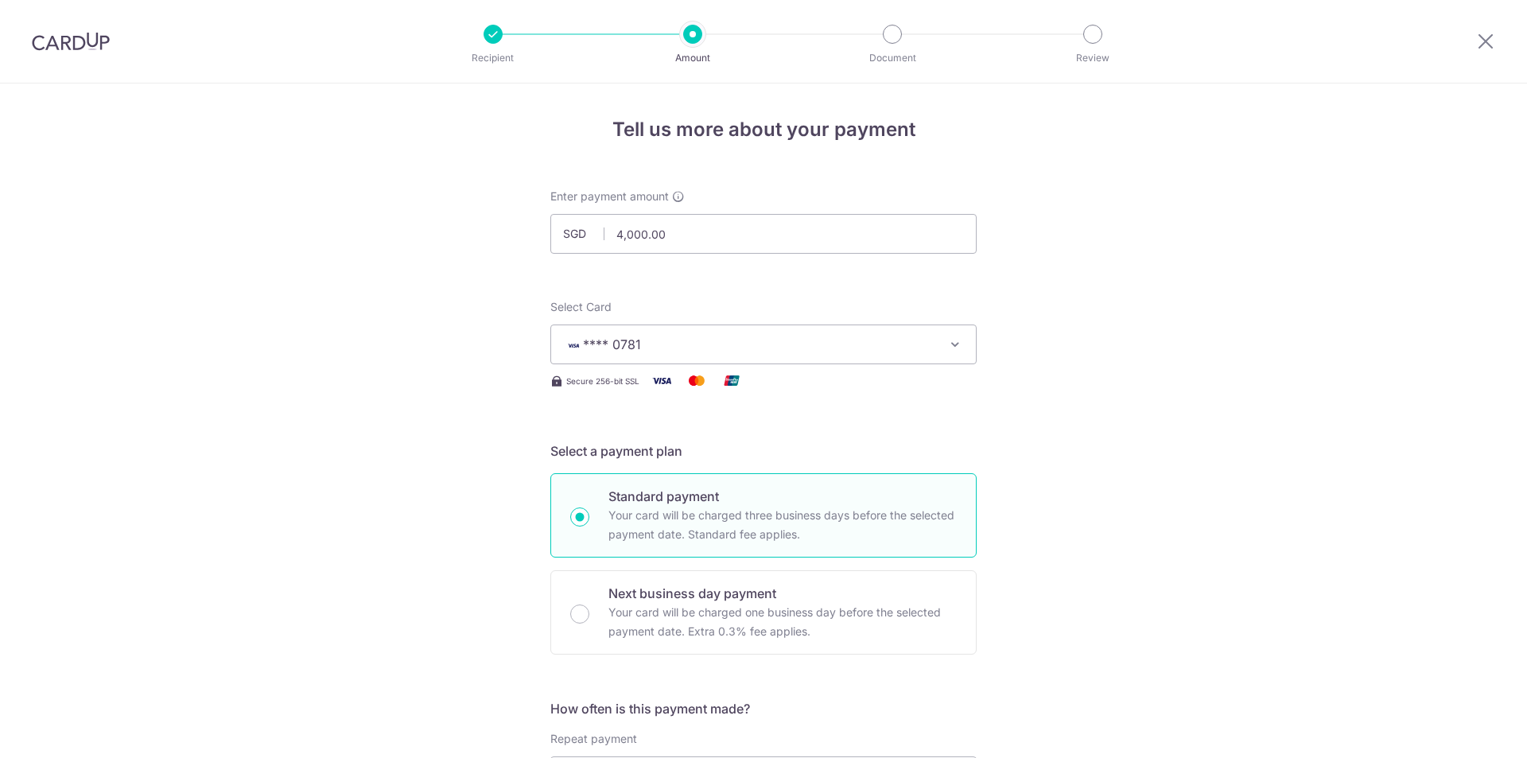
click at [611, 232] on input "4,000.00" at bounding box center [763, 234] width 426 height 40
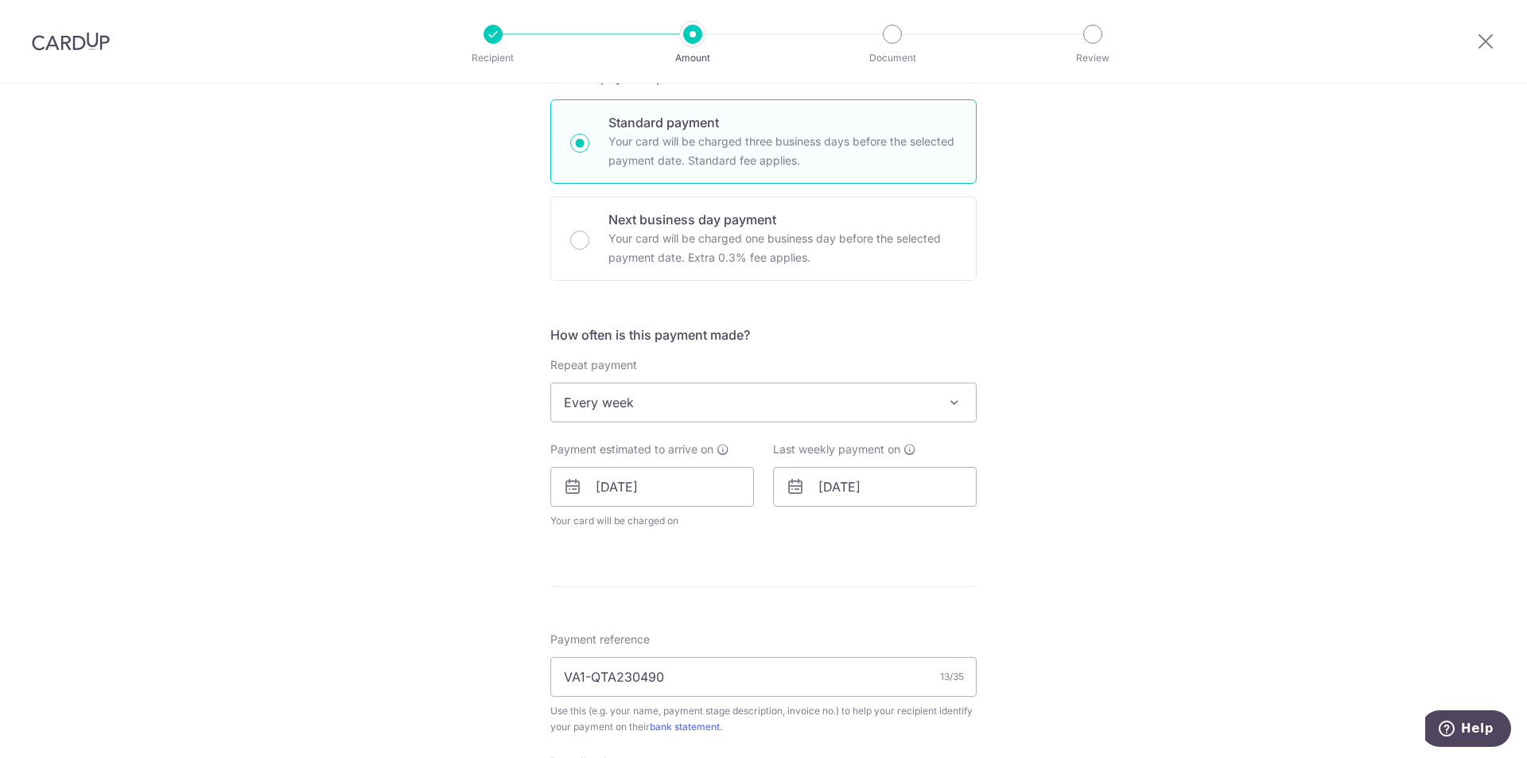
scroll to position [398, 0]
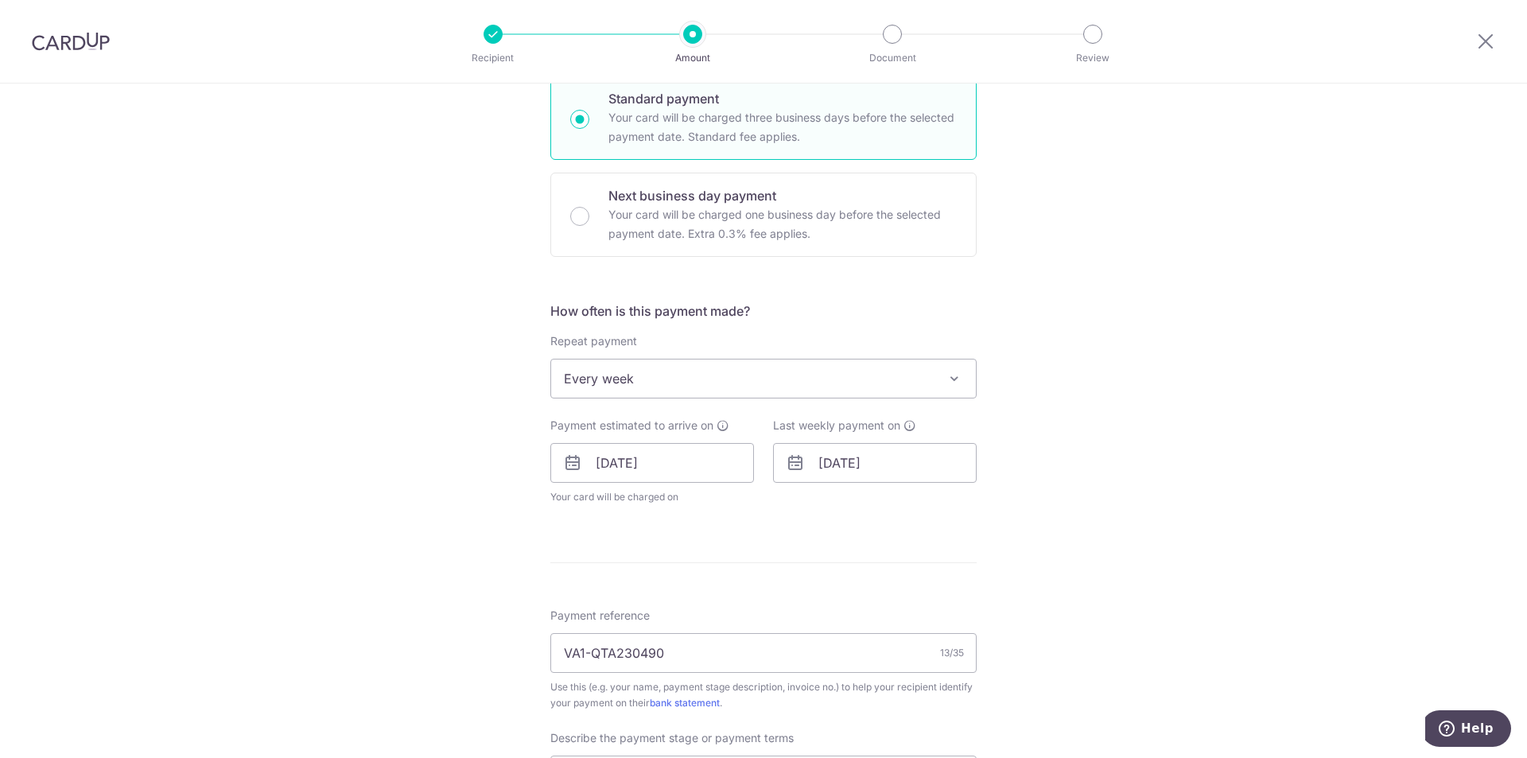
click at [885, 395] on span "Every week" at bounding box center [763, 379] width 425 height 38
type input "12,000.00"
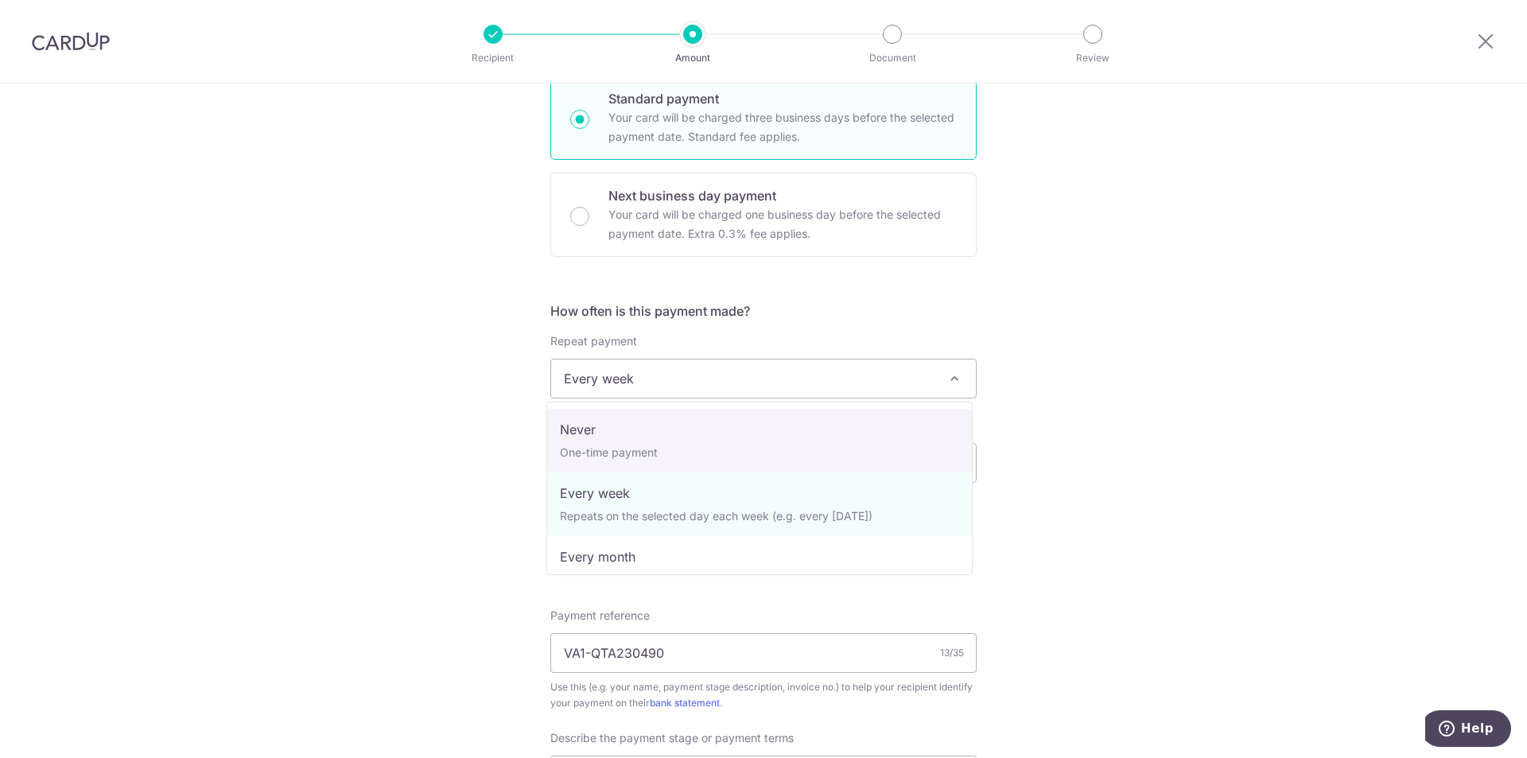
select select "1"
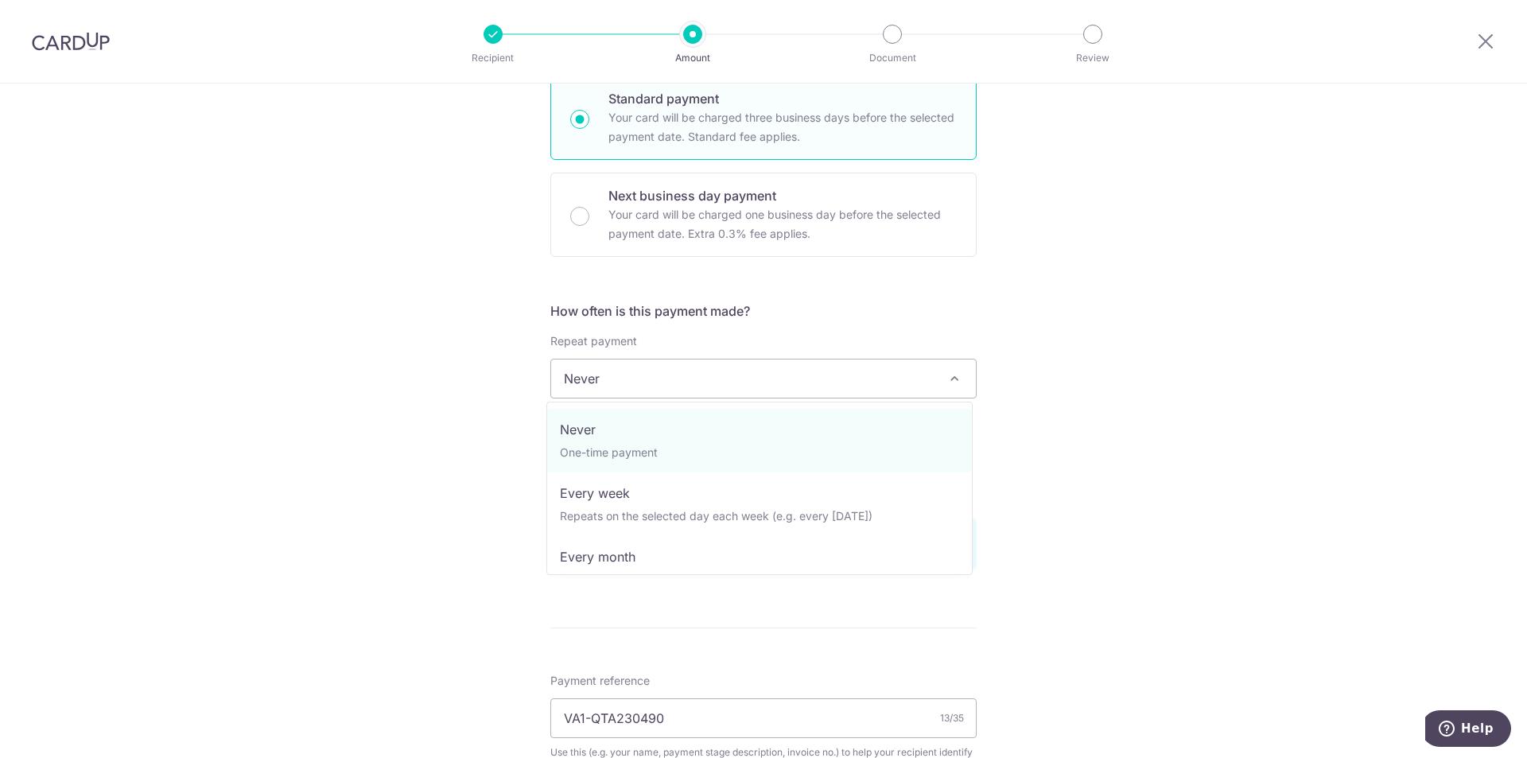
click at [819, 396] on span "Never" at bounding box center [763, 379] width 425 height 38
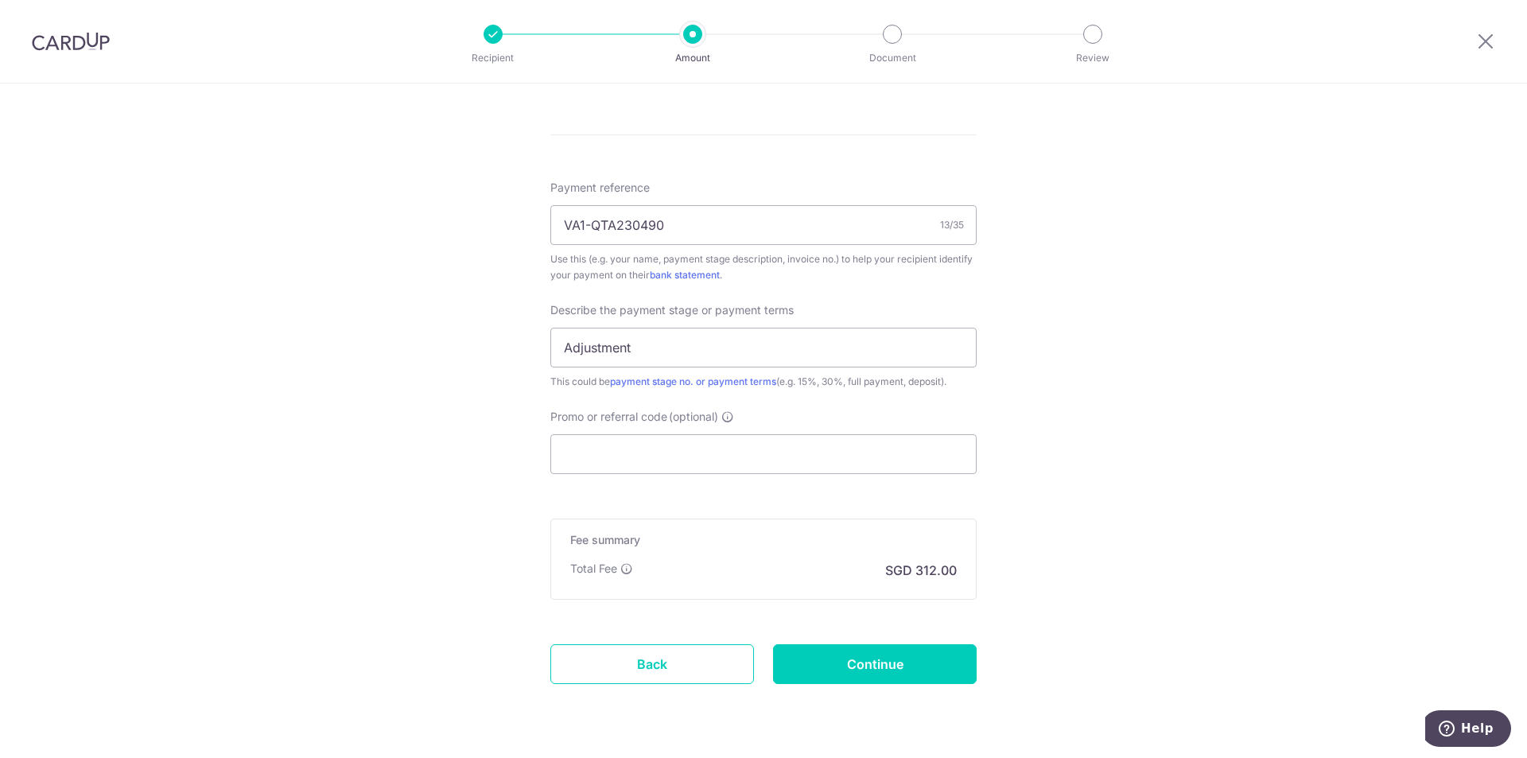
scroll to position [936, 0]
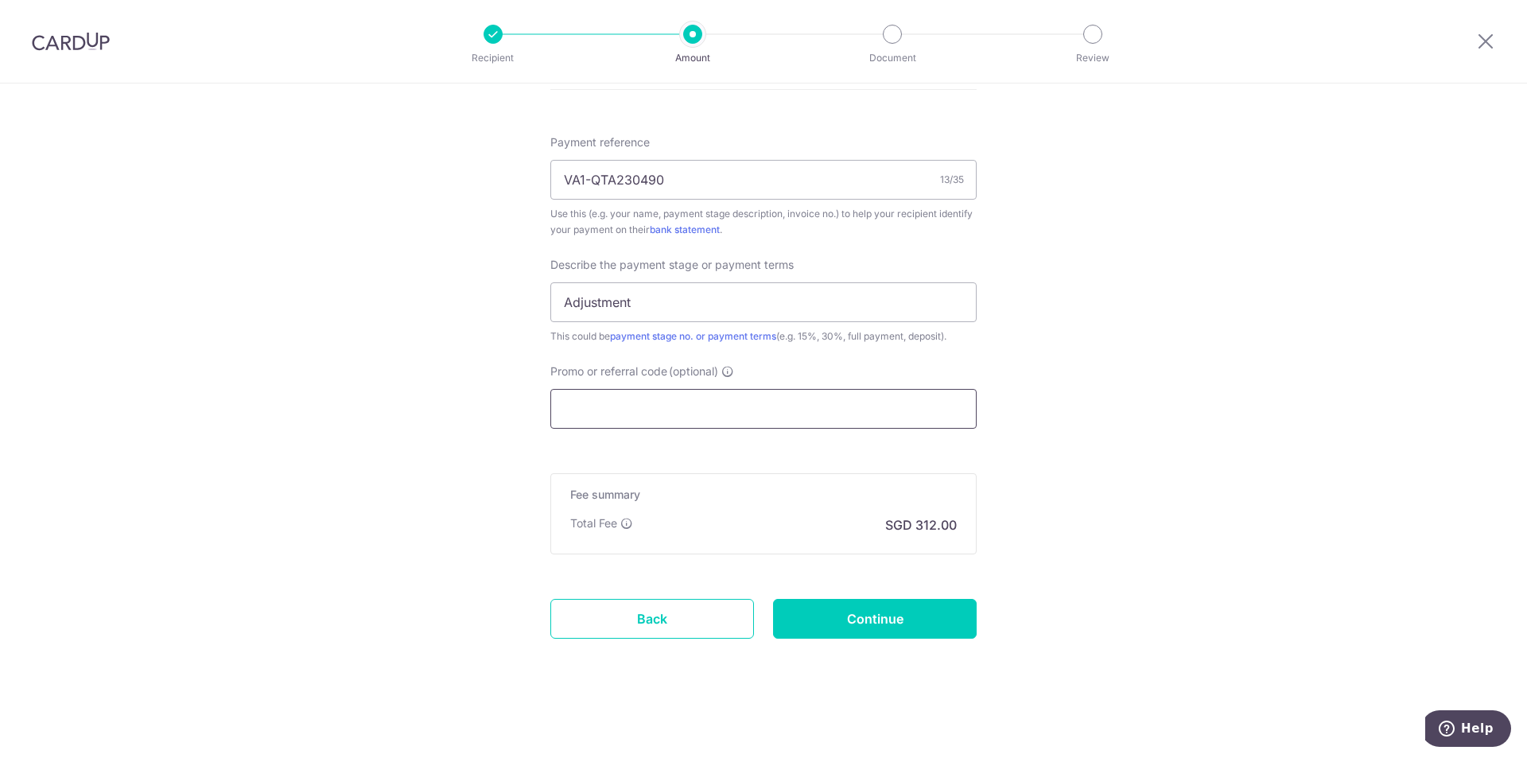
click at [554, 422] on input "Promo or referral code (optional)" at bounding box center [763, 409] width 426 height 40
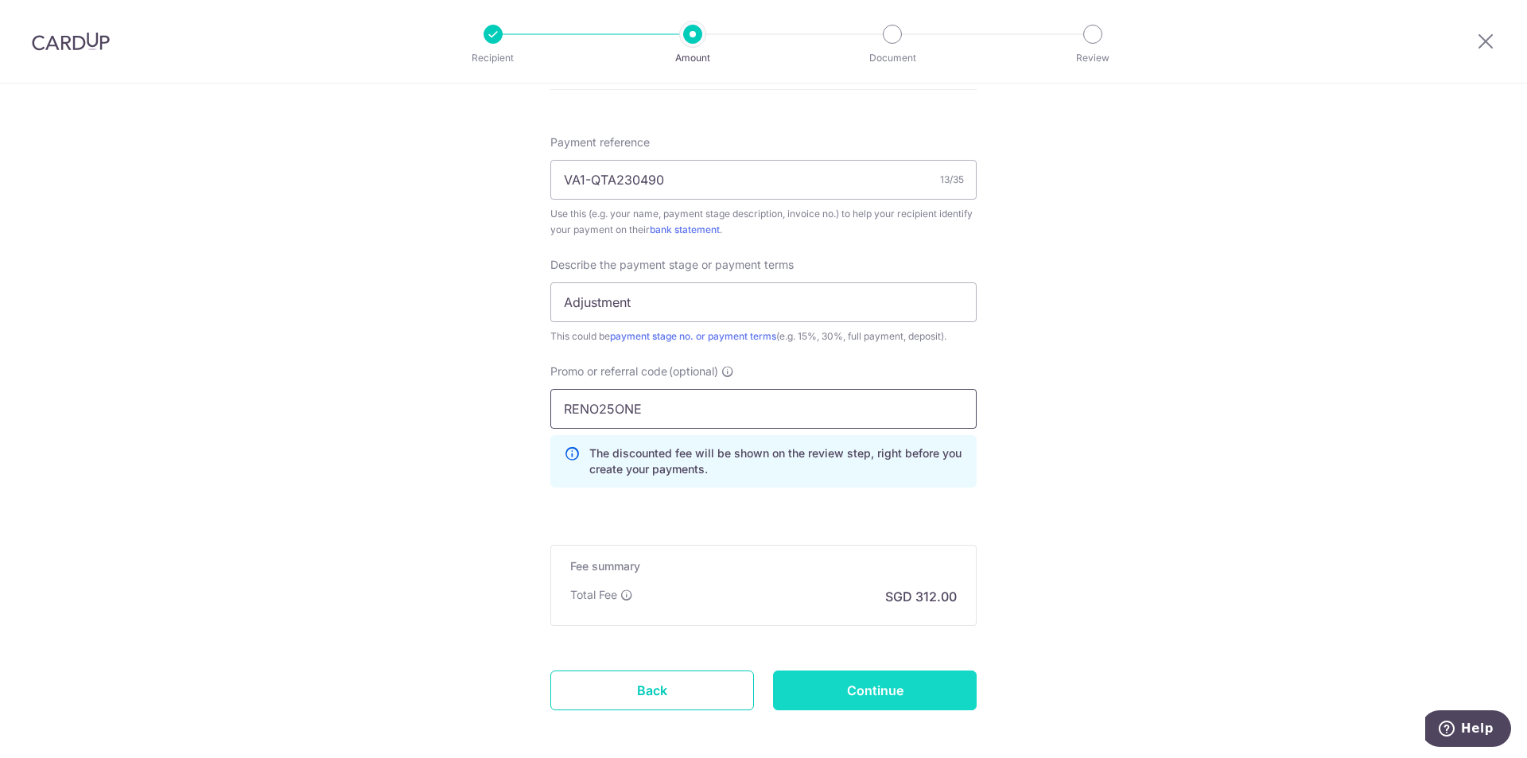
type input "RENO25ONE"
click at [880, 690] on input "Continue" at bounding box center [875, 690] width 204 height 40
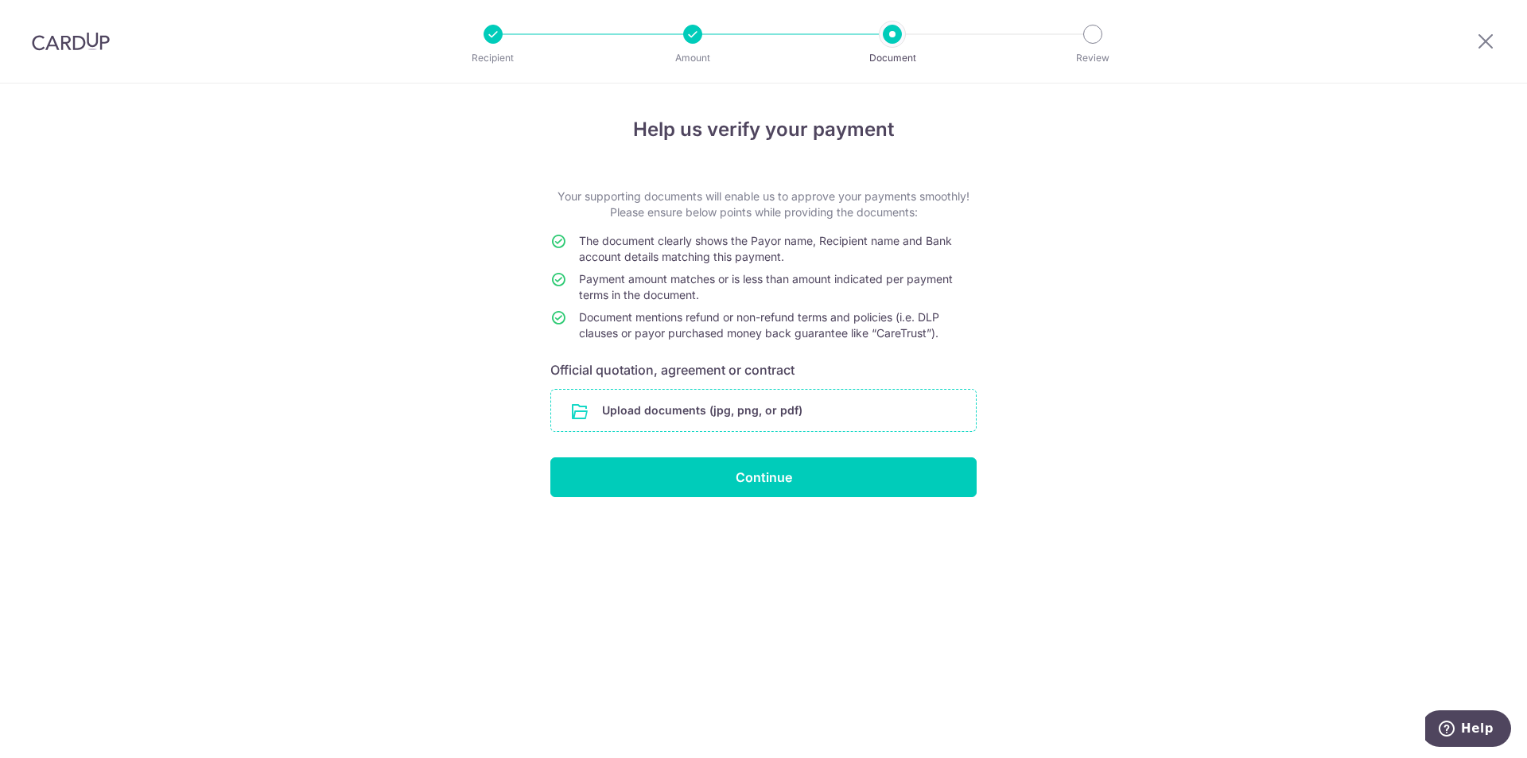
click at [705, 414] on input "file" at bounding box center [763, 410] width 425 height 41
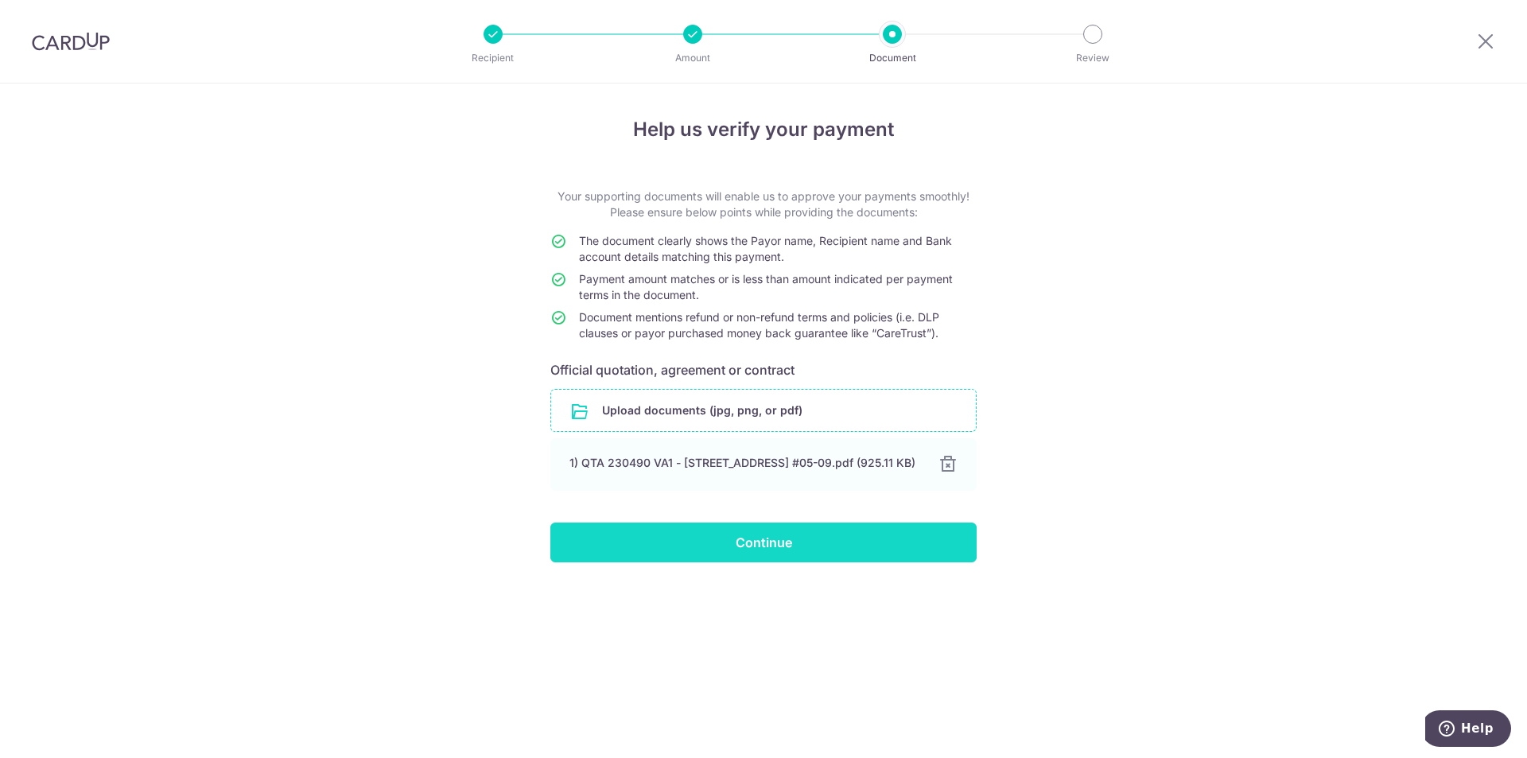
click at [756, 550] on input "Continue" at bounding box center [763, 543] width 426 height 40
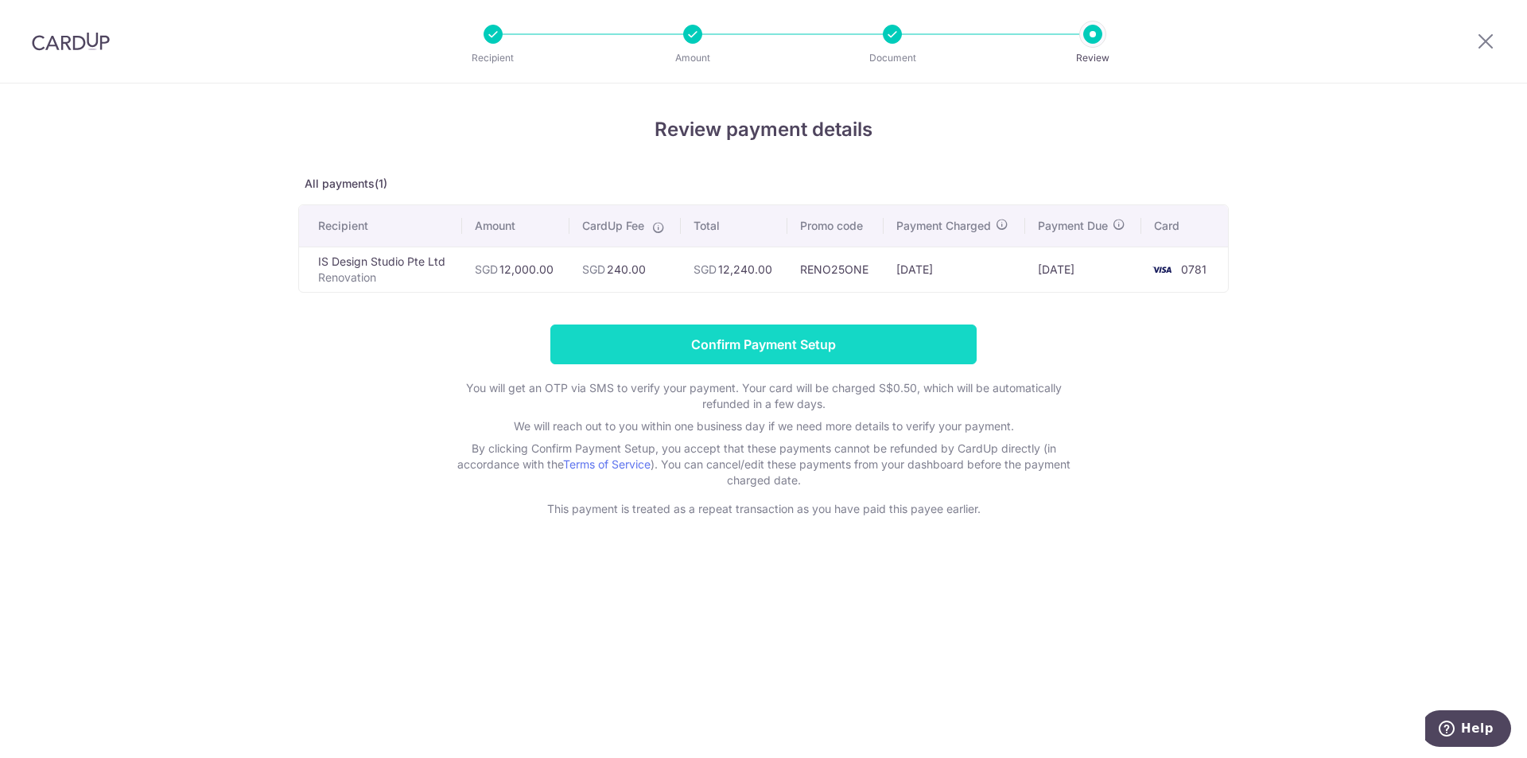
click at [773, 348] on input "Confirm Payment Setup" at bounding box center [763, 345] width 426 height 40
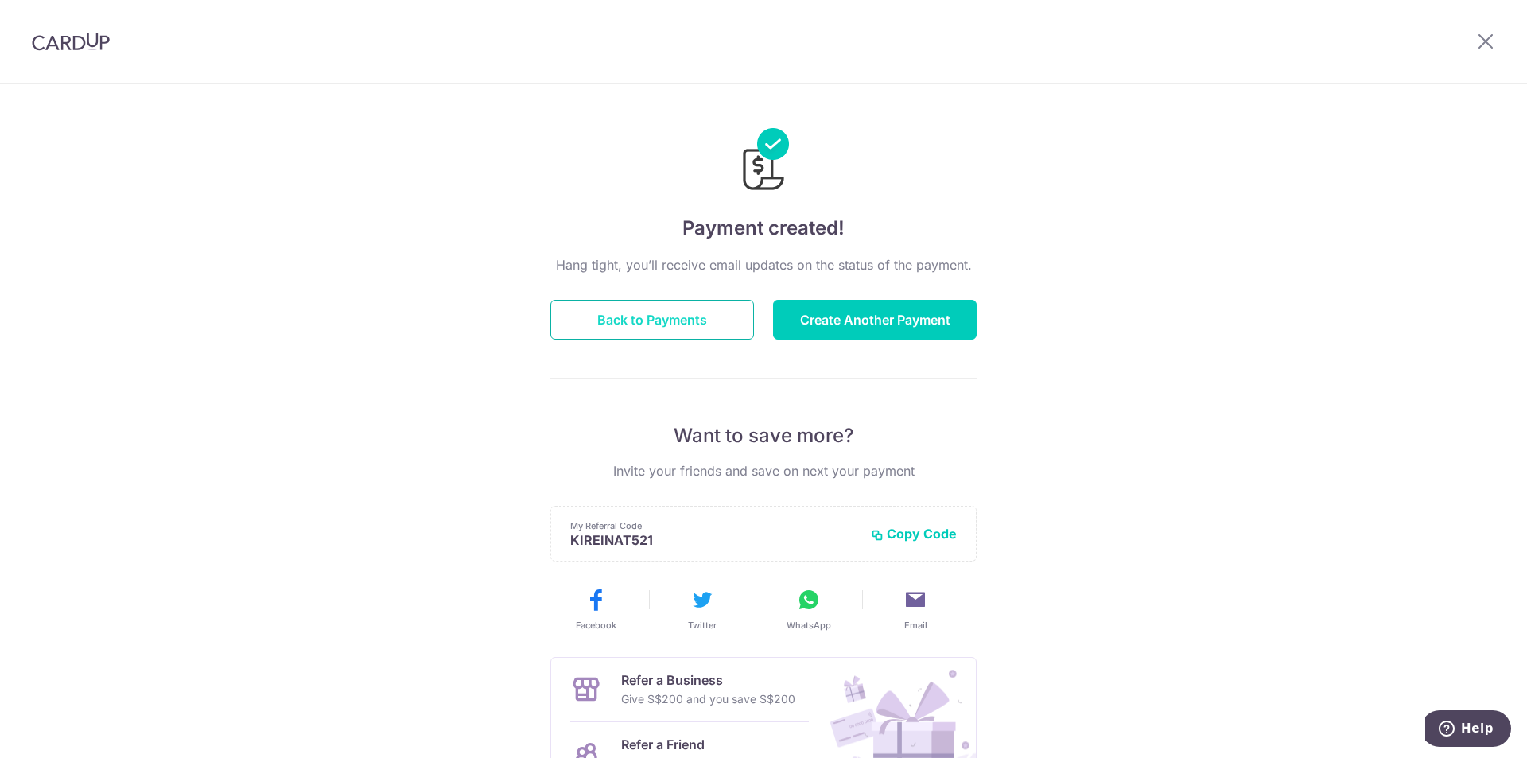
click at [646, 313] on button "Back to Payments" at bounding box center [652, 320] width 204 height 40
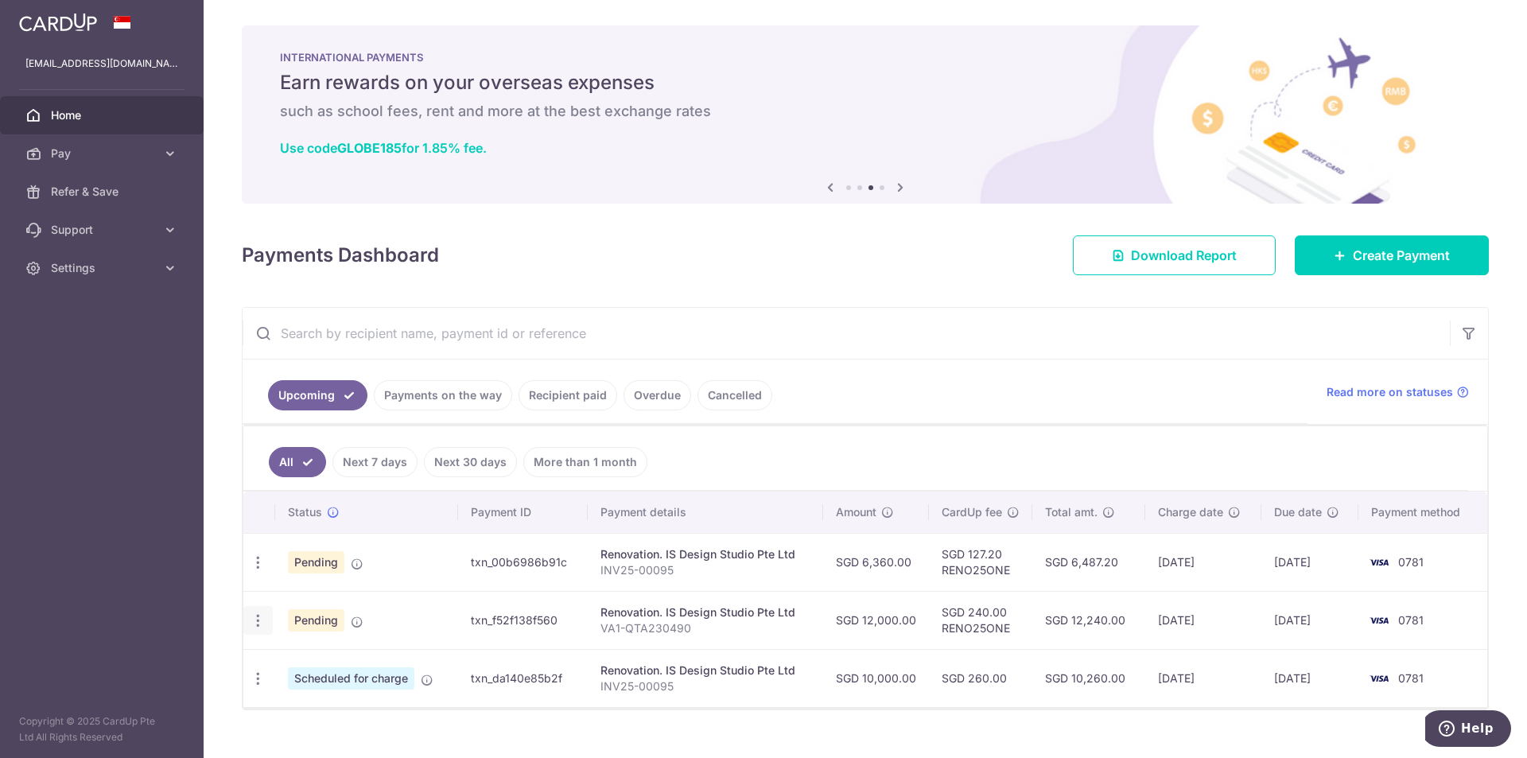
click at [258, 628] on icon "button" at bounding box center [258, 620] width 17 height 17
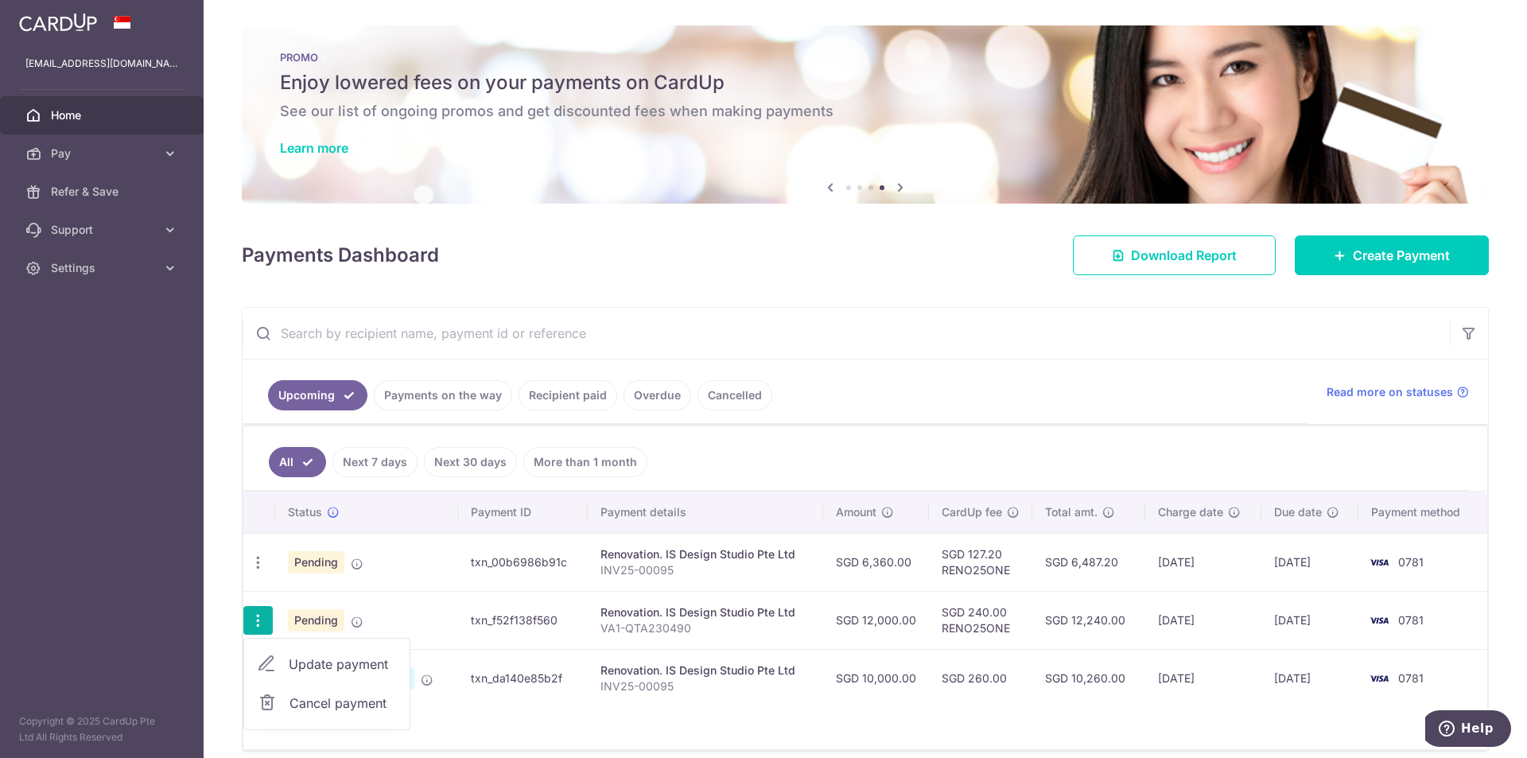
click at [345, 666] on span "Update payment" at bounding box center [343, 664] width 108 height 19
radio input "true"
type input "12,000.00"
type input "18/10/2025"
type input "VA1-QTA230490"
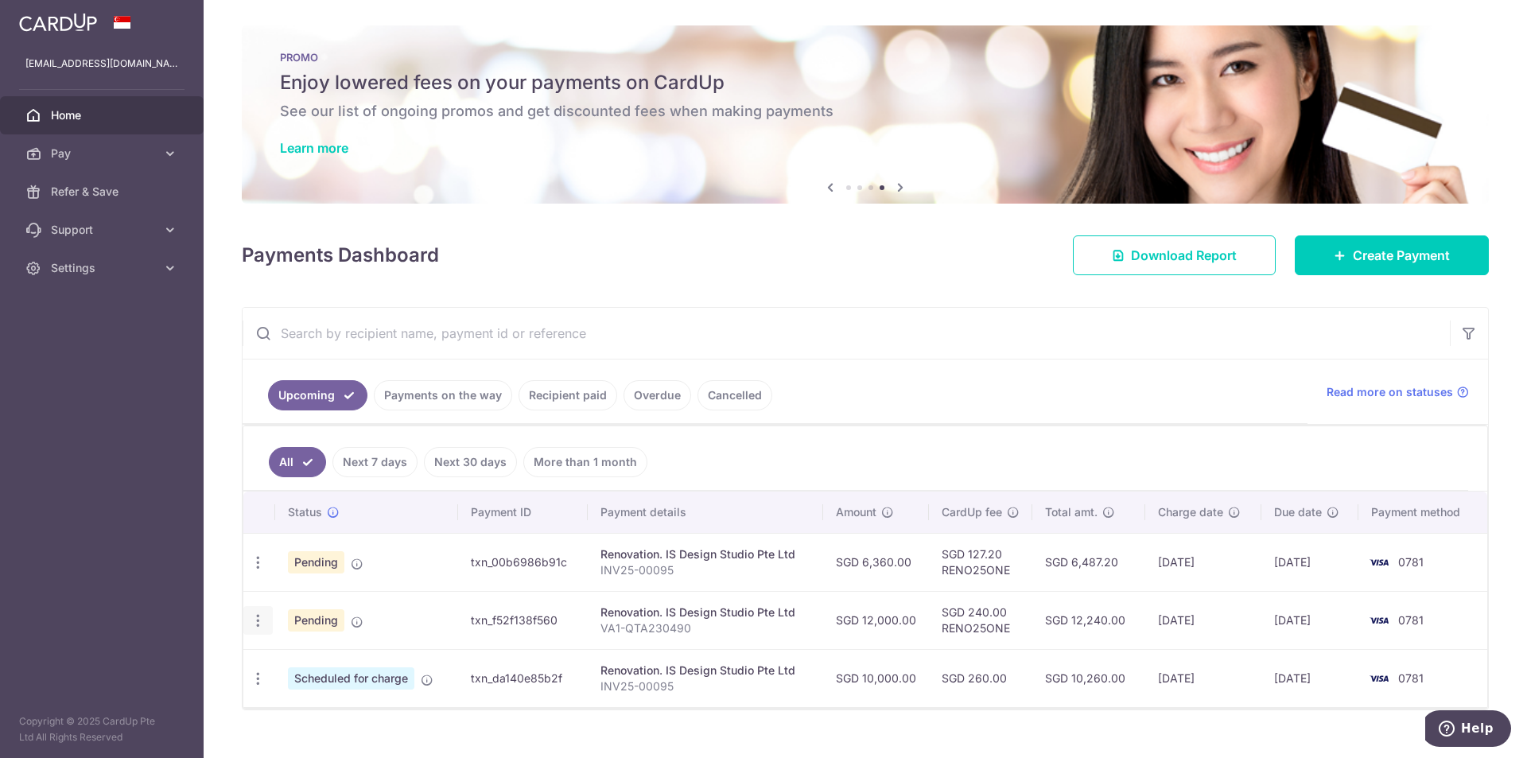
type input "Adjustment"
type input "RENO25ONE"
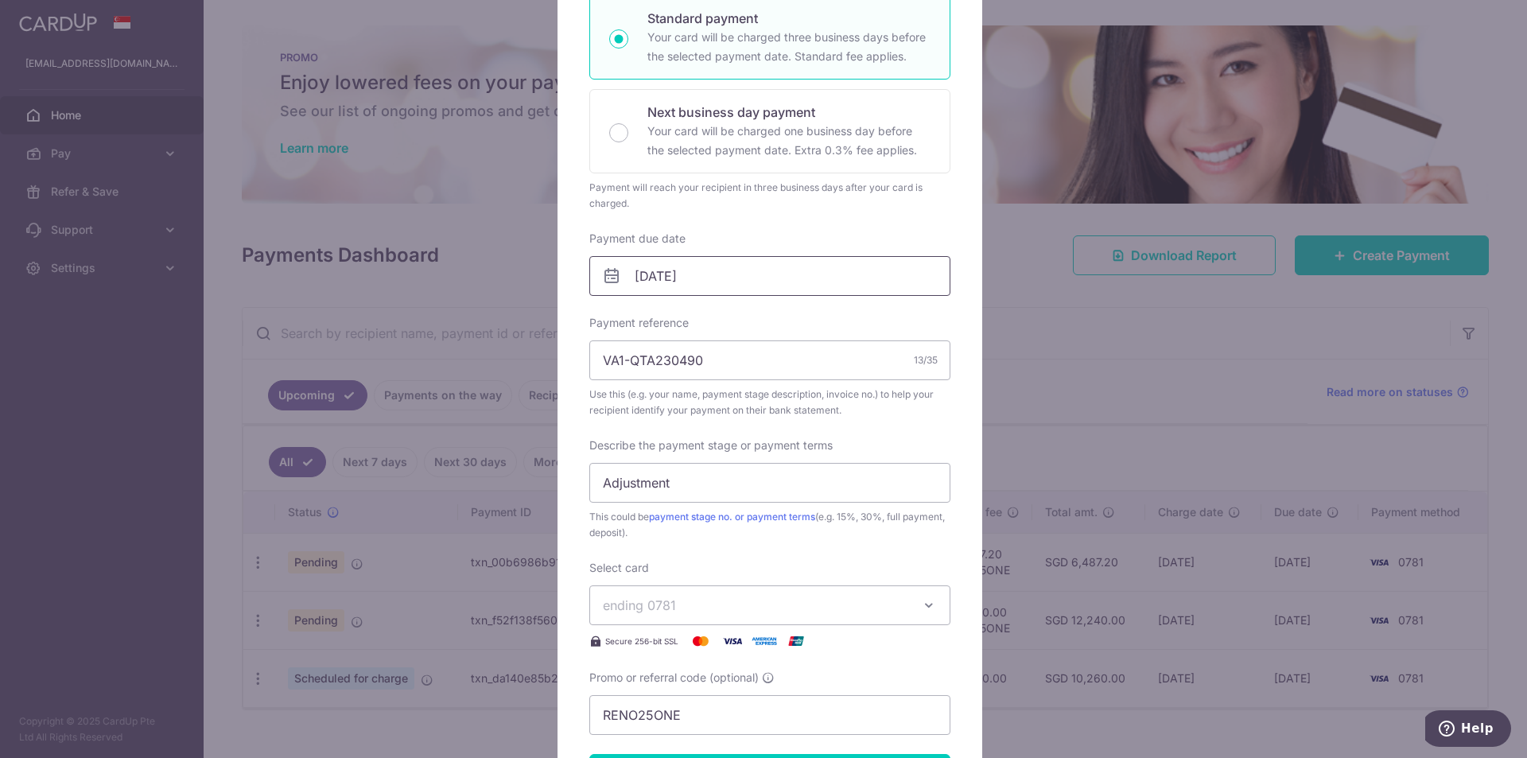
scroll to position [318, 0]
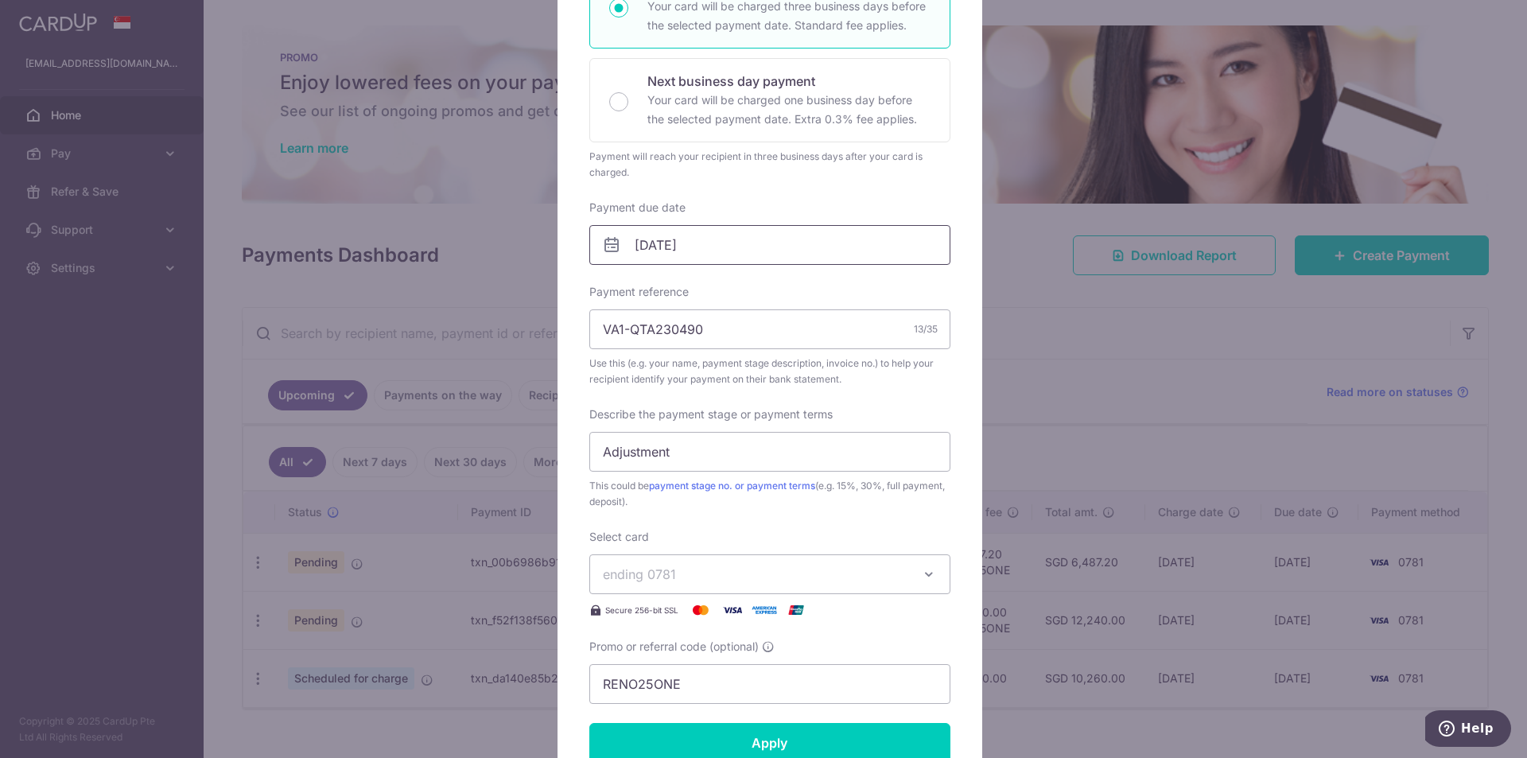
click at [770, 241] on input "18/10/2025" at bounding box center [769, 245] width 361 height 40
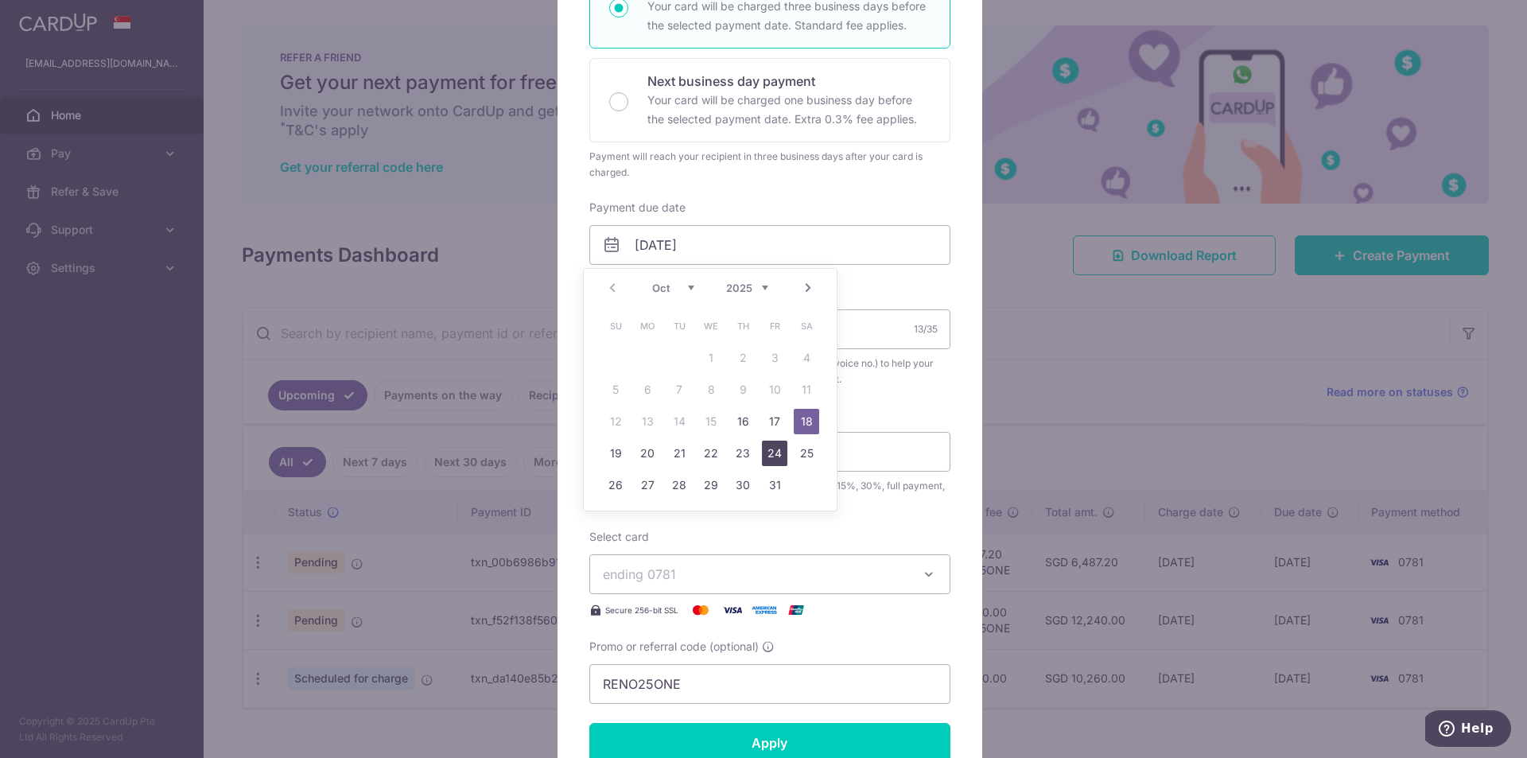
click at [771, 456] on link "24" at bounding box center [774, 453] width 25 height 25
type input "[DATE]"
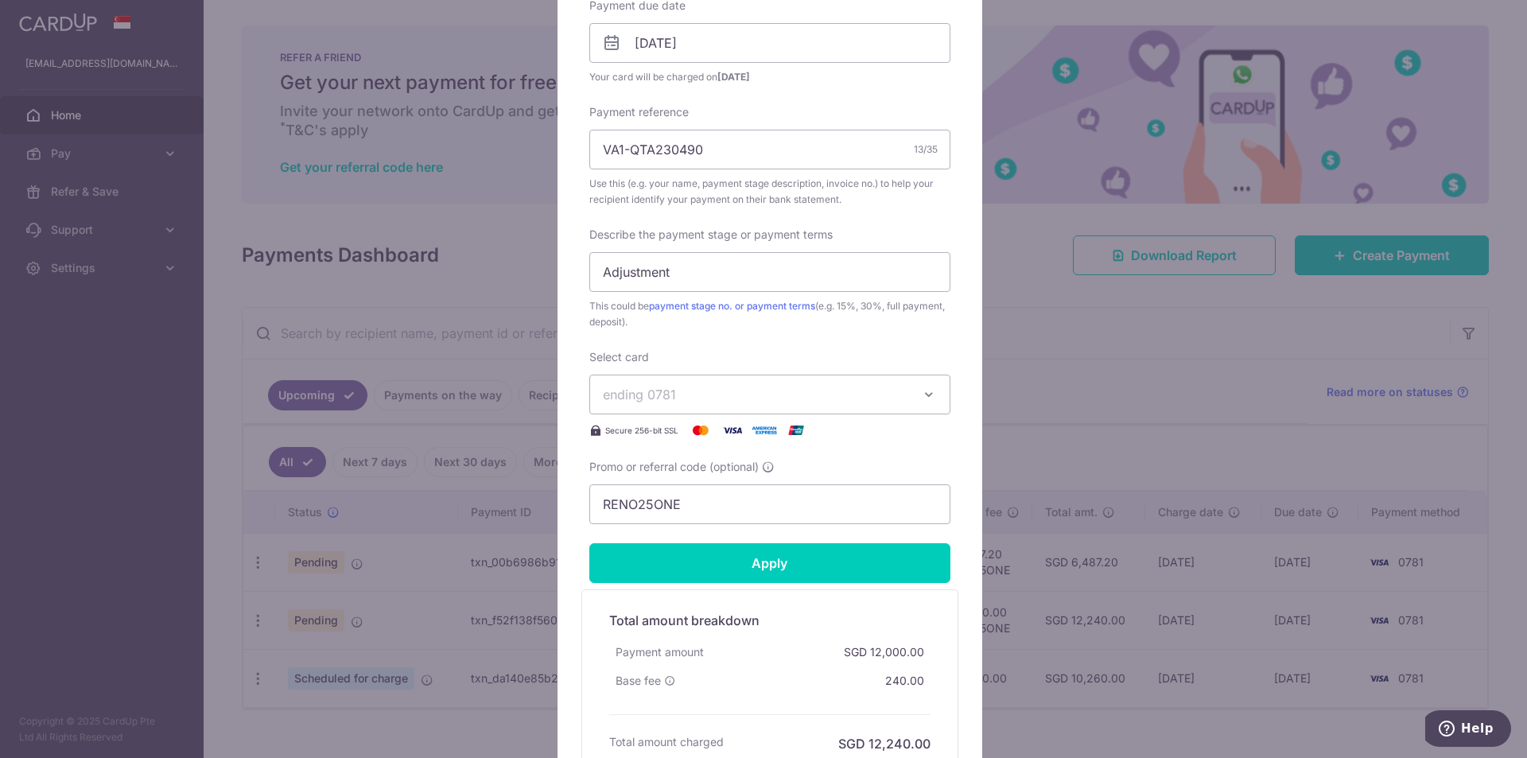
scroll to position [557, 0]
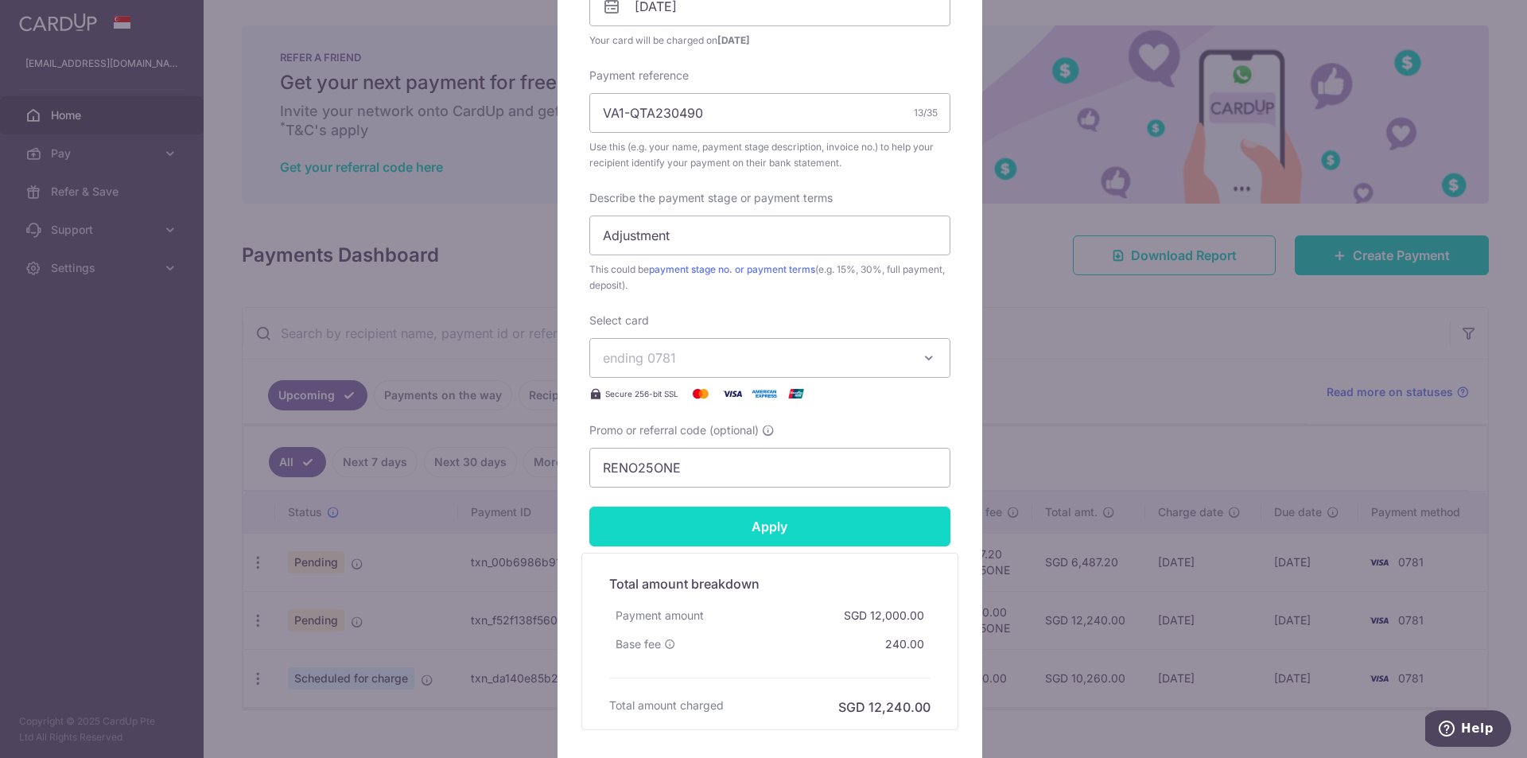
click at [779, 531] on input "Apply" at bounding box center [769, 527] width 361 height 40
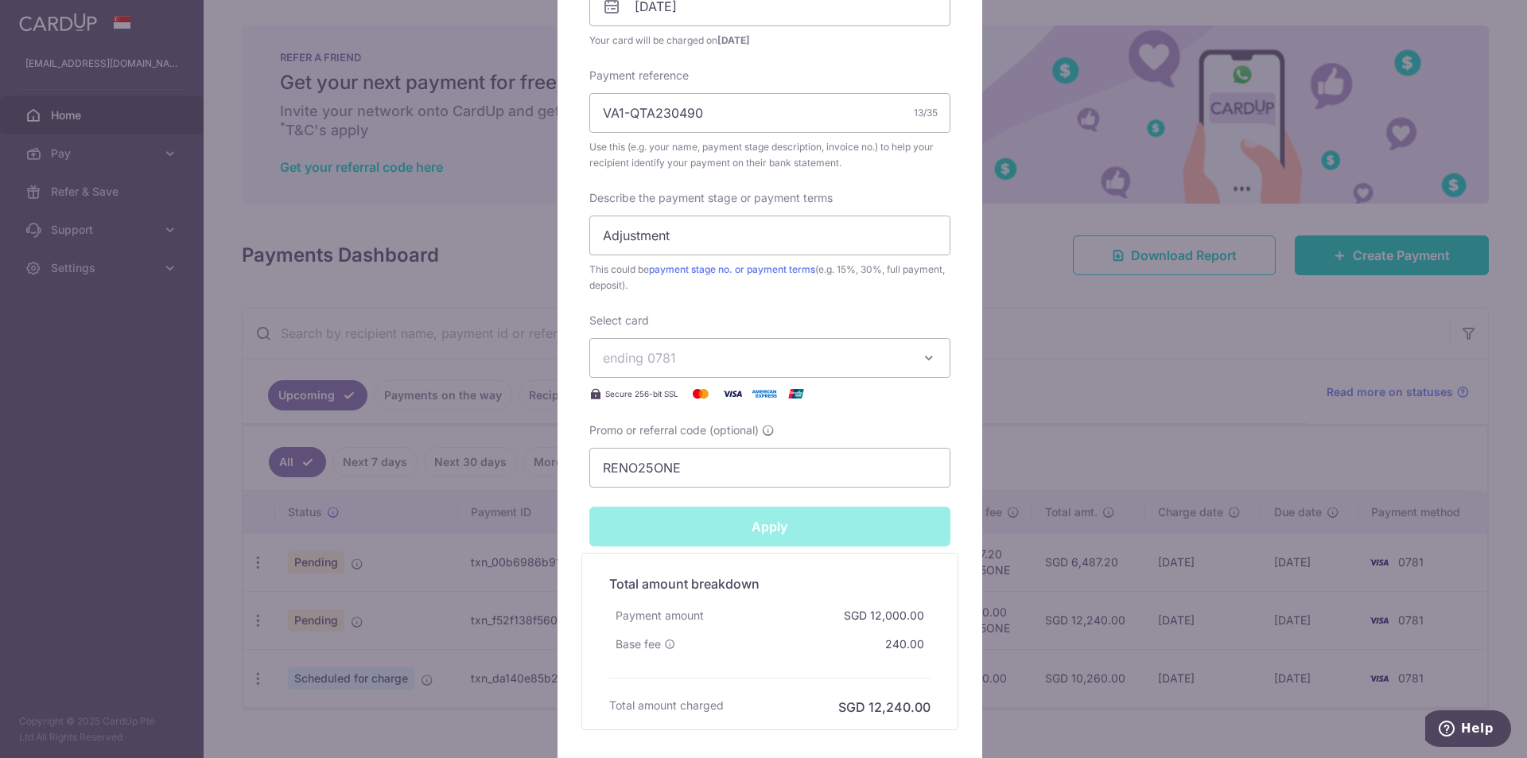
type input "Successfully Applied"
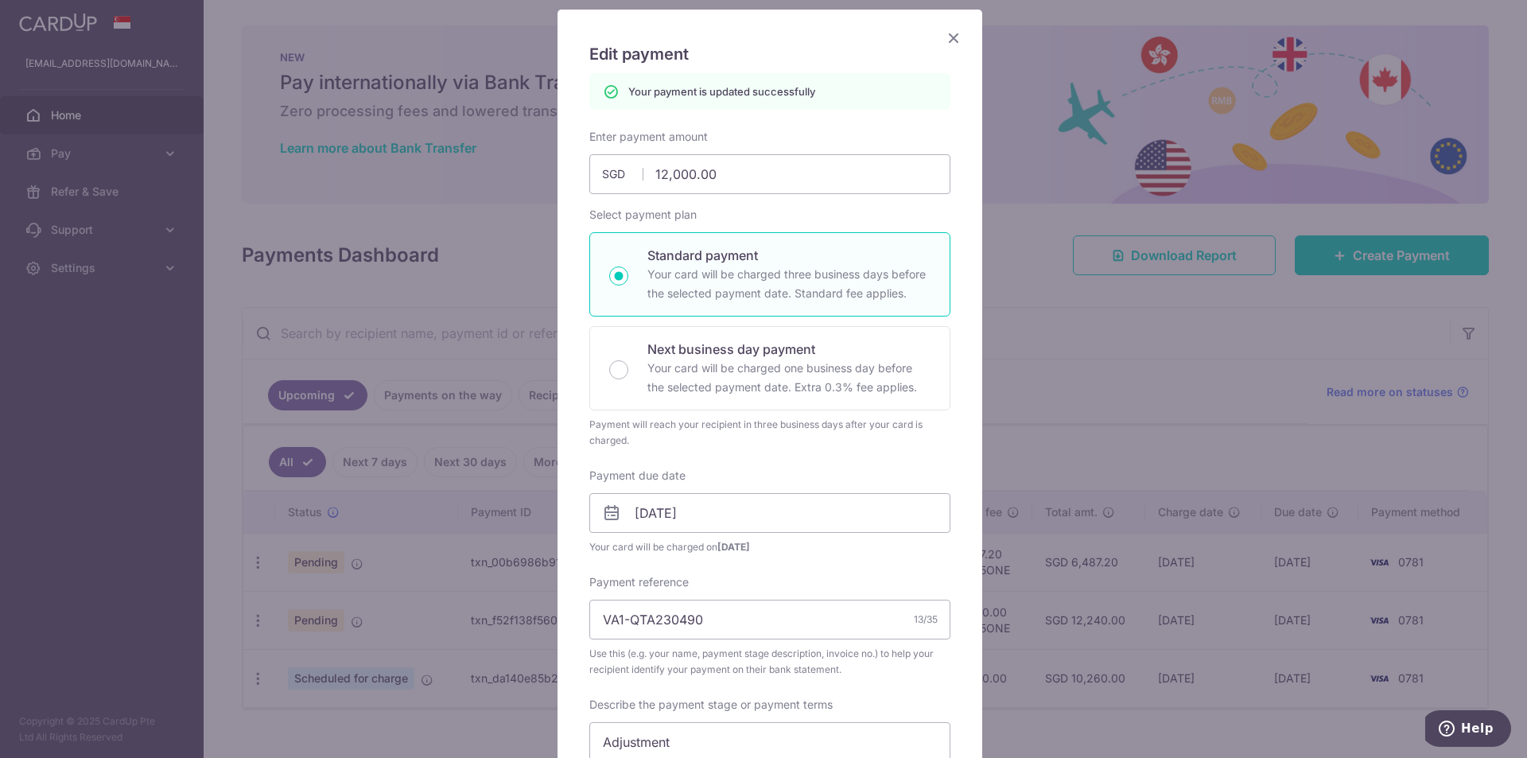
scroll to position [0, 0]
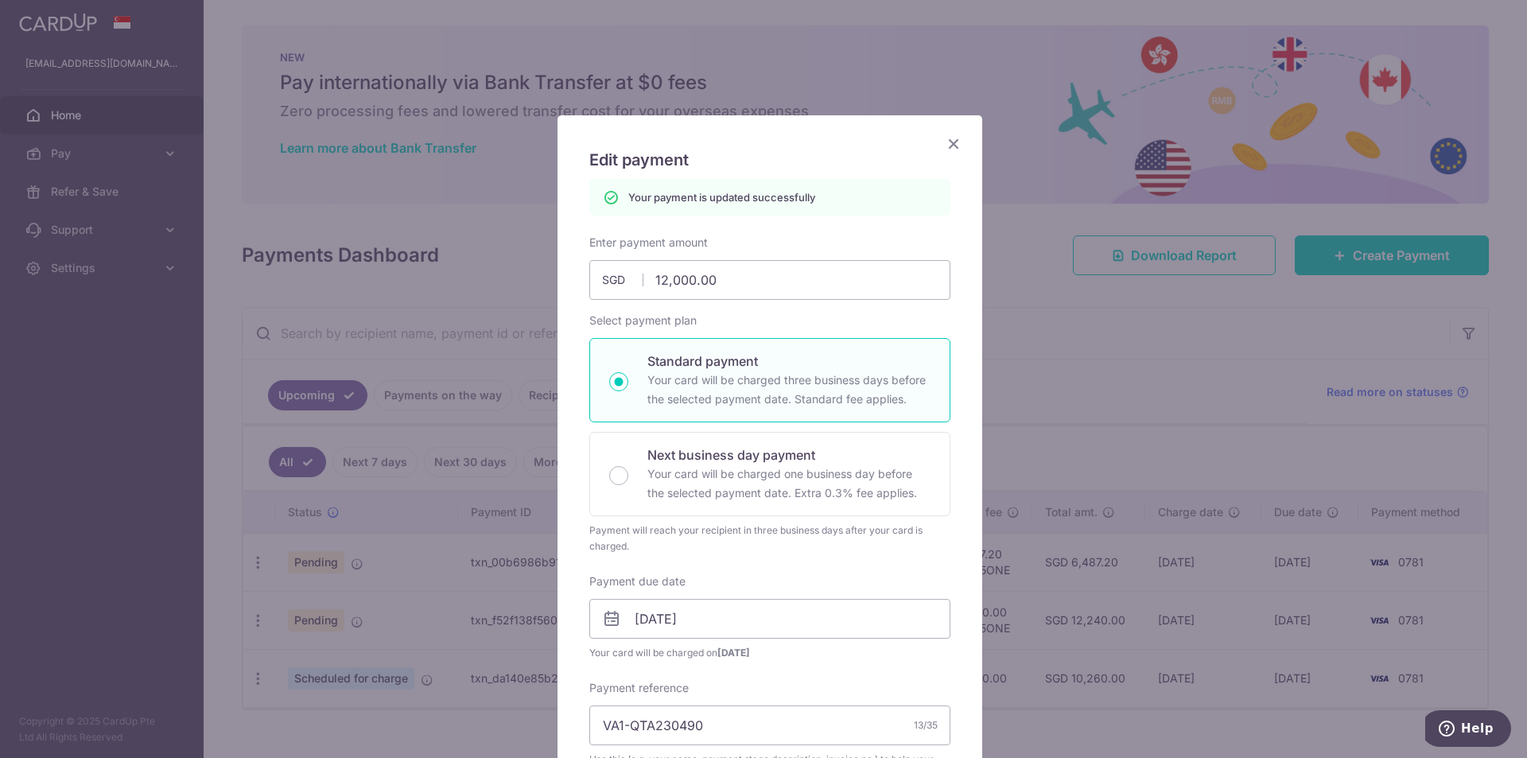
click at [944, 142] on icon "Close" at bounding box center [953, 144] width 19 height 20
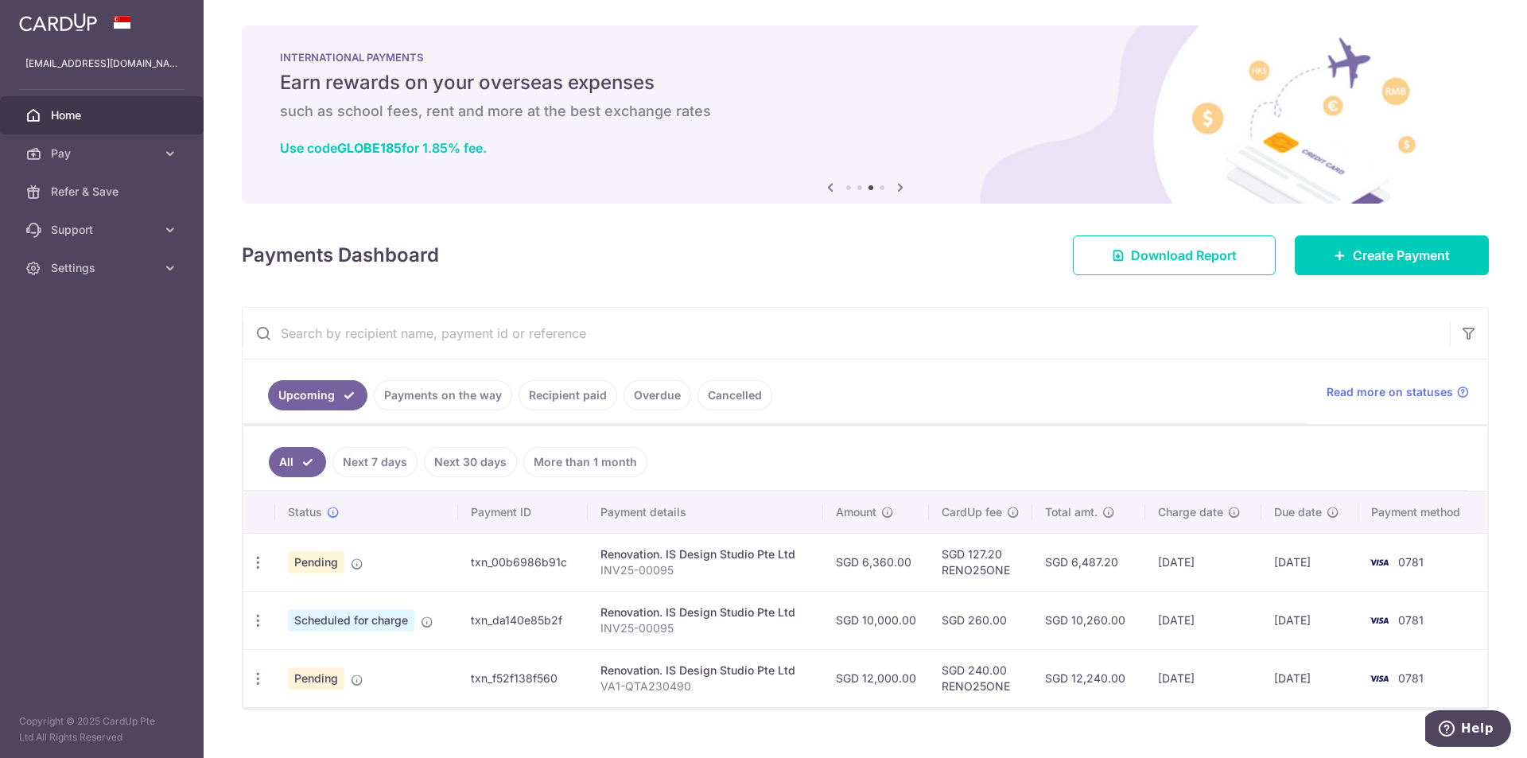
click at [573, 398] on link "Recipient paid" at bounding box center [568, 395] width 99 height 30
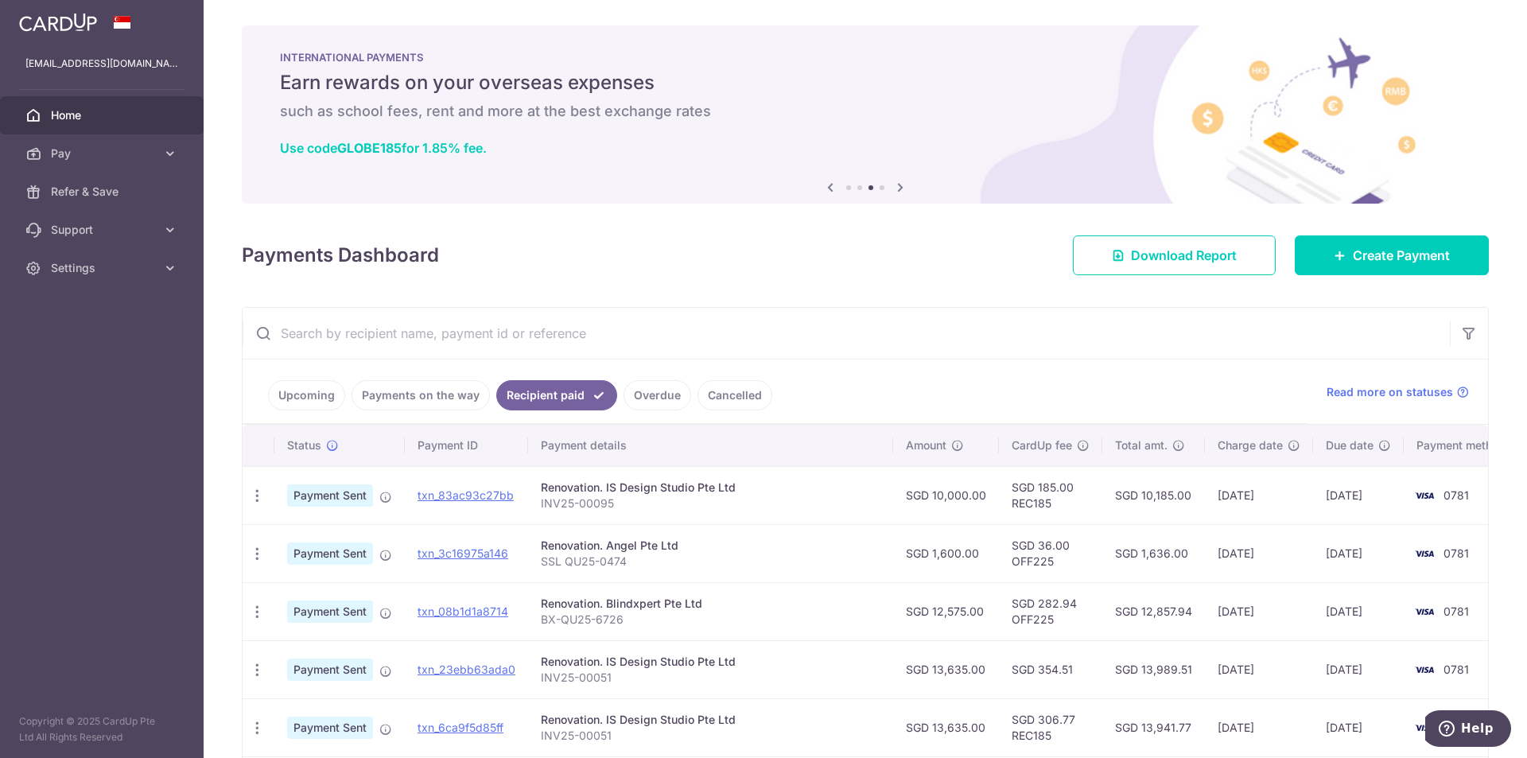
scroll to position [159, 0]
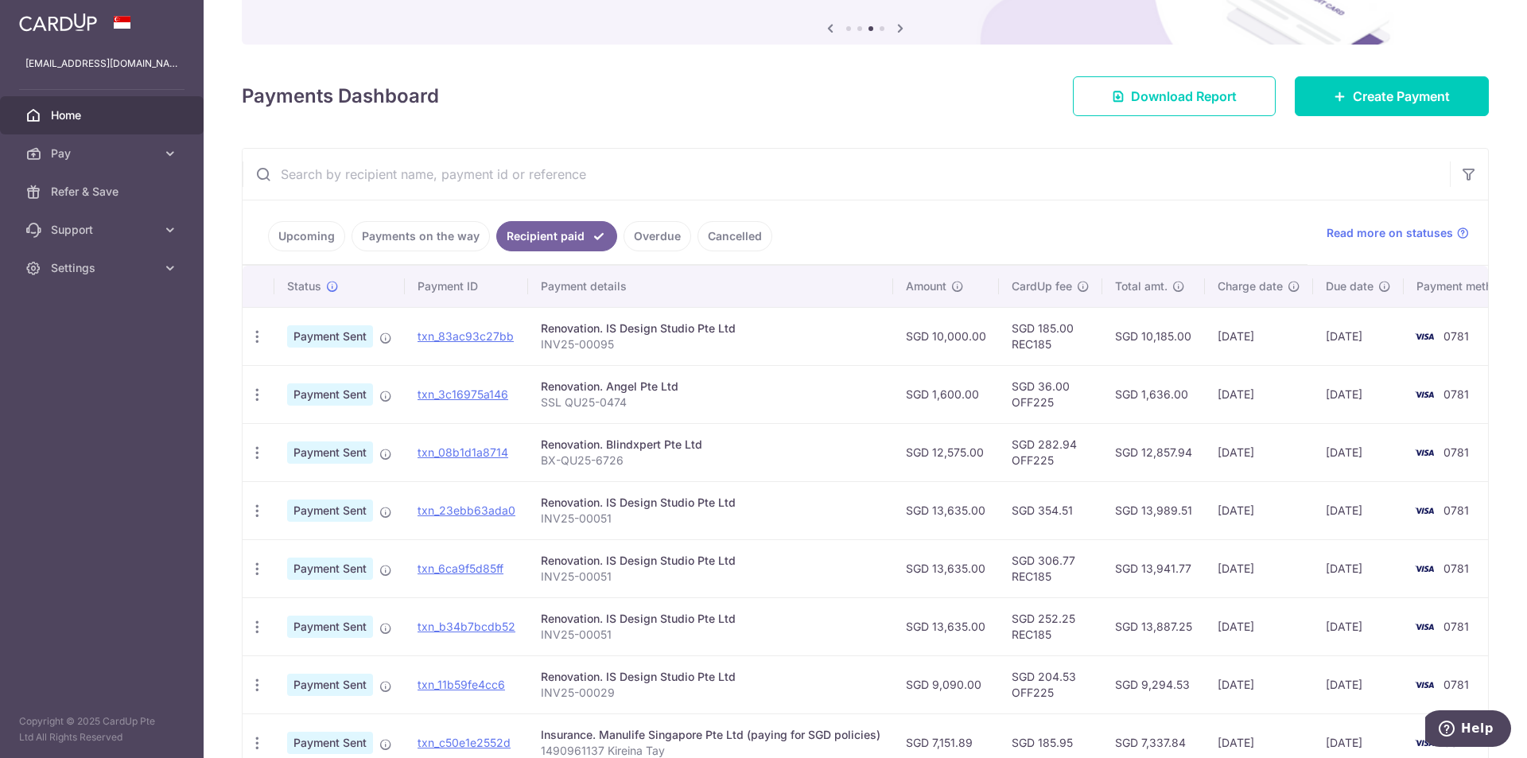
click at [298, 231] on link "Upcoming" at bounding box center [306, 236] width 77 height 30
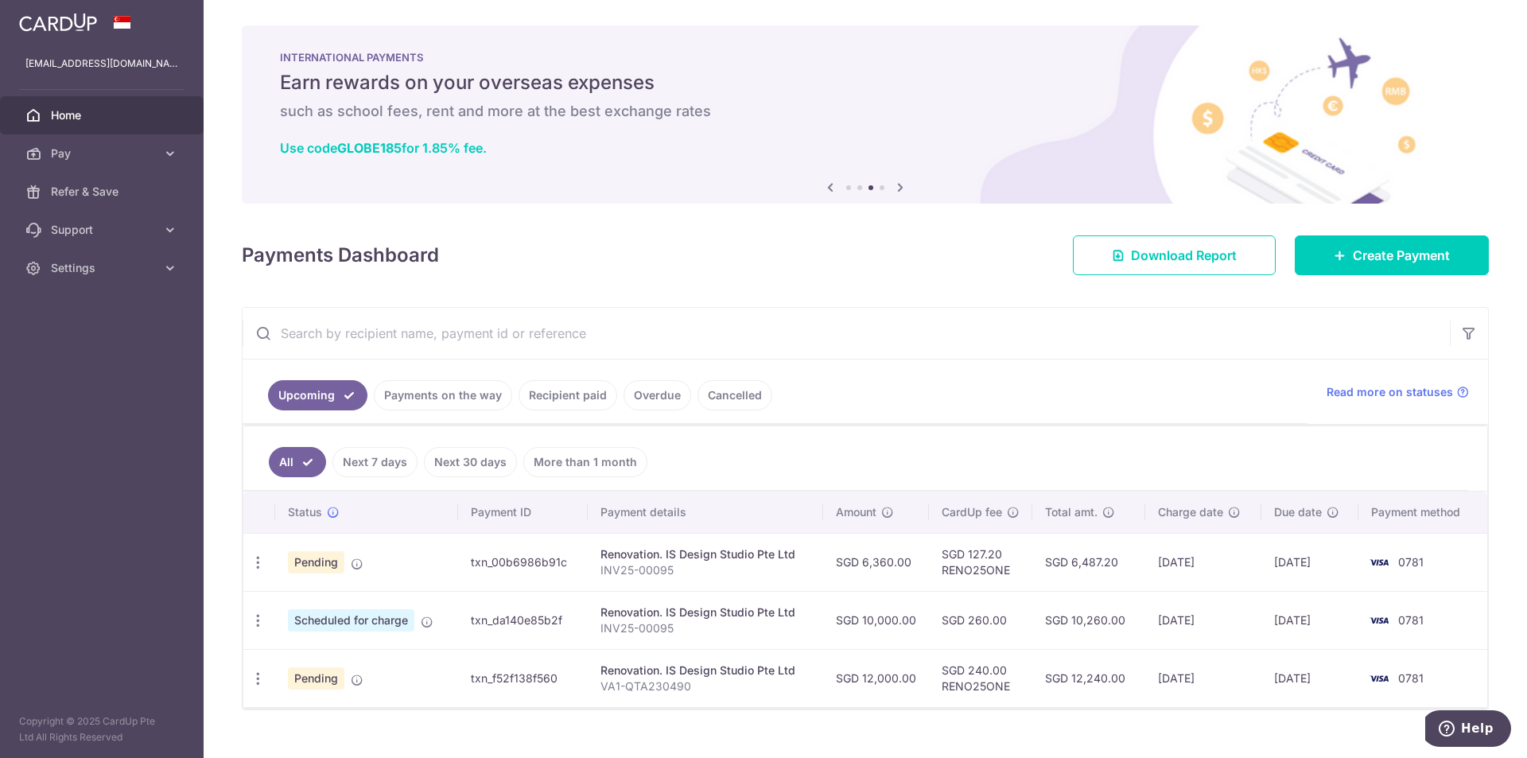
click at [996, 339] on input "text" at bounding box center [846, 333] width 1207 height 51
click at [258, 564] on icon "button" at bounding box center [258, 562] width 17 height 17
click at [952, 330] on input "text" at bounding box center [846, 333] width 1207 height 51
click at [1097, 267] on link "Download Report" at bounding box center [1174, 255] width 203 height 40
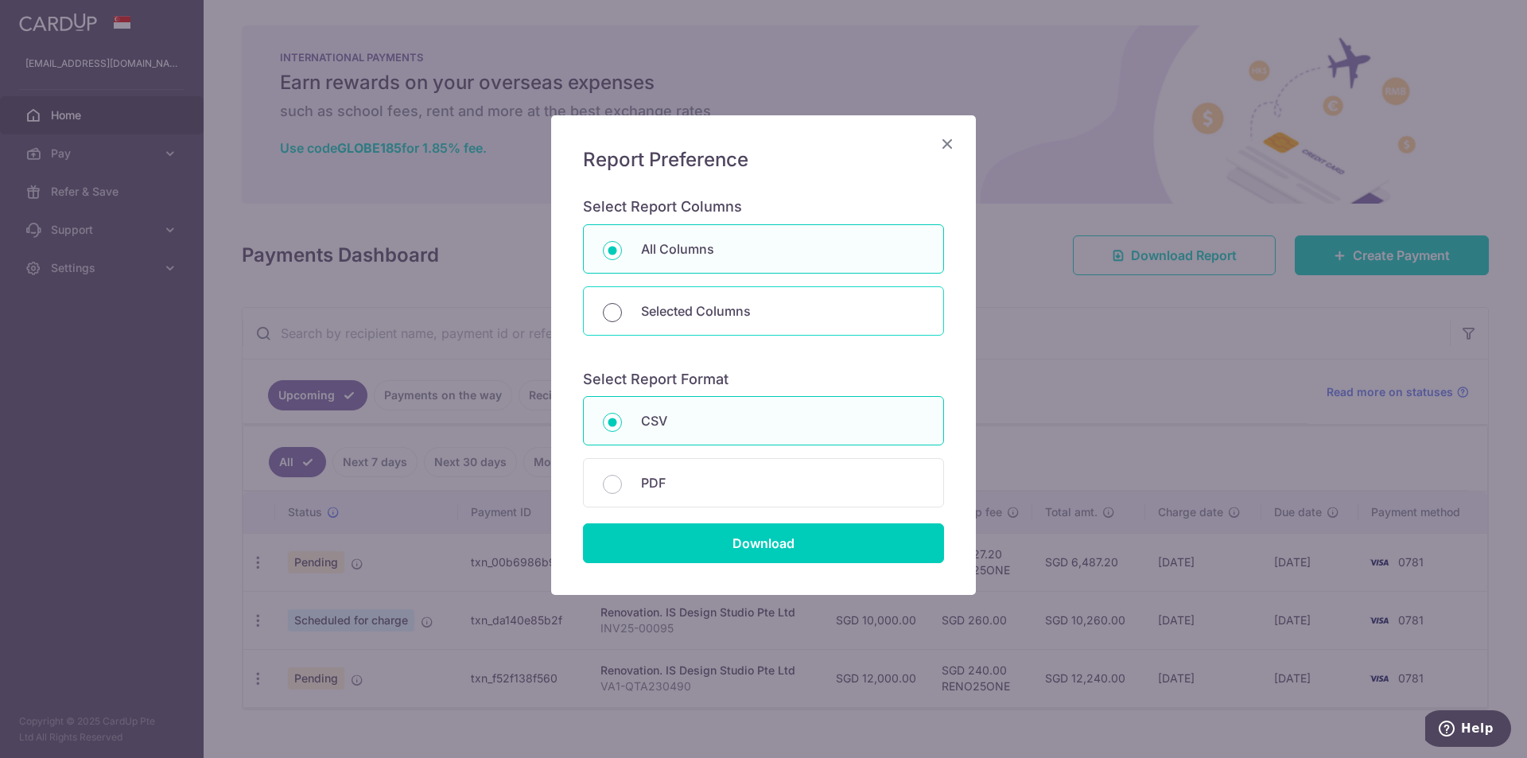
click at [614, 311] on input "Selected Columns" at bounding box center [612, 312] width 19 height 19
radio input "true"
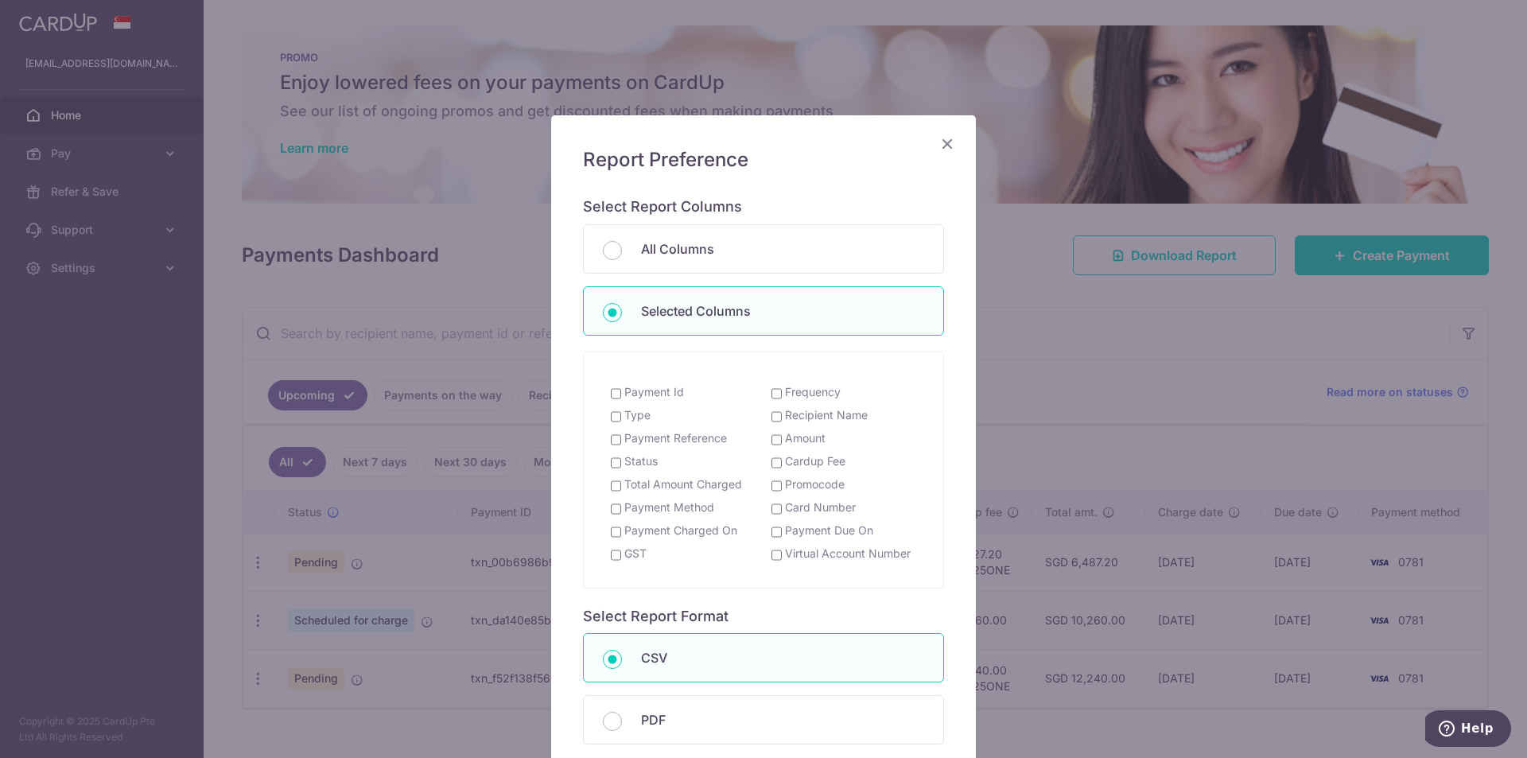
click at [941, 138] on icon "Close" at bounding box center [947, 144] width 19 height 20
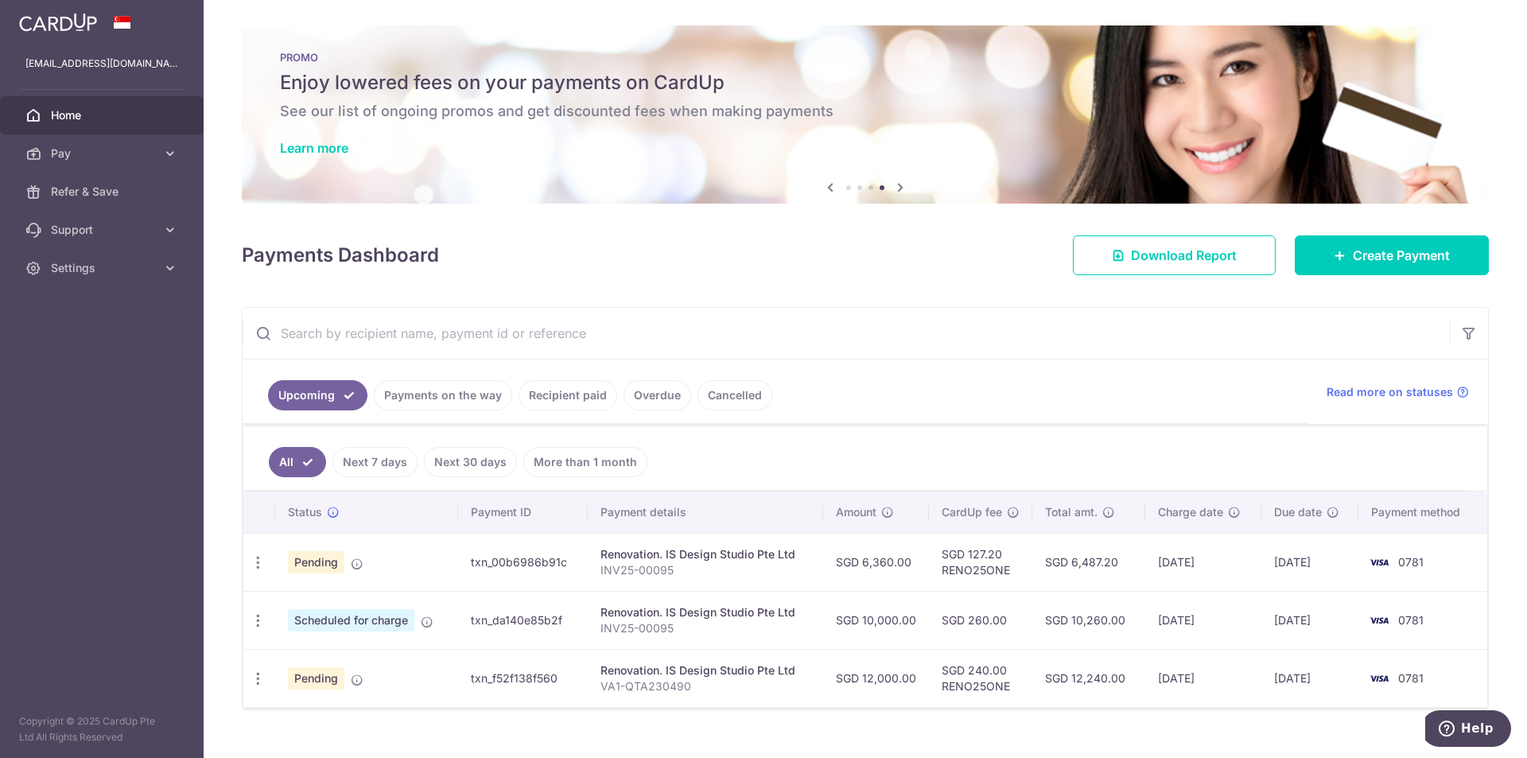
click at [1027, 308] on input "text" at bounding box center [846, 333] width 1207 height 51
